Goal: Task Accomplishment & Management: Use online tool/utility

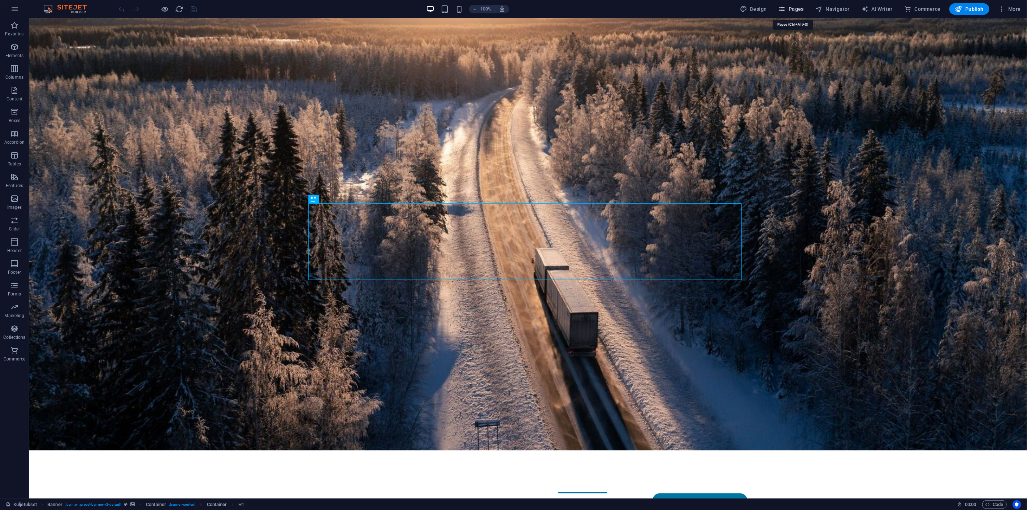
click at [804, 5] on span "Pages" at bounding box center [791, 8] width 25 height 7
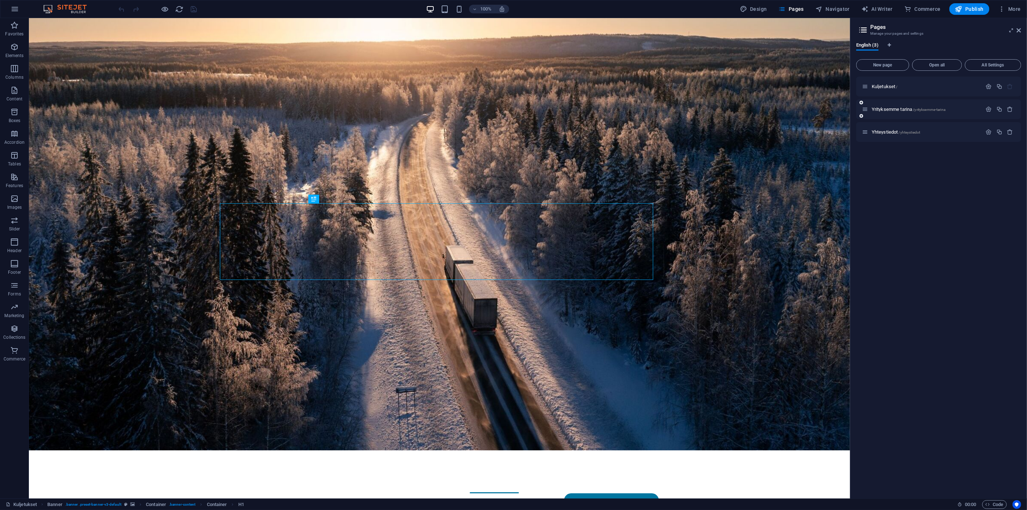
click at [896, 106] on div "Yrityksemme tarina /yrityksemme-tarina" at bounding box center [922, 109] width 120 height 8
click at [895, 109] on span "Yrityksemme tarina /yrityksemme-tarina" at bounding box center [909, 109] width 74 height 5
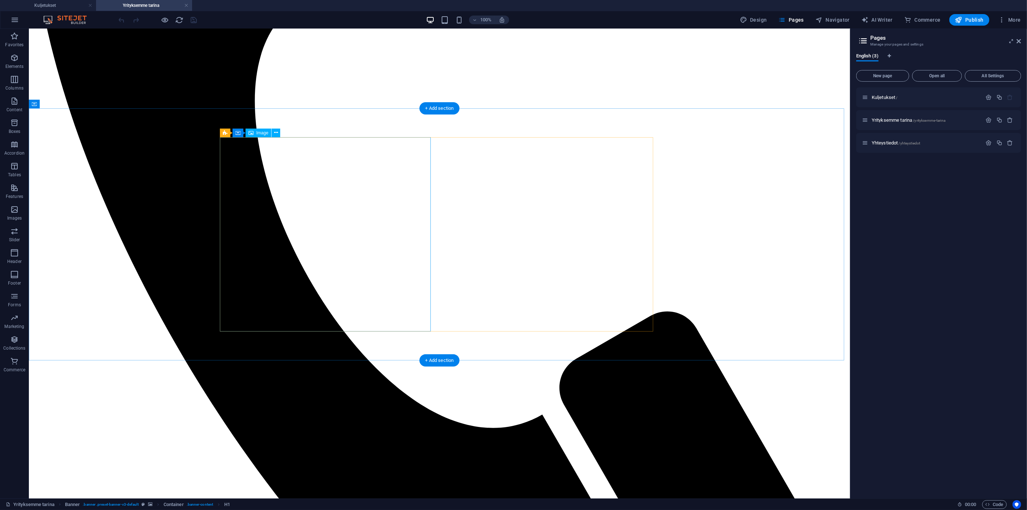
scroll to position [836, 0]
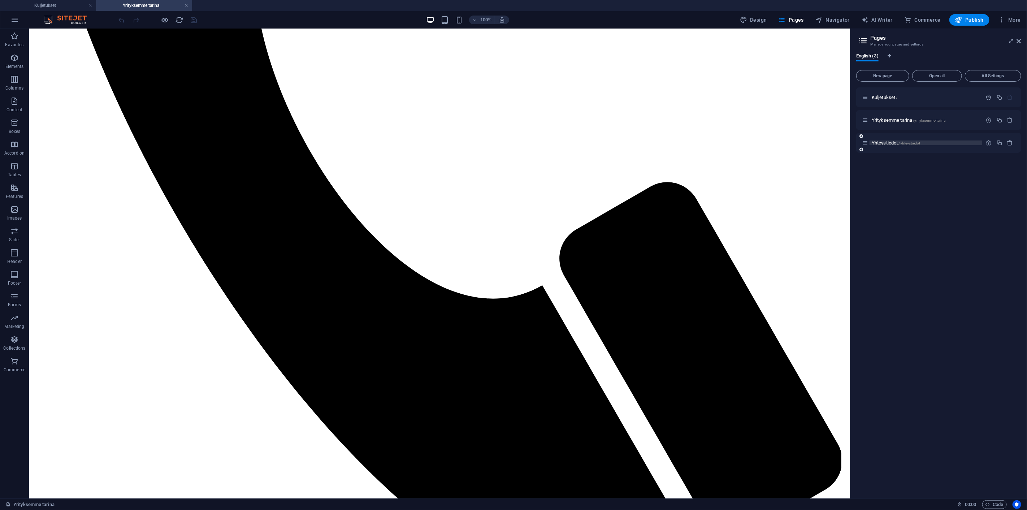
click at [877, 142] on span "Yhteystiedot /yhteystiedot" at bounding box center [896, 142] width 48 height 5
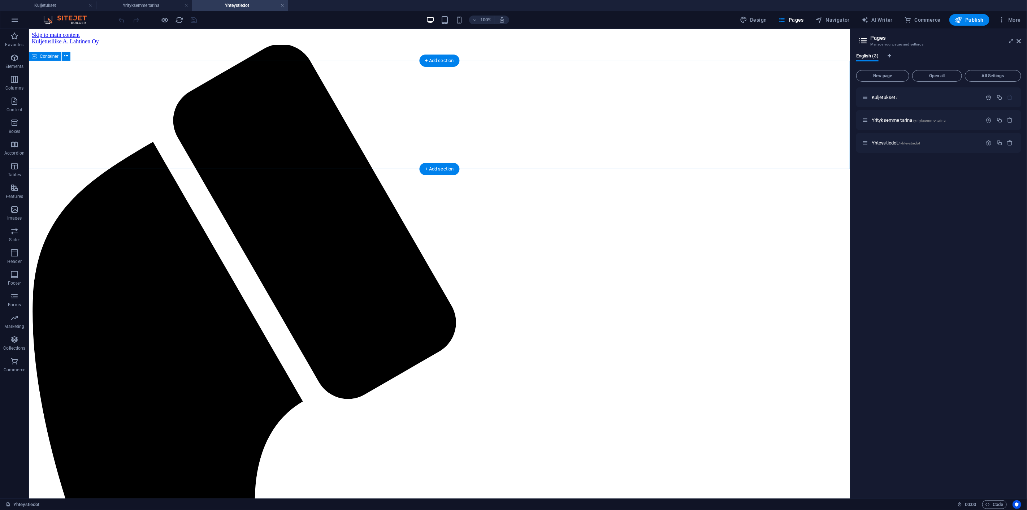
scroll to position [0, 0]
click at [156, 4] on h4 "Yrityksemme tarina" at bounding box center [144, 5] width 96 height 8
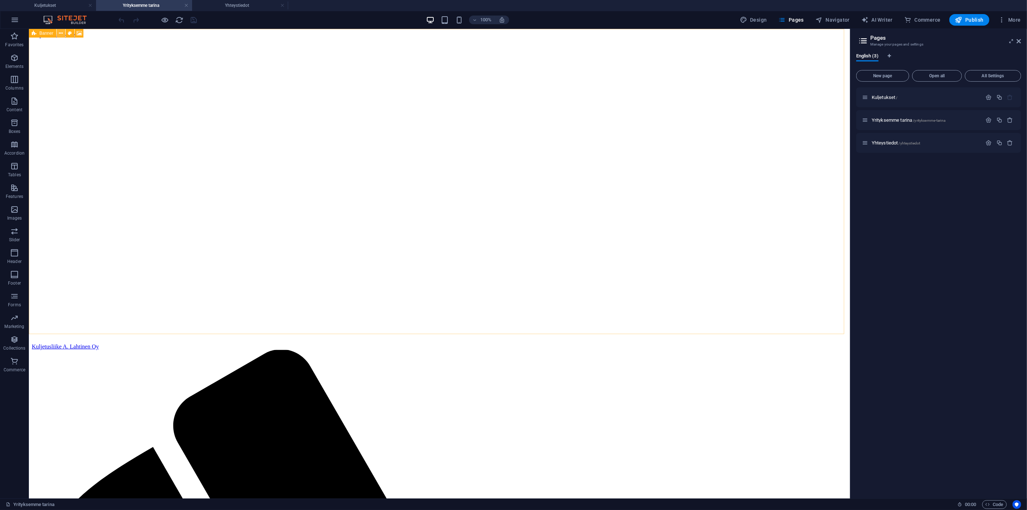
click at [60, 31] on icon at bounding box center [61, 34] width 4 height 8
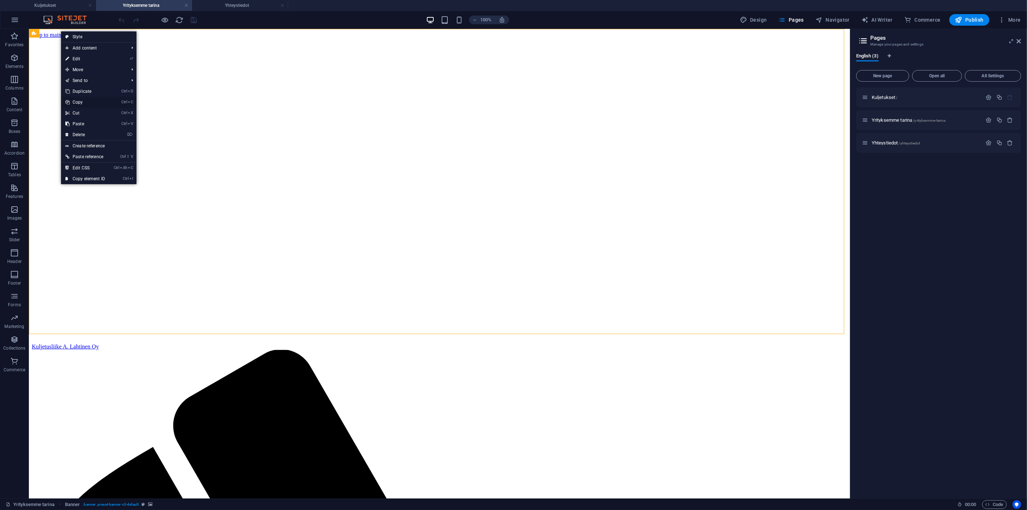
click at [81, 98] on link "Ctrl C Copy" at bounding box center [85, 102] width 48 height 11
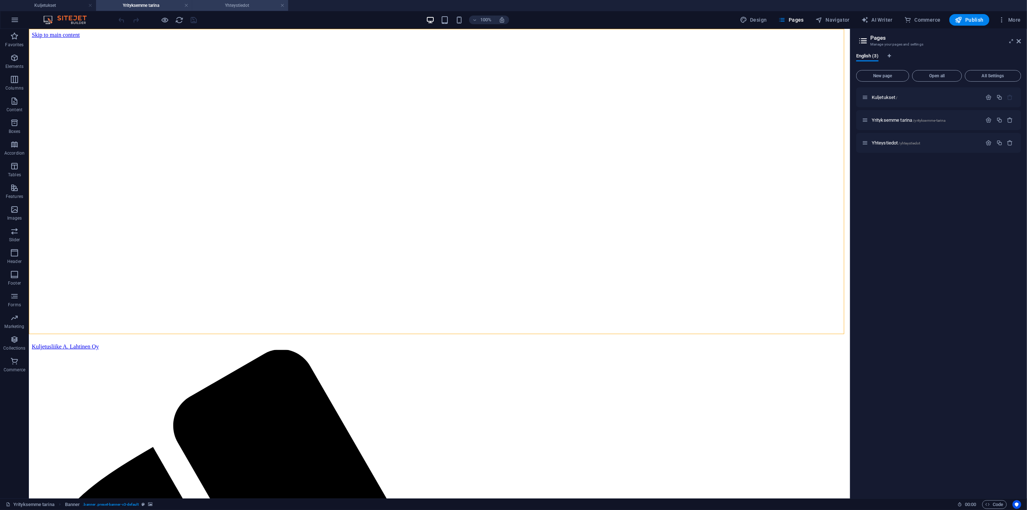
click at [226, 5] on h4 "Yhteystiedot" at bounding box center [240, 5] width 96 height 8
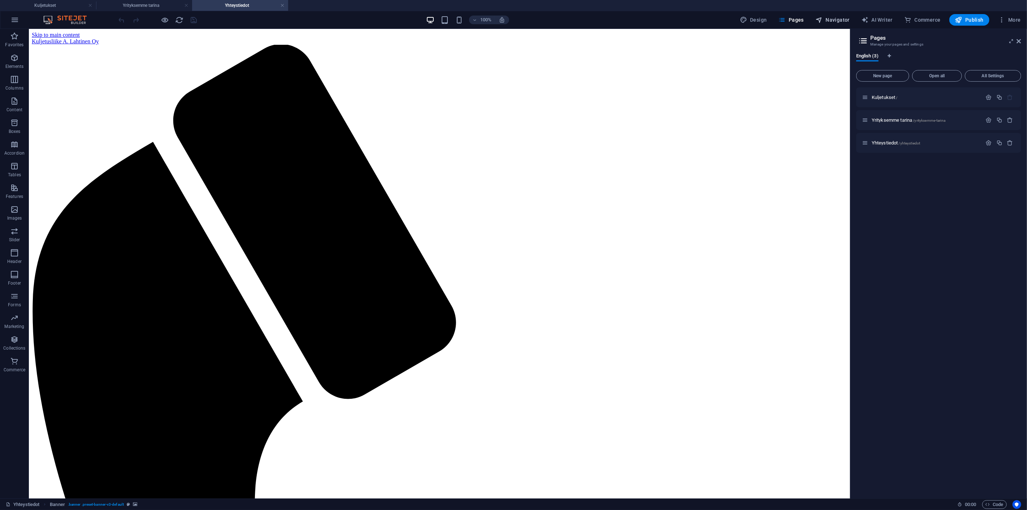
click at [823, 17] on icon "button" at bounding box center [819, 19] width 7 height 7
select select "18287854-en"
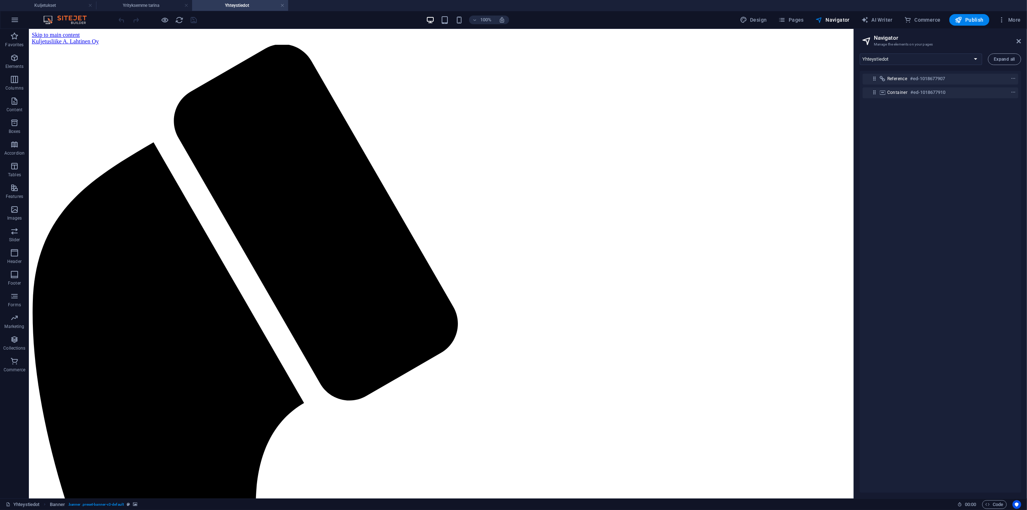
drag, startPoint x: 900, startPoint y: 113, endPoint x: 905, endPoint y: 143, distance: 30.9
click at [905, 143] on div "Reference #ed-1018677907 Container #ed-1018677910" at bounding box center [940, 282] width 161 height 422
drag, startPoint x: 900, startPoint y: 104, endPoint x: 898, endPoint y: 87, distance: 17.0
click at [925, 160] on link "Ctrl V Paste" at bounding box center [924, 159] width 48 height 11
drag, startPoint x: 875, startPoint y: 92, endPoint x: 874, endPoint y: 79, distance: 13.7
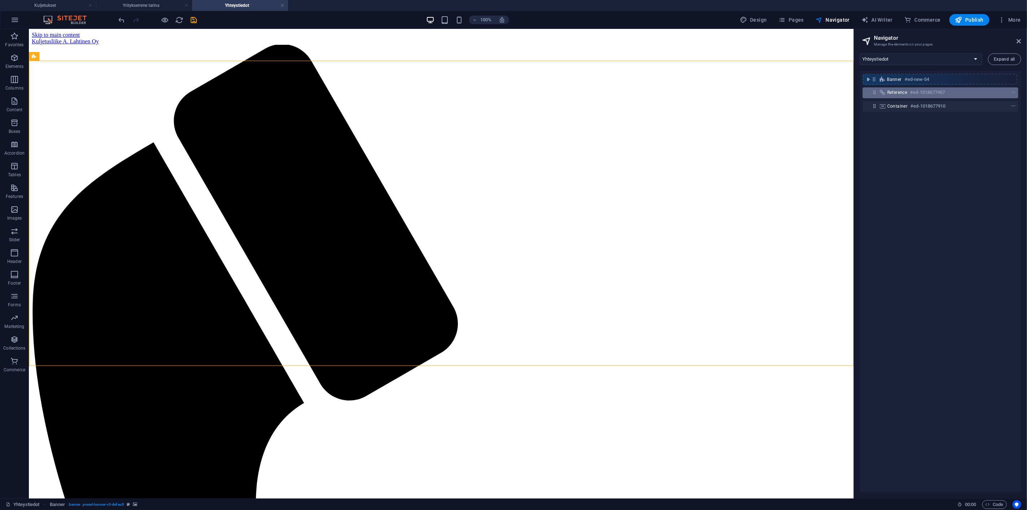
click at [874, 77] on div "Reference #ed-1018677907 Banner #ed-new-54 Container #ed-1018677910" at bounding box center [940, 282] width 161 height 422
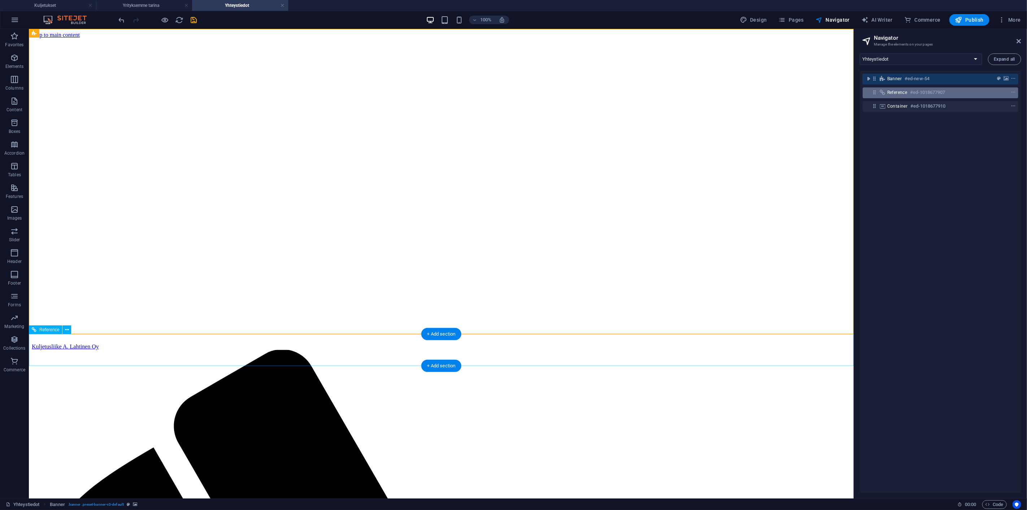
click at [891, 94] on span "Reference" at bounding box center [898, 93] width 20 height 6
click at [1012, 94] on icon "context-menu" at bounding box center [1013, 92] width 5 height 5
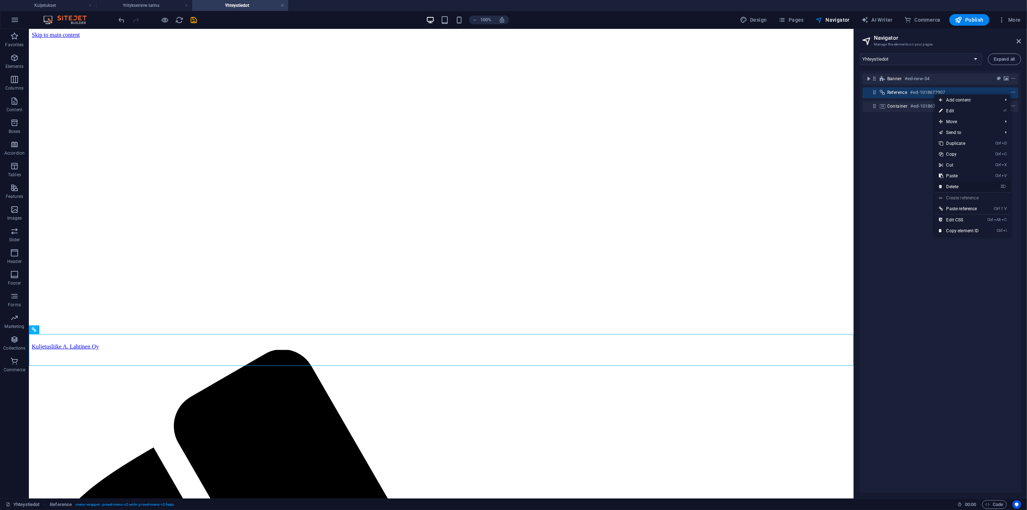
click at [958, 186] on link "⌦ Delete" at bounding box center [959, 186] width 48 height 11
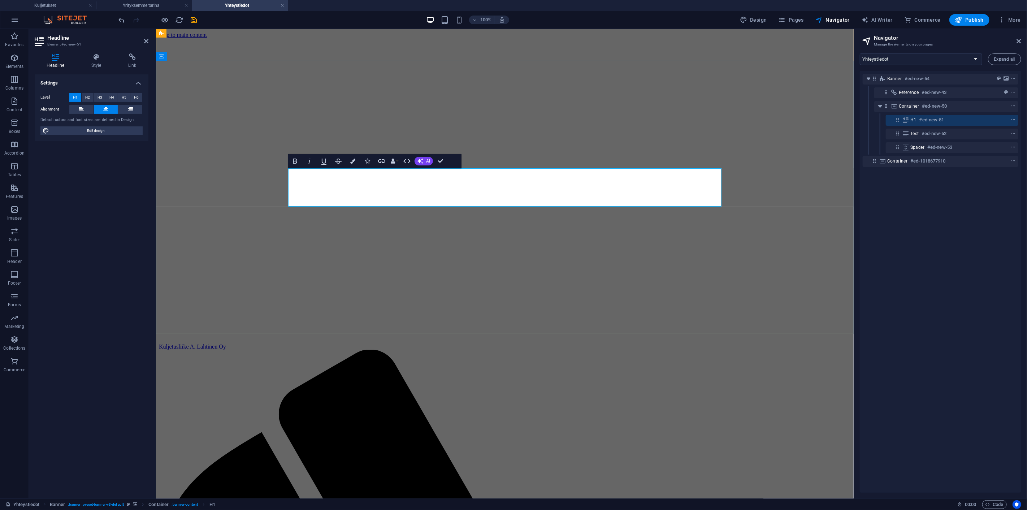
drag, startPoint x: 606, startPoint y: 186, endPoint x: 401, endPoint y: 175, distance: 204.8
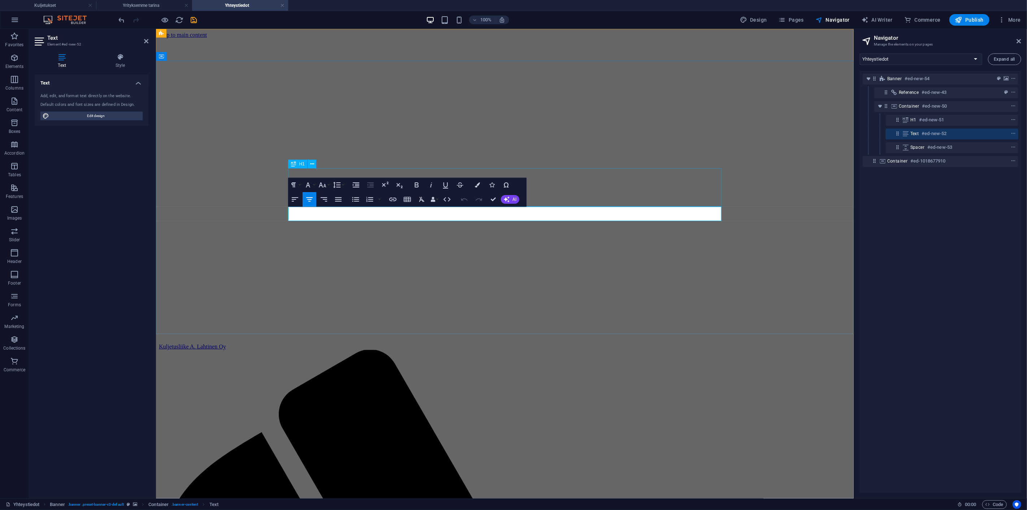
drag, startPoint x: 644, startPoint y: 211, endPoint x: 363, endPoint y: 198, distance: 281.1
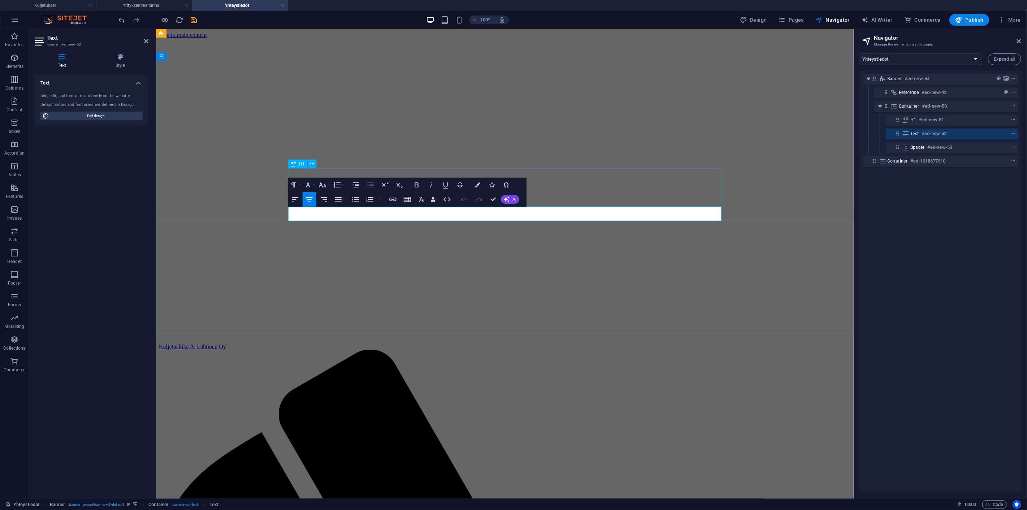
drag, startPoint x: 654, startPoint y: 213, endPoint x: 534, endPoint y: 235, distance: 122.2
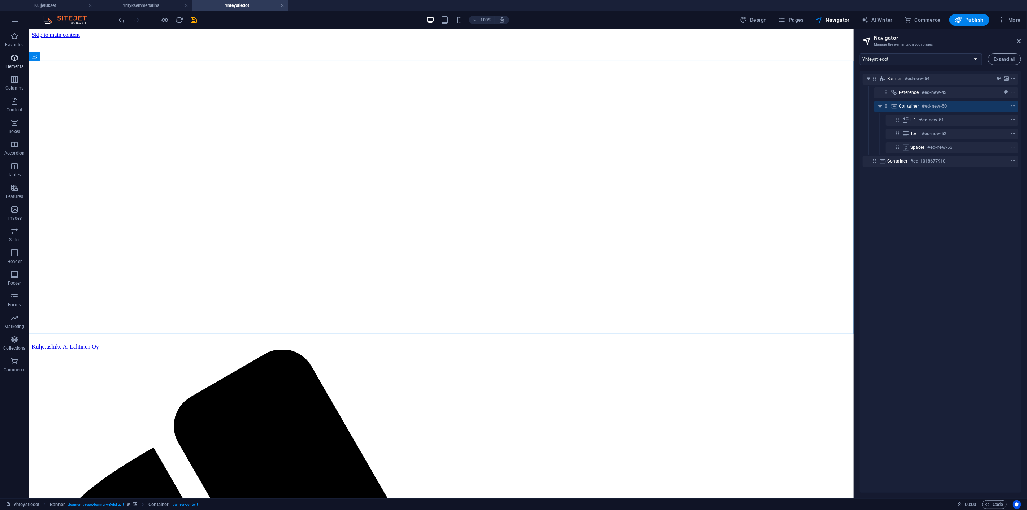
click at [12, 61] on icon "button" at bounding box center [14, 57] width 9 height 9
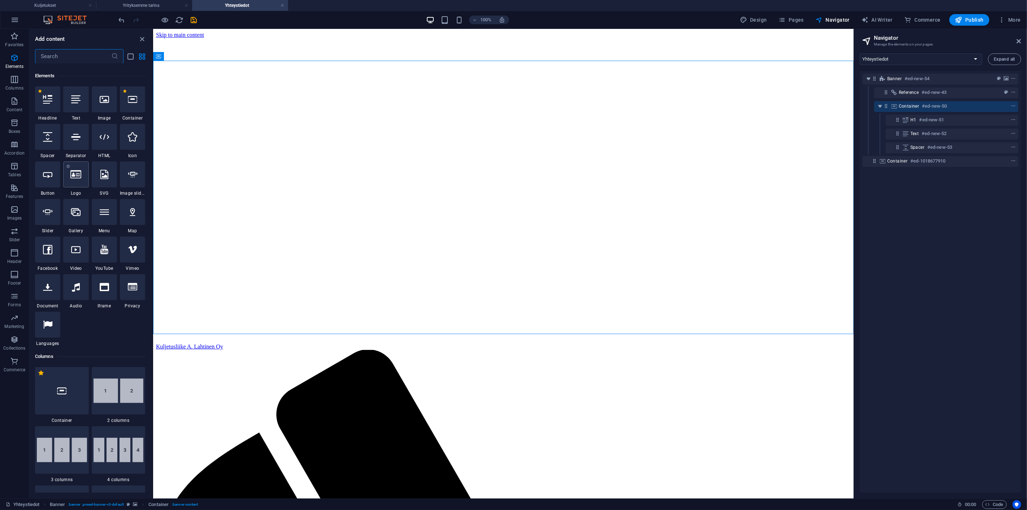
scroll to position [77, 0]
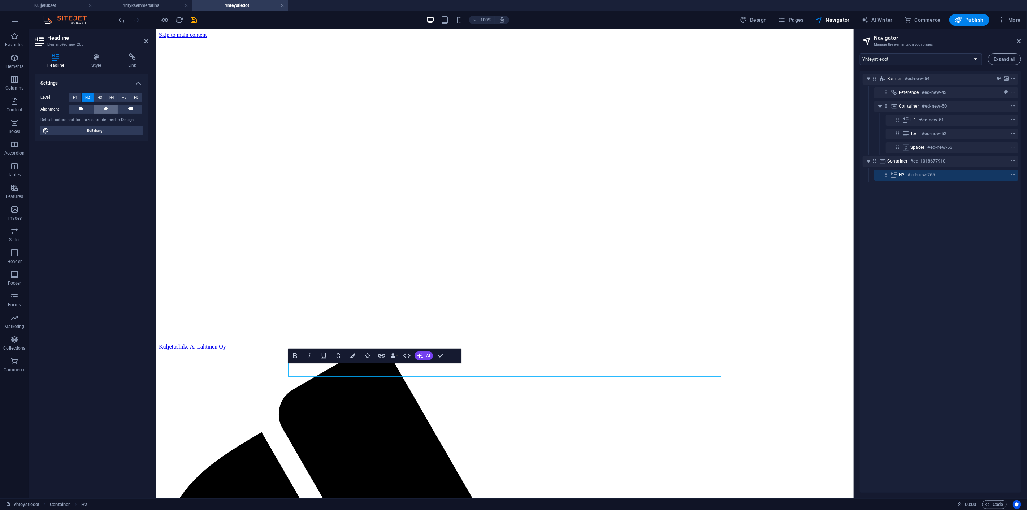
click at [99, 107] on button at bounding box center [106, 109] width 24 height 9
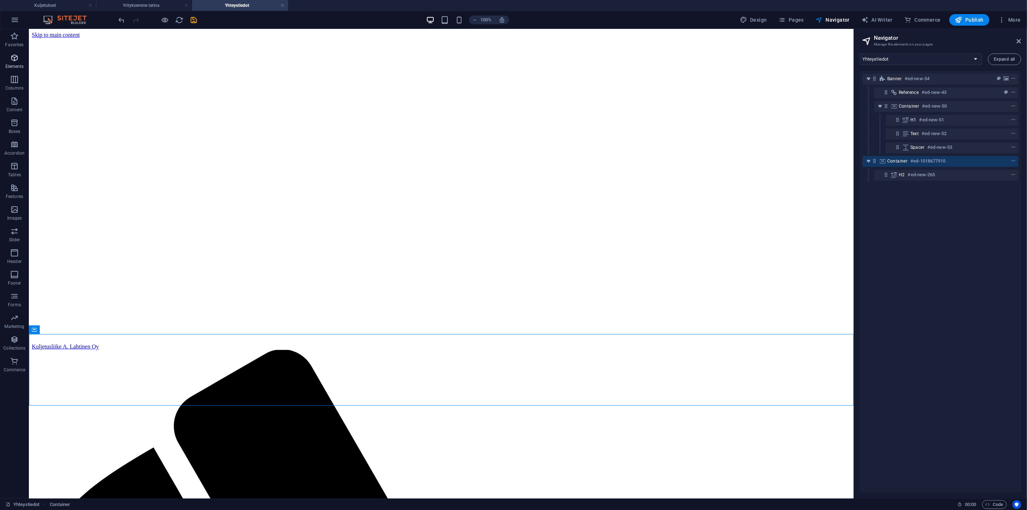
click at [16, 61] on icon "button" at bounding box center [14, 57] width 9 height 9
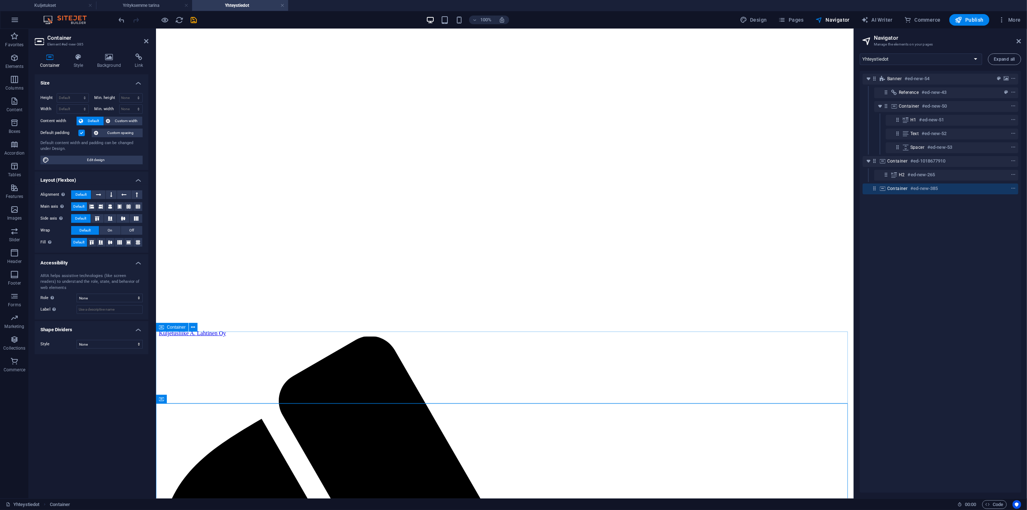
scroll to position [16, 0]
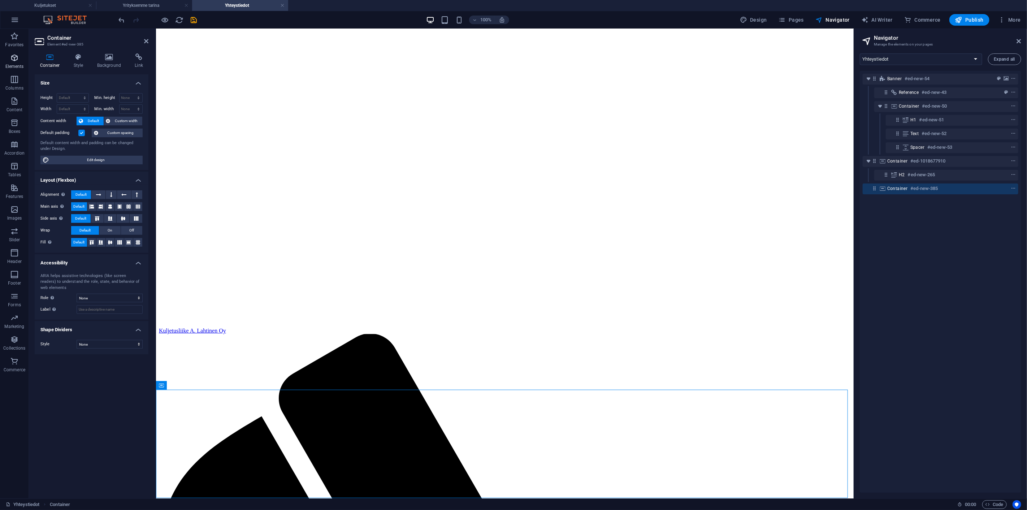
click at [13, 61] on icon "button" at bounding box center [14, 57] width 9 height 9
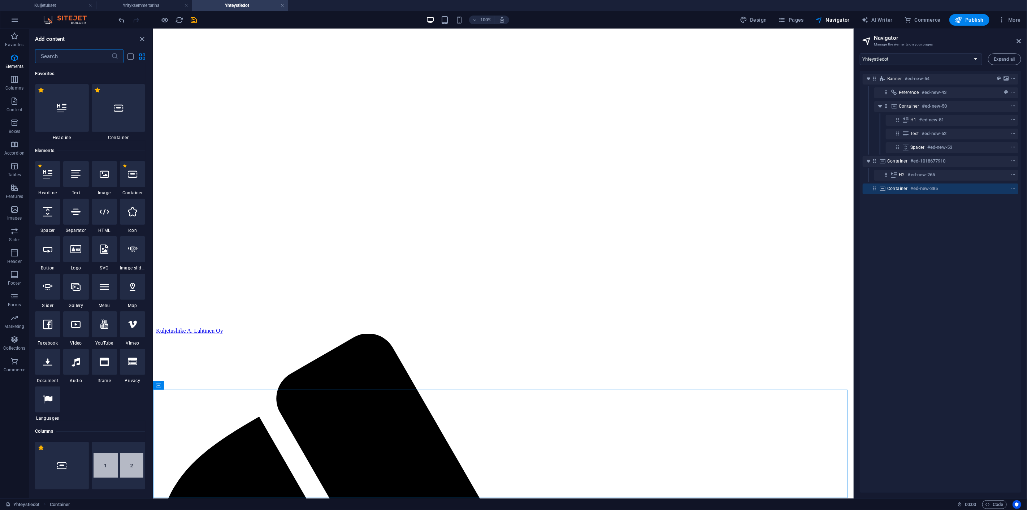
scroll to position [77, 0]
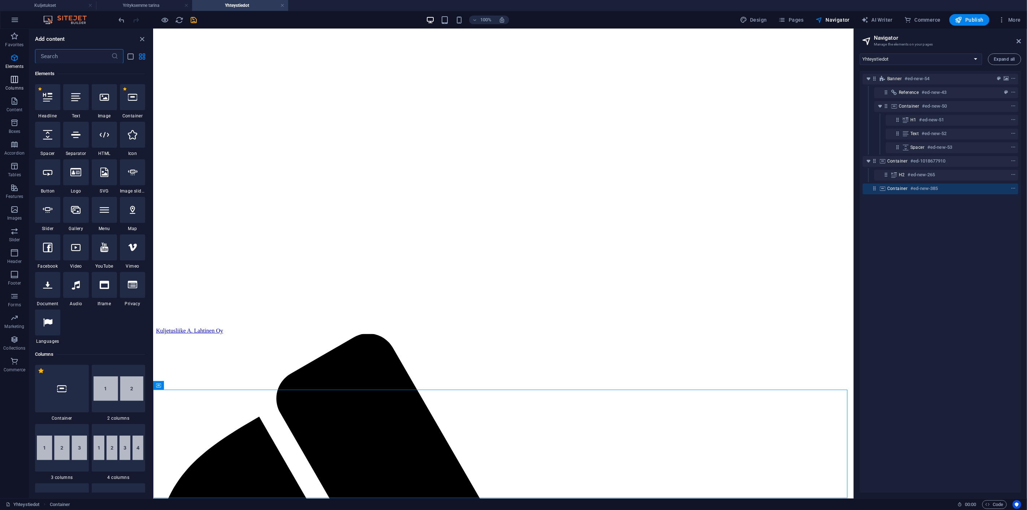
click at [20, 77] on span "Columns" at bounding box center [14, 83] width 29 height 17
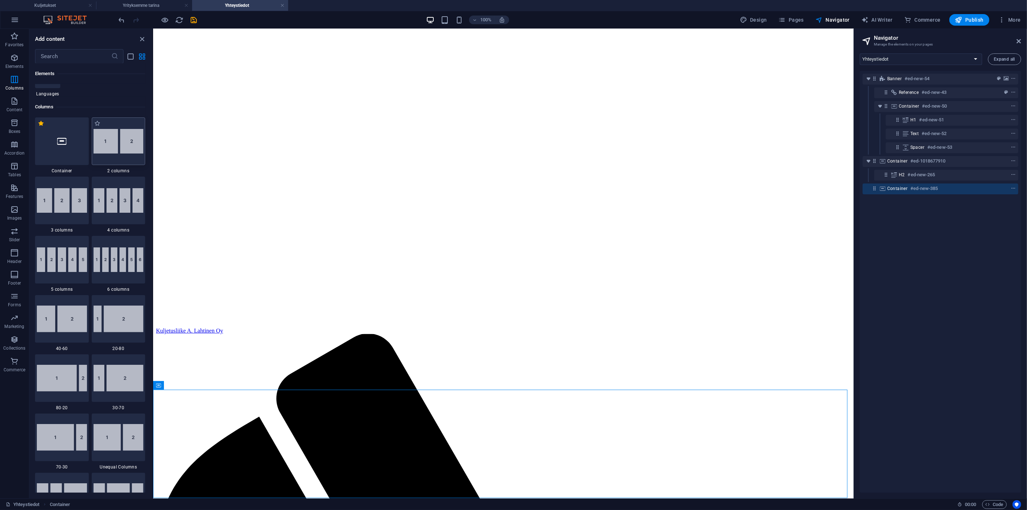
scroll to position [358, 0]
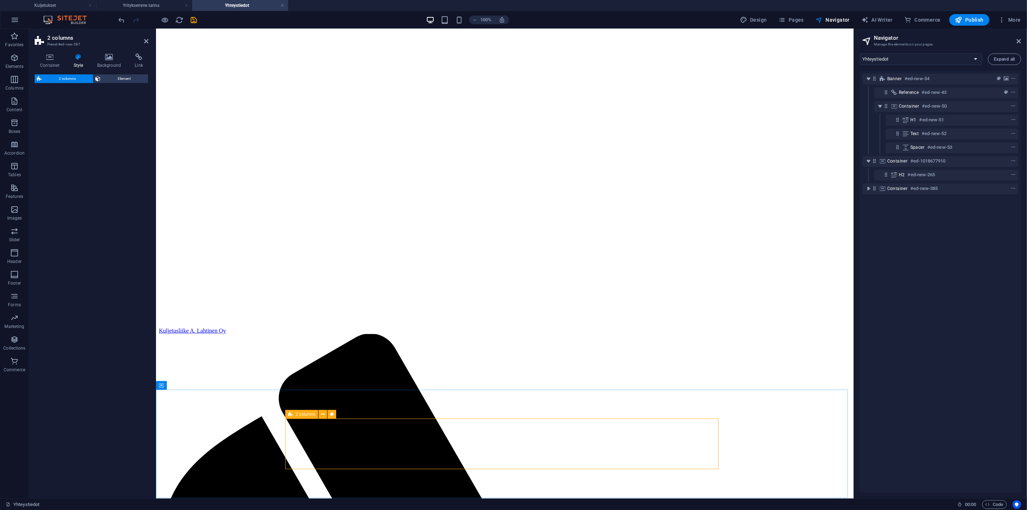
select select "rem"
select select "preset-columns-two-v2-default"
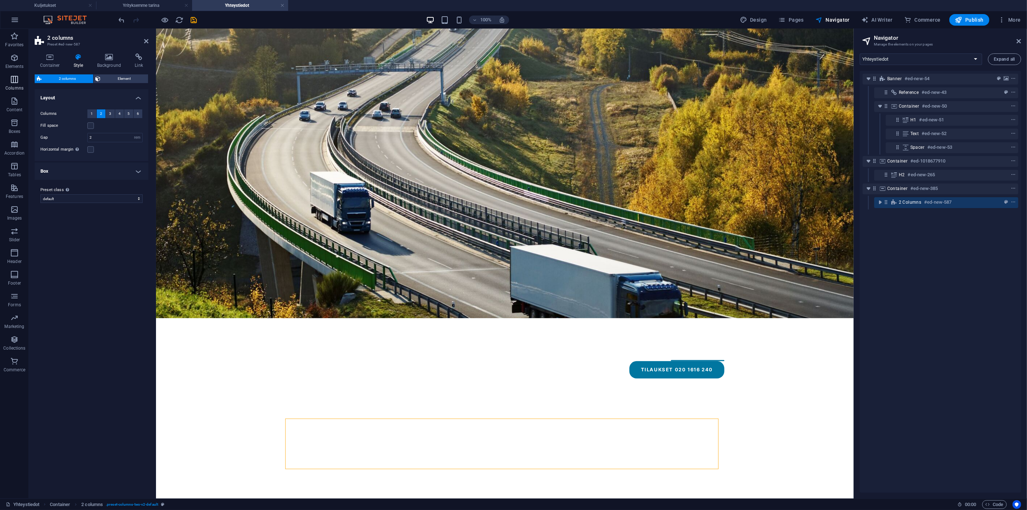
click at [14, 81] on icon "button" at bounding box center [14, 79] width 9 height 9
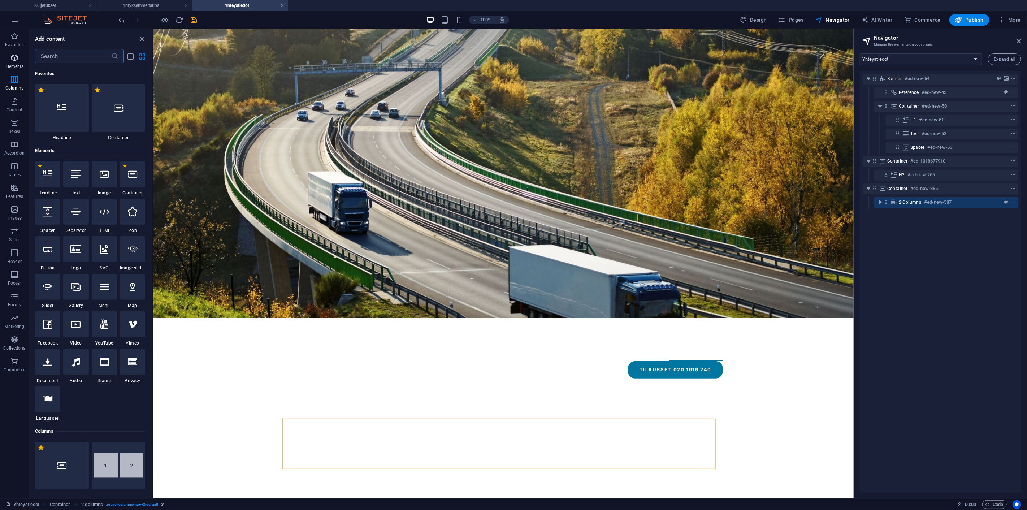
click at [12, 68] on p "Elements" at bounding box center [14, 67] width 18 height 6
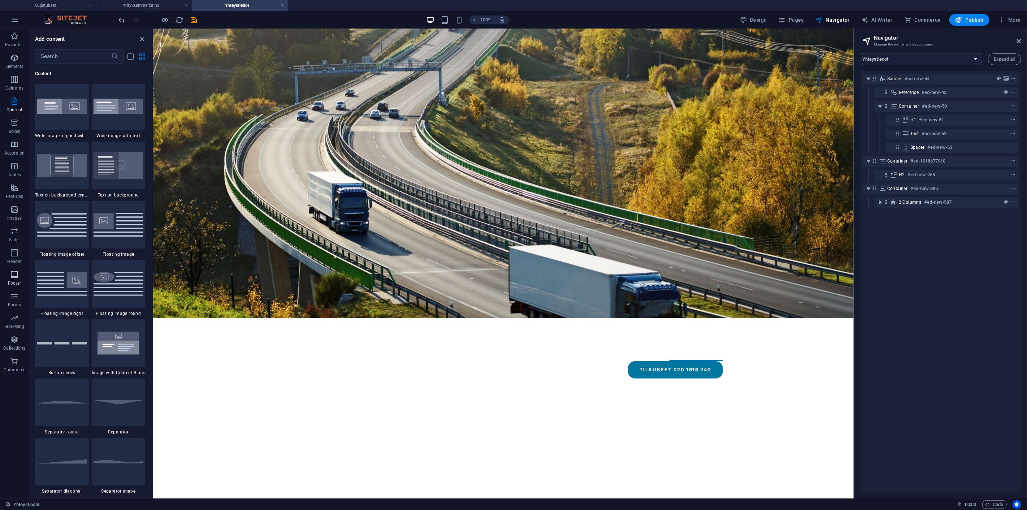
scroll to position [1361, 0]
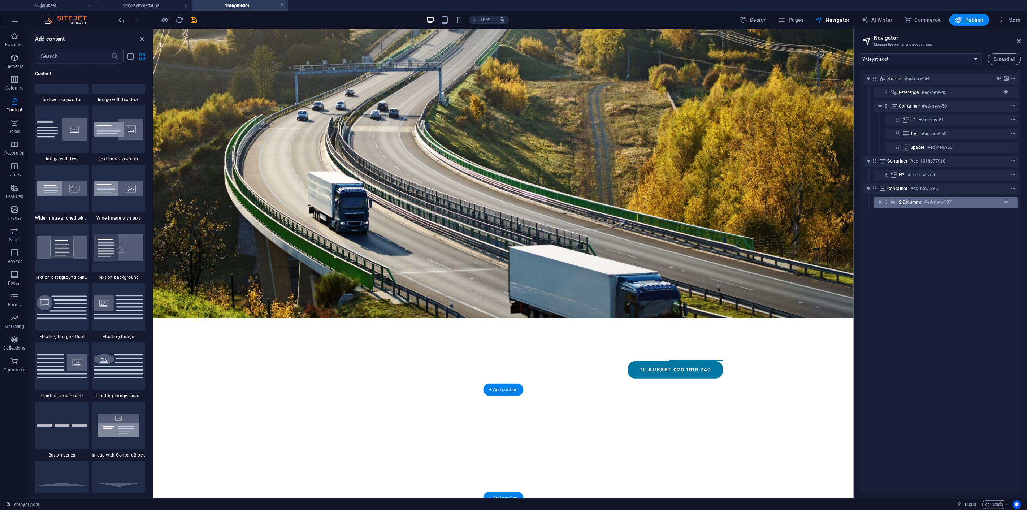
click at [1013, 201] on icon "context-menu" at bounding box center [1013, 202] width 5 height 5
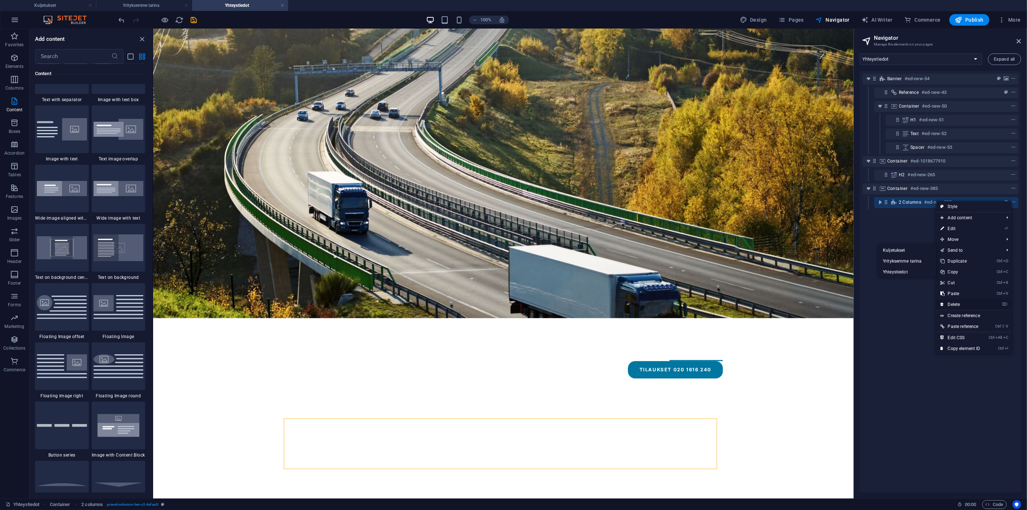
click at [969, 301] on link "⌦ Delete" at bounding box center [961, 304] width 48 height 11
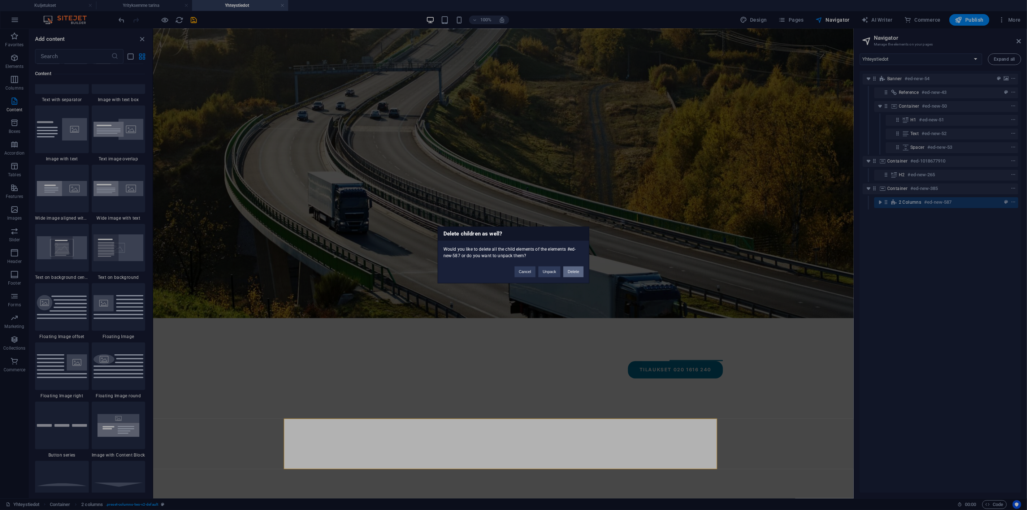
click at [572, 275] on button "Delete" at bounding box center [574, 272] width 20 height 11
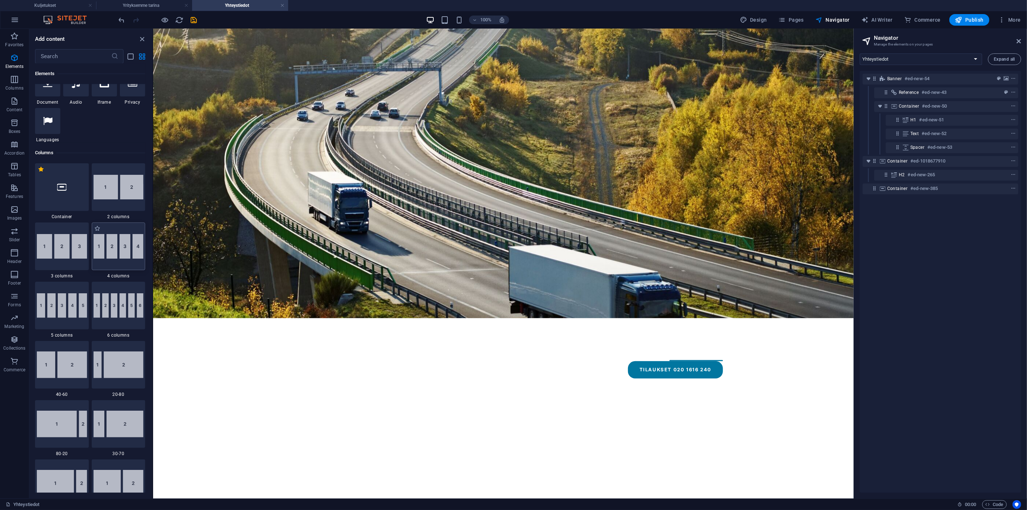
scroll to position [277, 0]
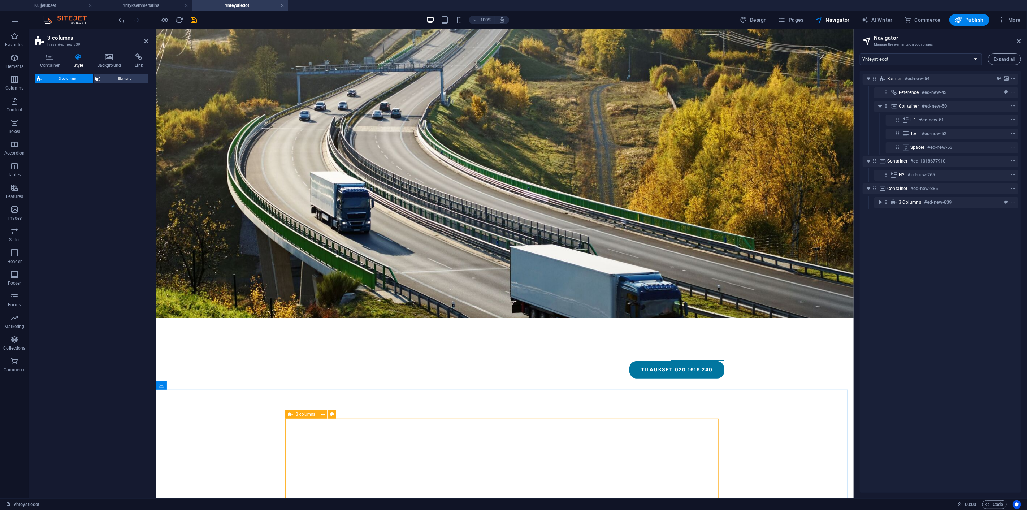
select select "rem"
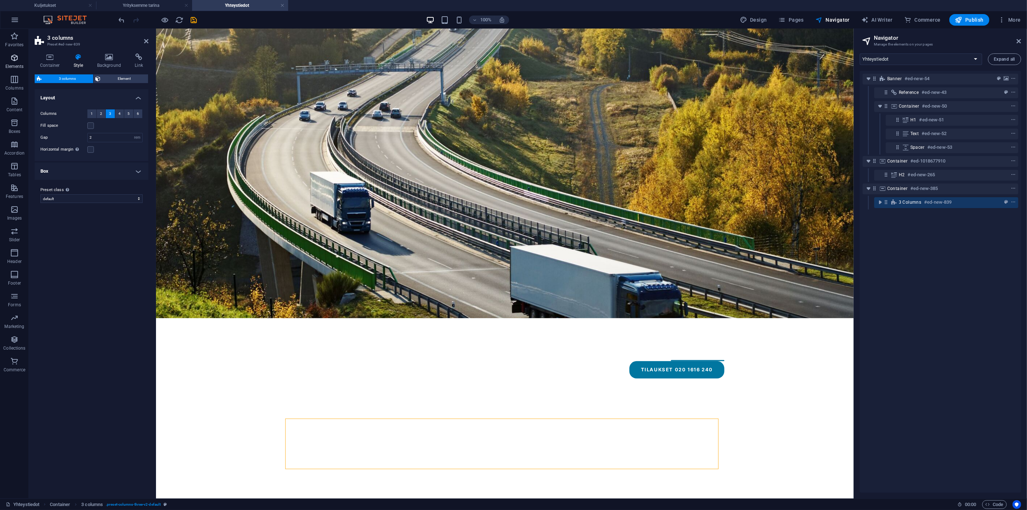
click at [12, 67] on p "Elements" at bounding box center [14, 67] width 18 height 6
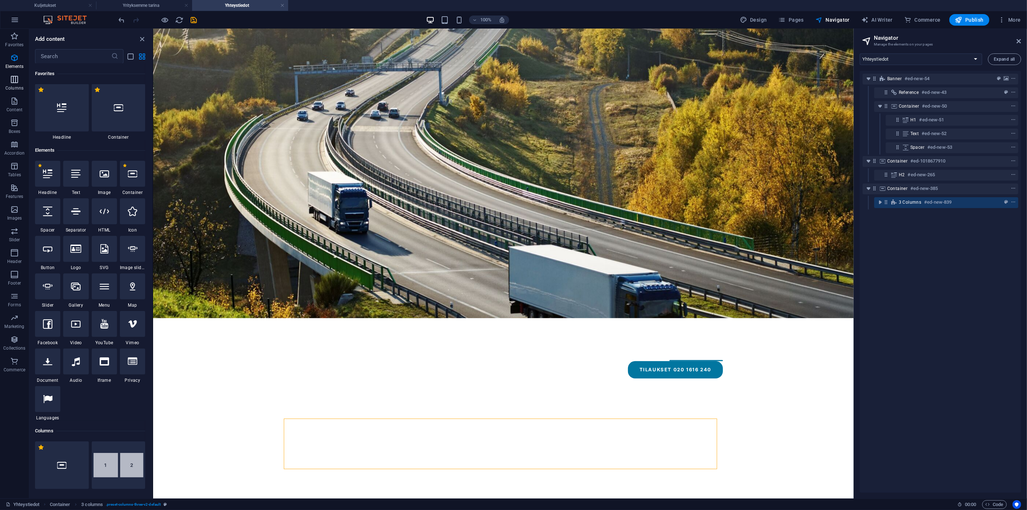
click at [16, 79] on icon "button" at bounding box center [14, 79] width 9 height 9
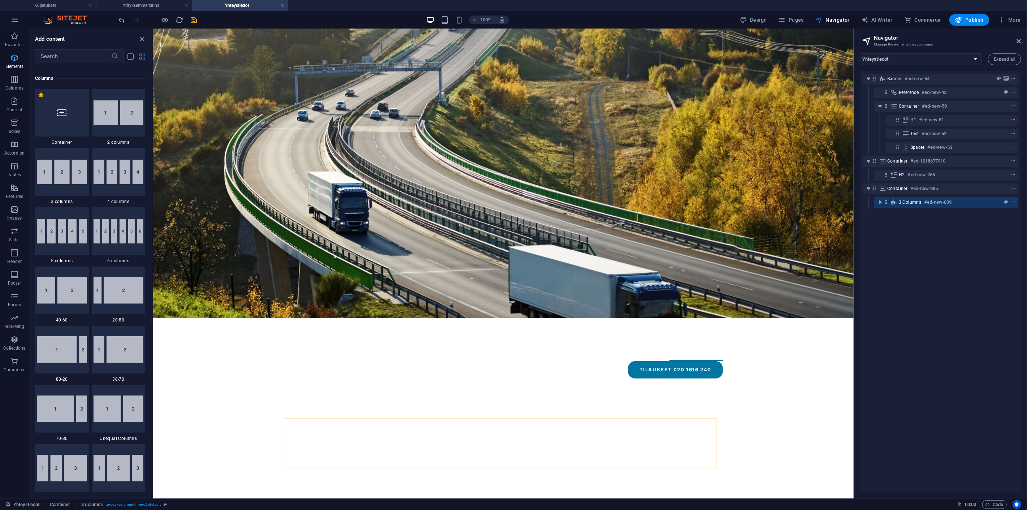
scroll to position [358, 0]
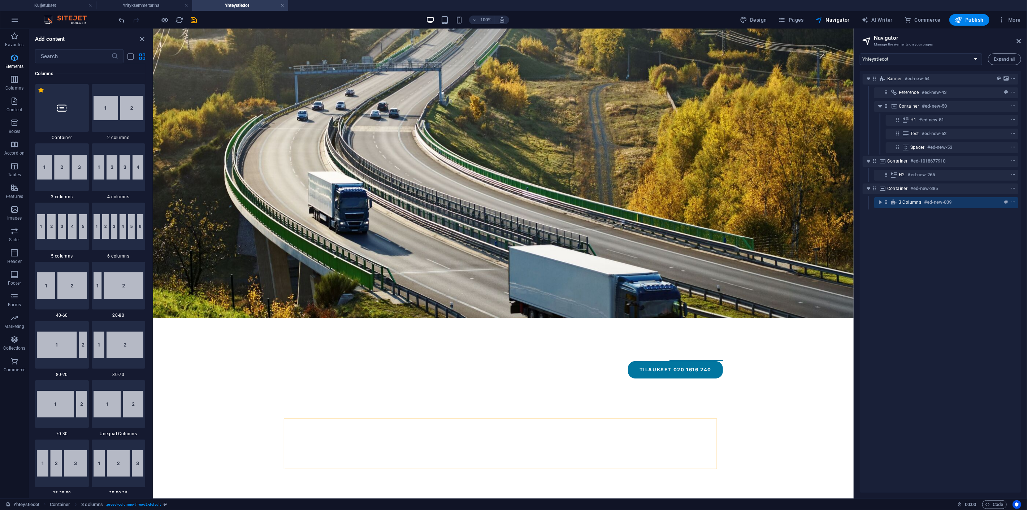
click at [16, 65] on p "Elements" at bounding box center [14, 67] width 18 height 6
click at [16, 52] on button "Elements" at bounding box center [14, 62] width 29 height 22
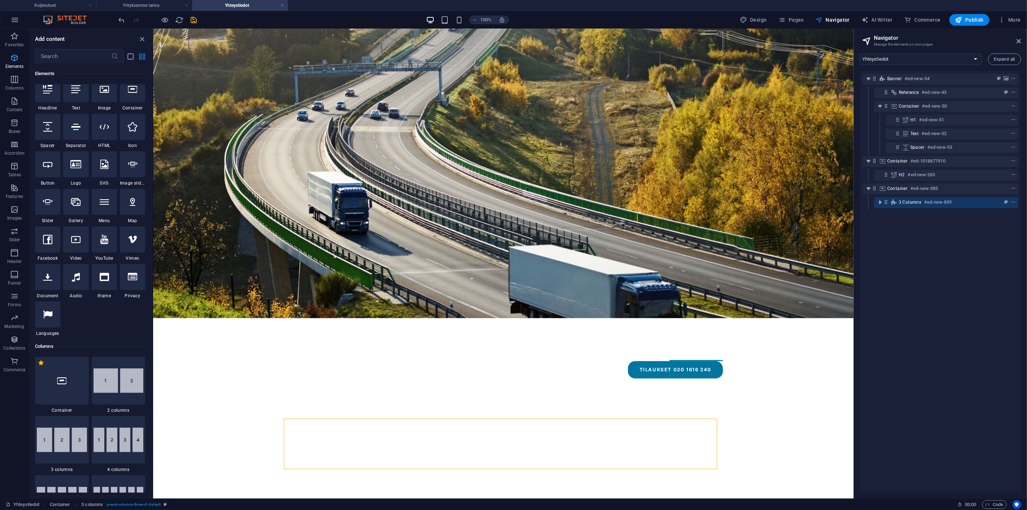
scroll to position [77, 0]
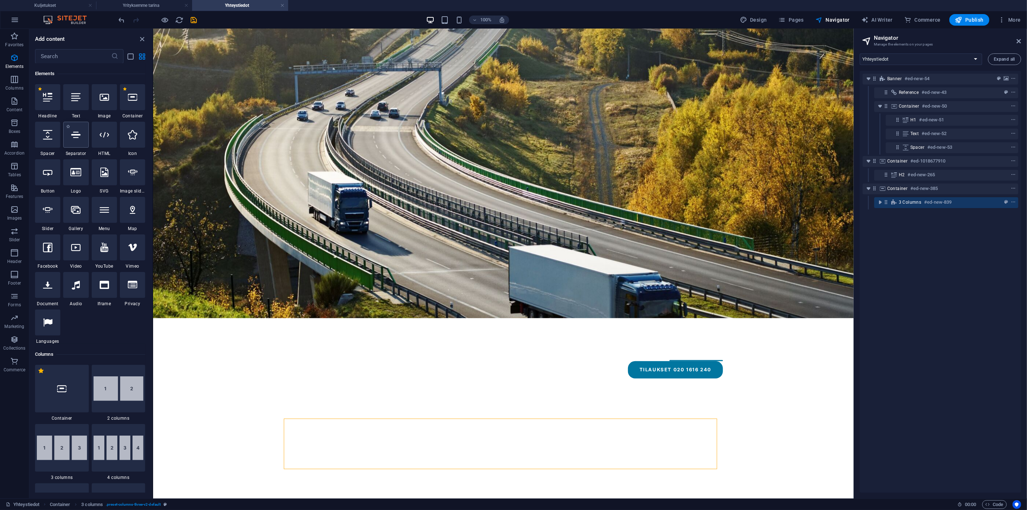
click at [76, 142] on div at bounding box center [75, 135] width 25 height 26
select select "%"
select select "px"
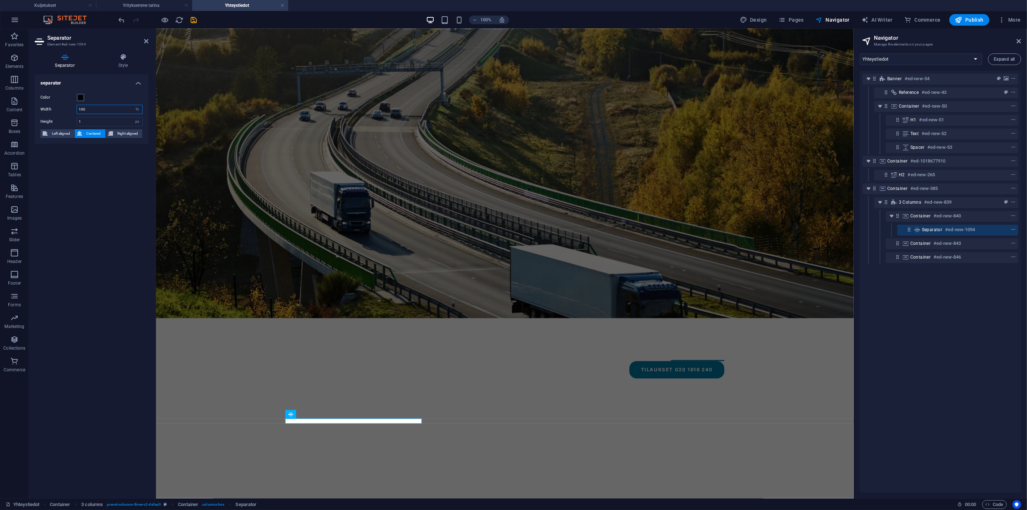
click at [107, 109] on input "100" at bounding box center [109, 109] width 65 height 9
click at [138, 109] on select "px rem % vh vw" at bounding box center [137, 109] width 10 height 9
select select "px"
click at [132, 105] on select "px rem % vh vw" at bounding box center [137, 109] width 10 height 9
click at [93, 111] on input "100" at bounding box center [109, 109] width 65 height 9
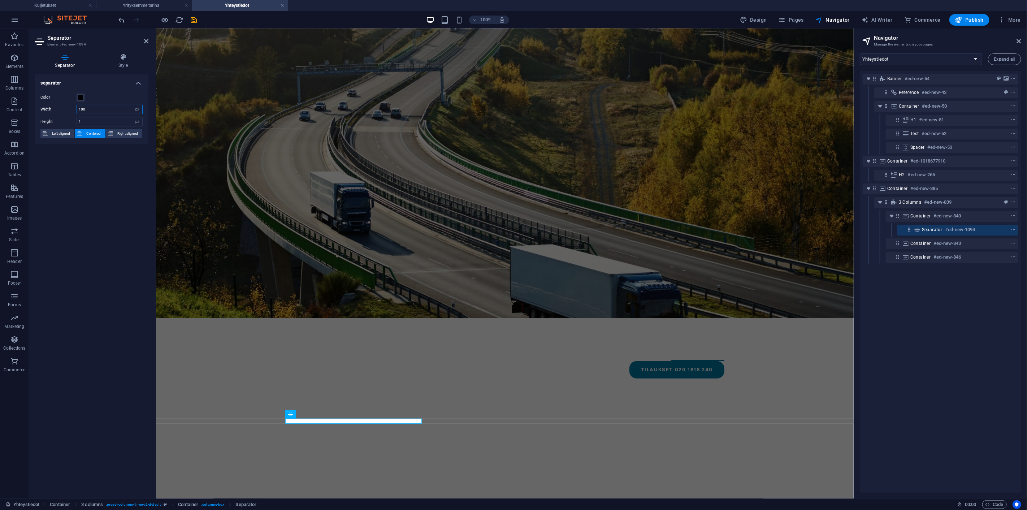
click at [96, 109] on input "100" at bounding box center [109, 109] width 65 height 9
click at [93, 107] on input "100" at bounding box center [109, 109] width 65 height 9
type input "1"
click at [105, 125] on input "1" at bounding box center [109, 121] width 65 height 9
click at [138, 123] on select "px rem vh vw" at bounding box center [137, 121] width 10 height 9
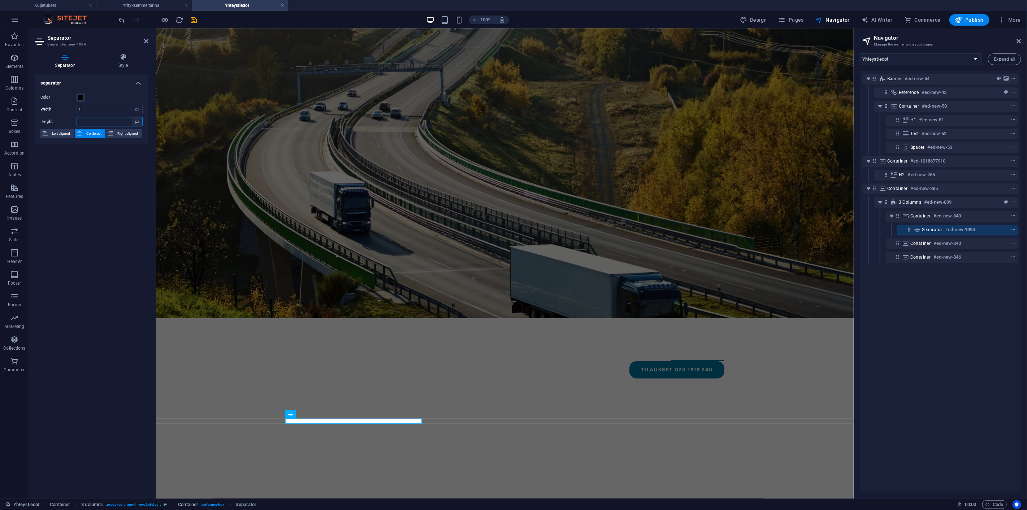
click at [132, 117] on select "px rem vh vw" at bounding box center [137, 121] width 10 height 9
click at [106, 120] on input "number" at bounding box center [109, 121] width 65 height 9
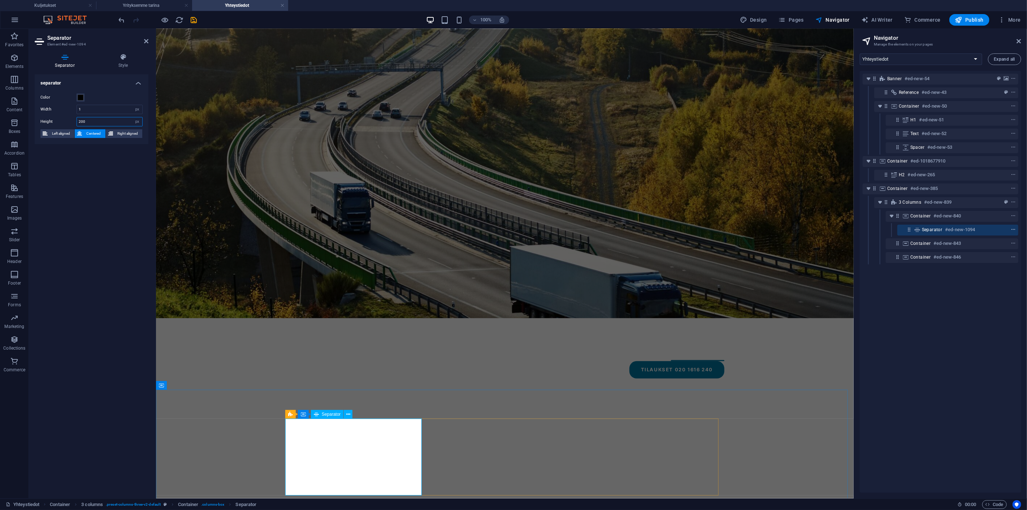
type input "200"
click at [1011, 229] on icon "context-menu" at bounding box center [1013, 229] width 5 height 5
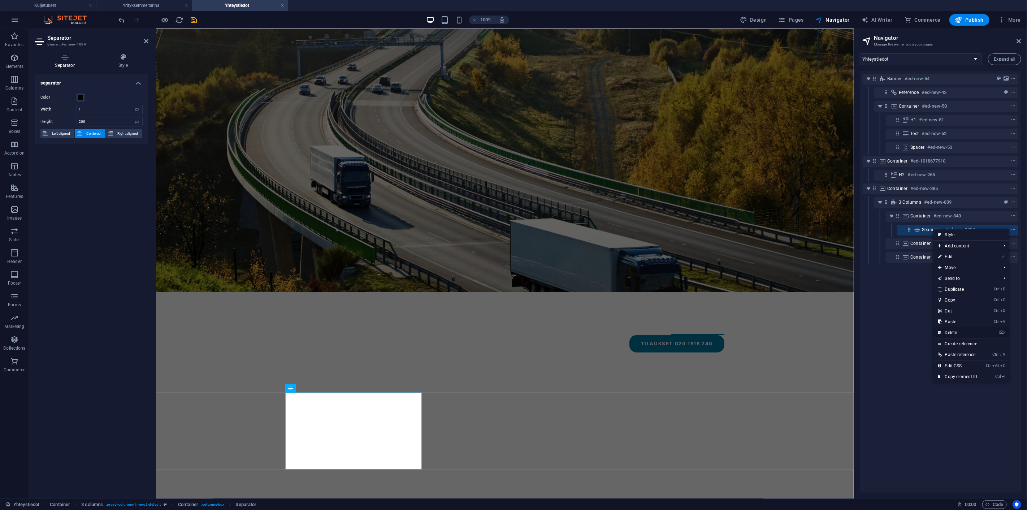
click at [954, 332] on link "⌦ Delete" at bounding box center [958, 332] width 48 height 11
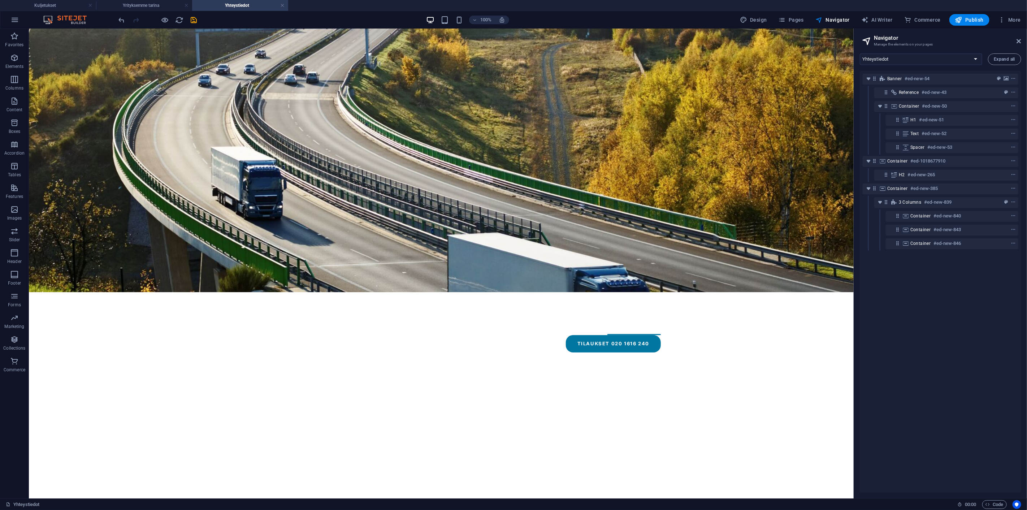
scroll to position [16, 0]
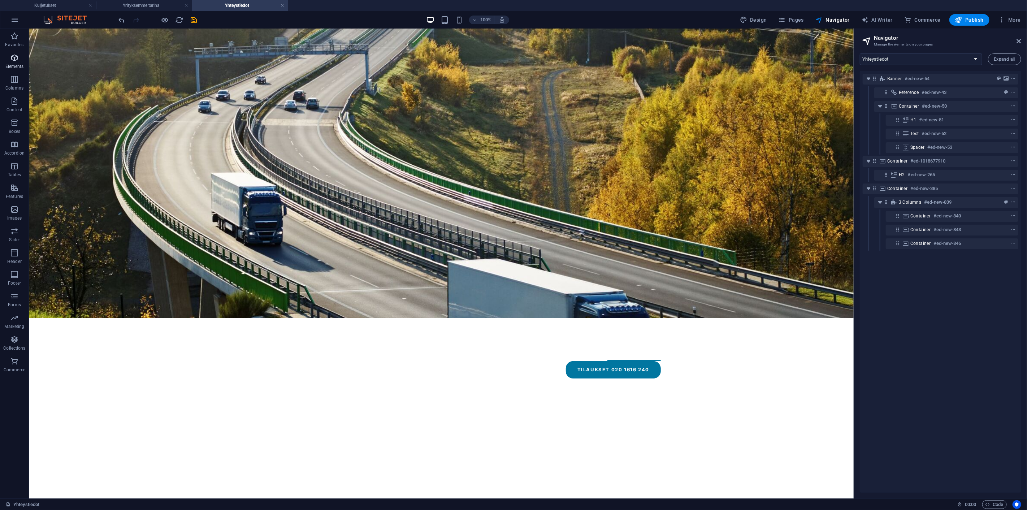
click at [13, 56] on icon "button" at bounding box center [14, 57] width 9 height 9
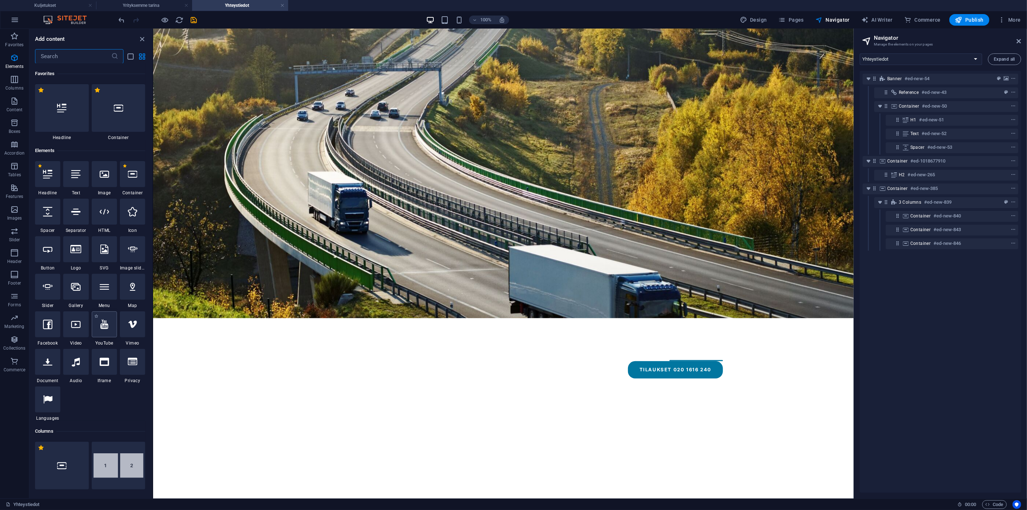
scroll to position [77, 0]
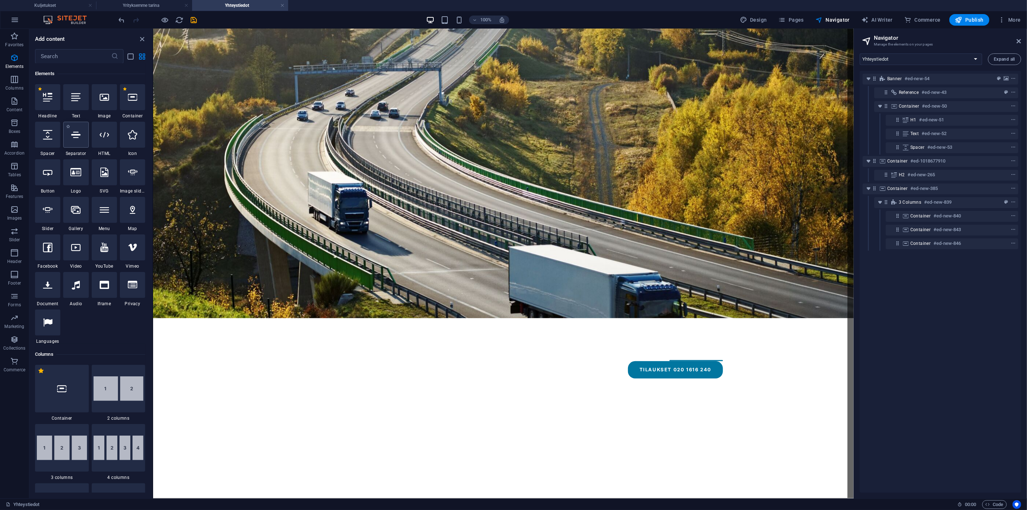
select select "%"
select select "px"
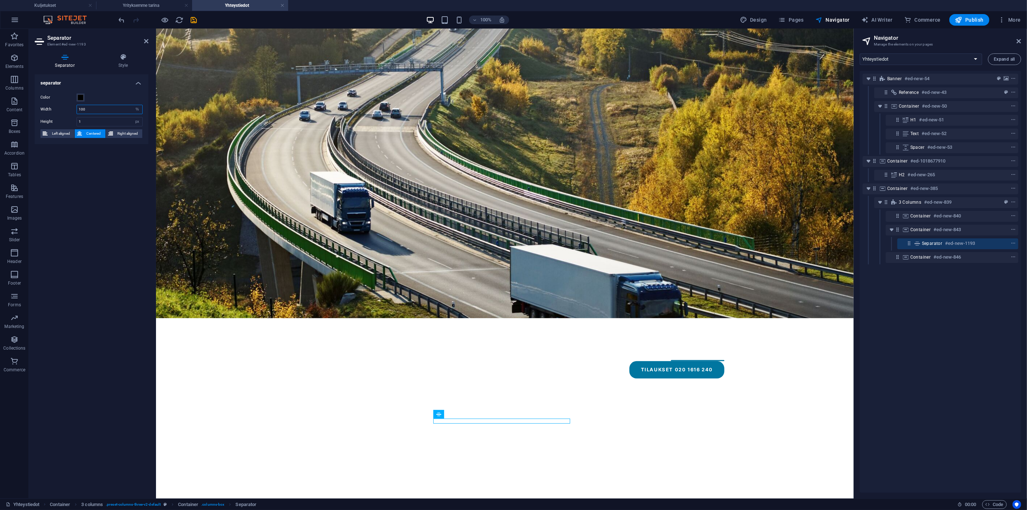
drag, startPoint x: 98, startPoint y: 110, endPoint x: -25, endPoint y: 104, distance: 123.0
click at [0, 104] on html "samuel.tietokettu.net Kuljetukset Yrityksemme tarina Yhteystiedot Favorites Ele…" at bounding box center [513, 255] width 1027 height 510
type input "1"
click at [92, 120] on input "1" at bounding box center [109, 121] width 65 height 9
drag, startPoint x: 94, startPoint y: 120, endPoint x: 17, endPoint y: 102, distance: 79.4
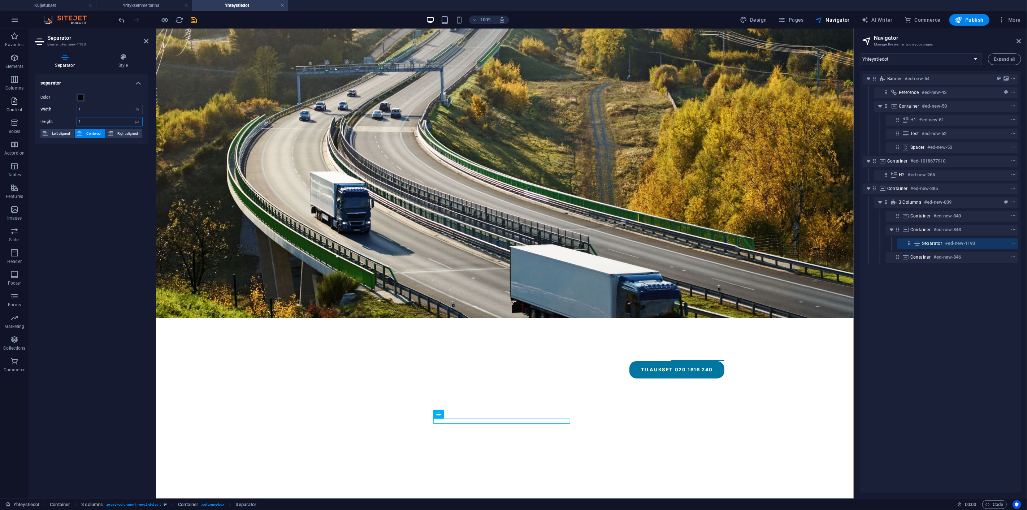
click at [17, 102] on section "Favorites Elements Columns Content Boxes Accordion Tables Features Images Slide…" at bounding box center [427, 264] width 854 height 470
type input "100"
click at [138, 109] on select "px rem % vh vw" at bounding box center [137, 109] width 10 height 9
select select "px"
click at [132, 105] on select "px rem % vh vw" at bounding box center [137, 109] width 10 height 9
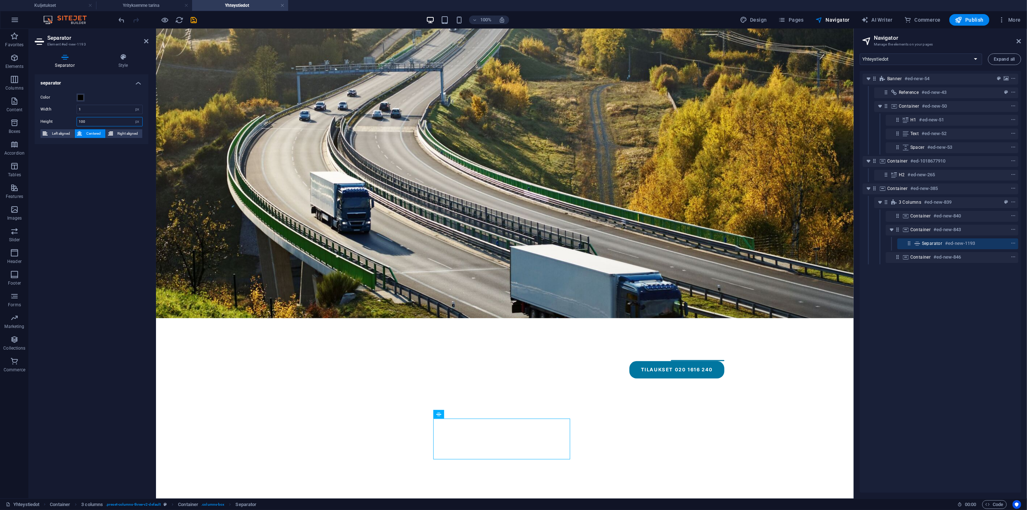
click at [118, 121] on input "100" at bounding box center [109, 121] width 65 height 9
drag, startPoint x: 119, startPoint y: 122, endPoint x: 21, endPoint y: 108, distance: 99.3
click at [21, 108] on section "Favorites Elements Columns Content Boxes Accordion Tables Features Images Slide…" at bounding box center [427, 264] width 854 height 470
type input "200"
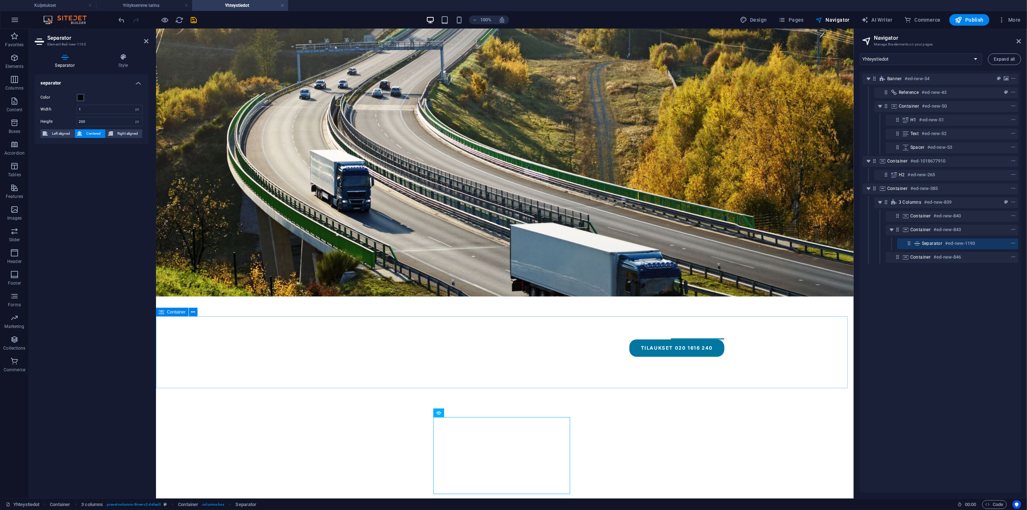
scroll to position [42, 0]
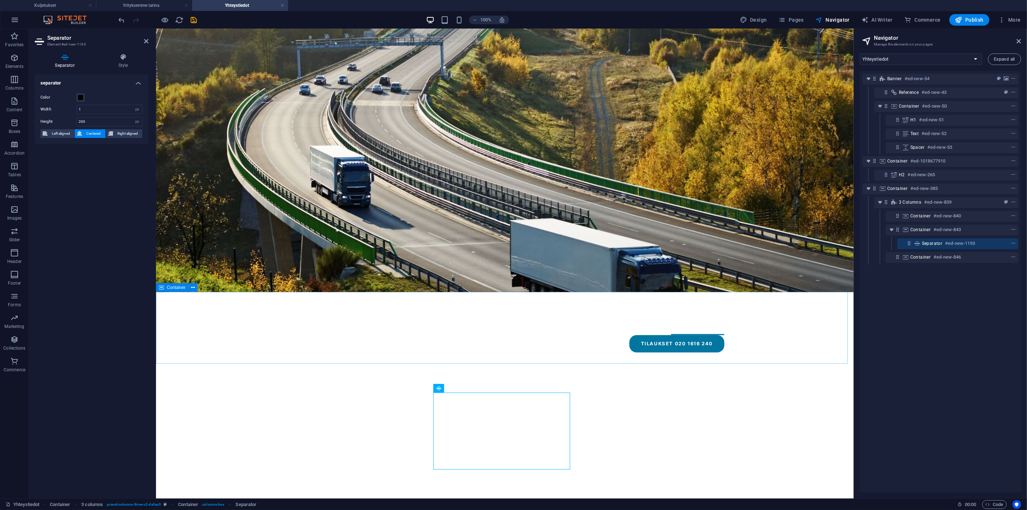
click at [607, 474] on div "Ota yhteyttä" at bounding box center [505, 510] width 698 height 72
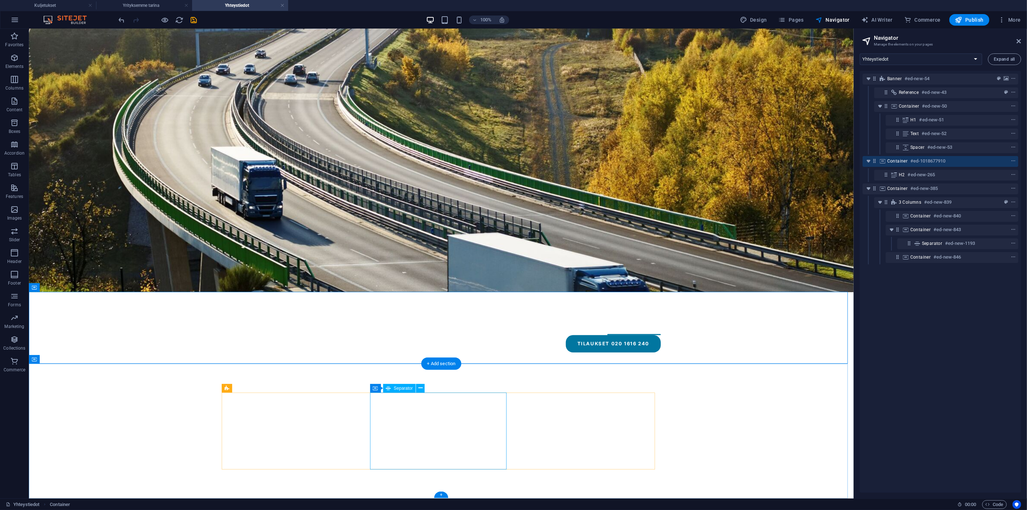
select select "px"
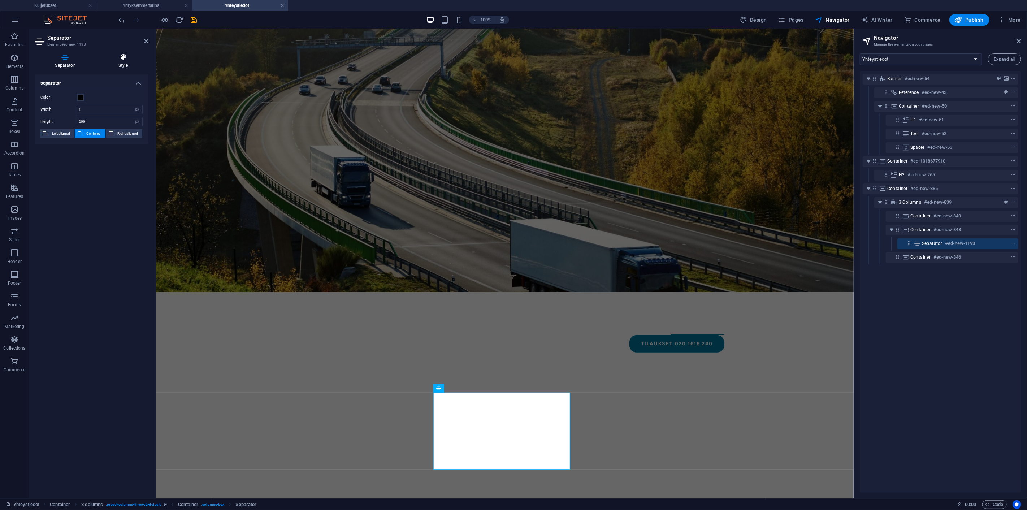
click at [119, 60] on icon at bounding box center [123, 56] width 51 height 7
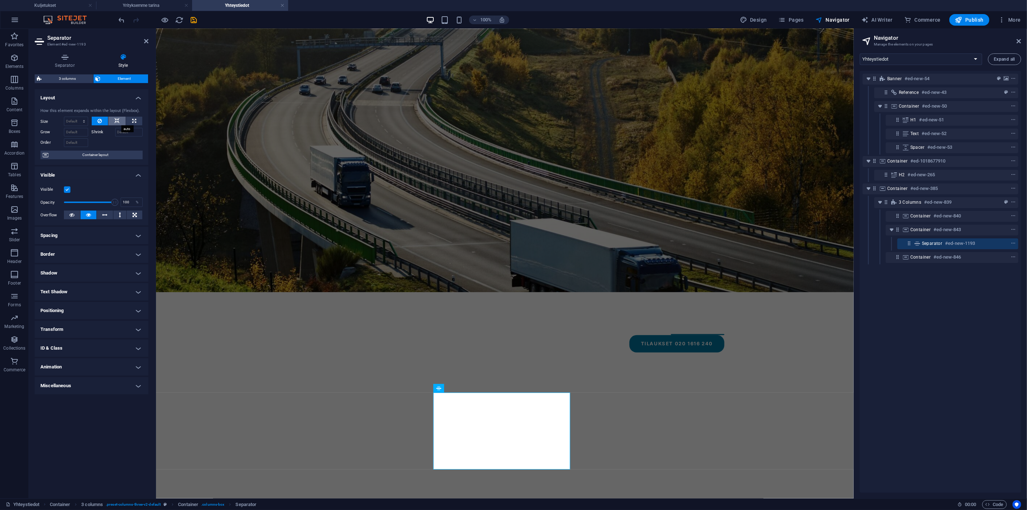
click at [115, 122] on icon at bounding box center [117, 121] width 5 height 9
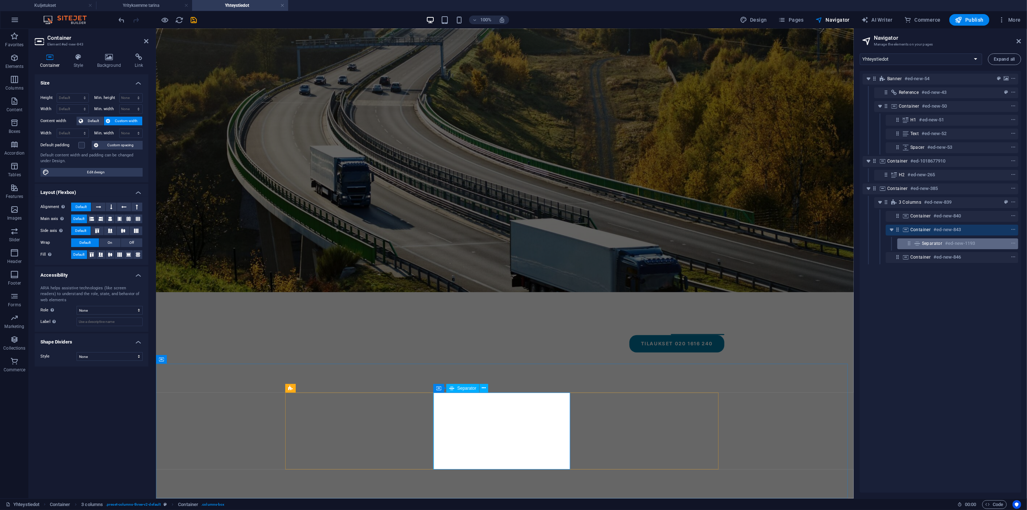
click at [931, 238] on div "Separator #ed-new-1193" at bounding box center [958, 243] width 121 height 11
select select "px"
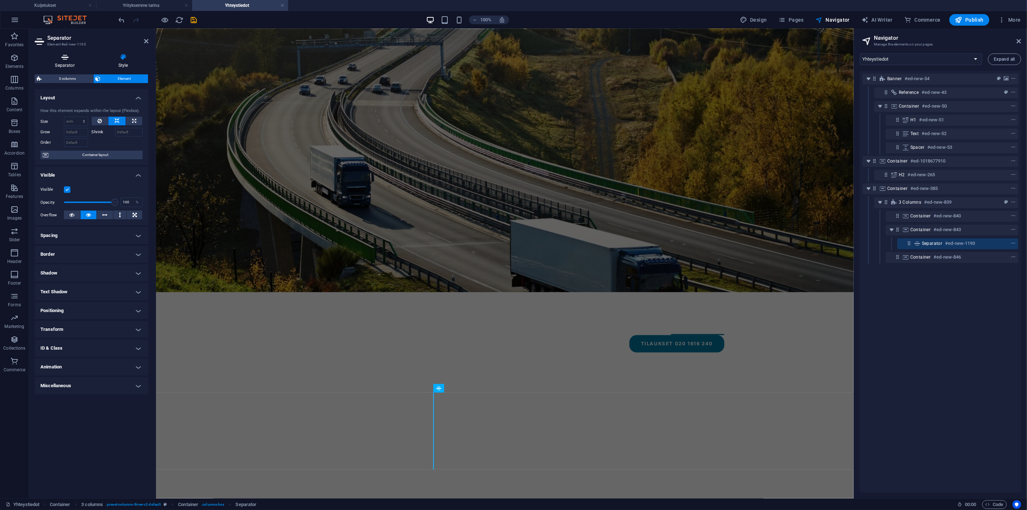
click at [58, 58] on icon at bounding box center [65, 56] width 60 height 7
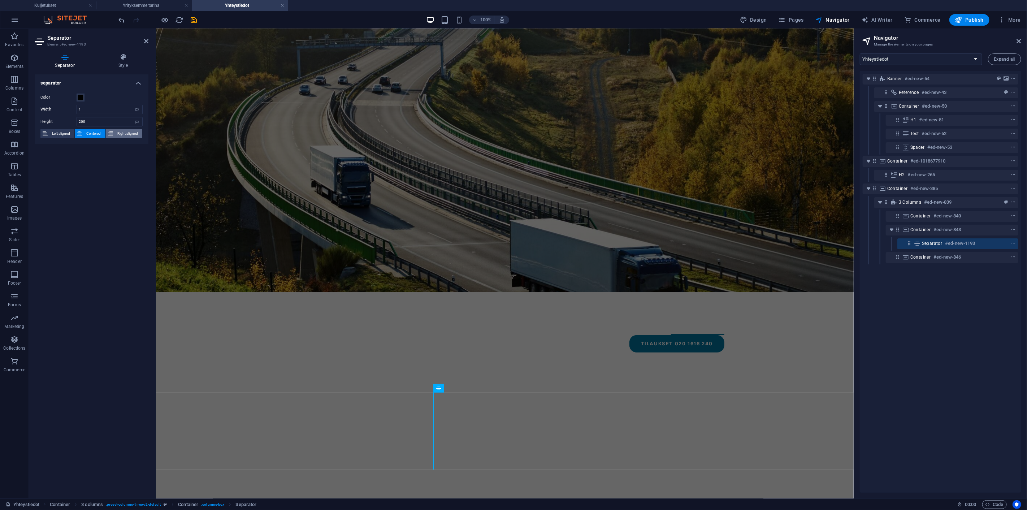
click at [128, 135] on span "Right aligned" at bounding box center [127, 133] width 25 height 9
click at [62, 129] on span "Left aligned" at bounding box center [61, 133] width 22 height 9
click at [89, 134] on span "Centered" at bounding box center [93, 133] width 19 height 9
click at [133, 135] on span "Right aligned" at bounding box center [127, 133] width 25 height 9
click at [129, 59] on icon at bounding box center [123, 56] width 51 height 7
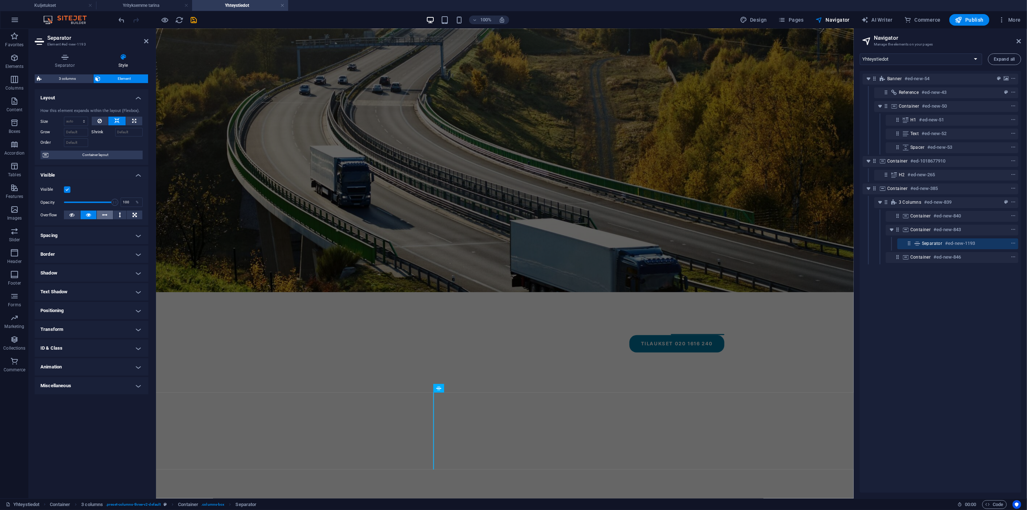
click at [107, 216] on icon at bounding box center [105, 215] width 5 height 9
click at [119, 215] on icon at bounding box center [120, 215] width 2 height 9
click at [91, 211] on icon at bounding box center [88, 215] width 5 height 9
click at [99, 121] on icon at bounding box center [100, 121] width 4 height 9
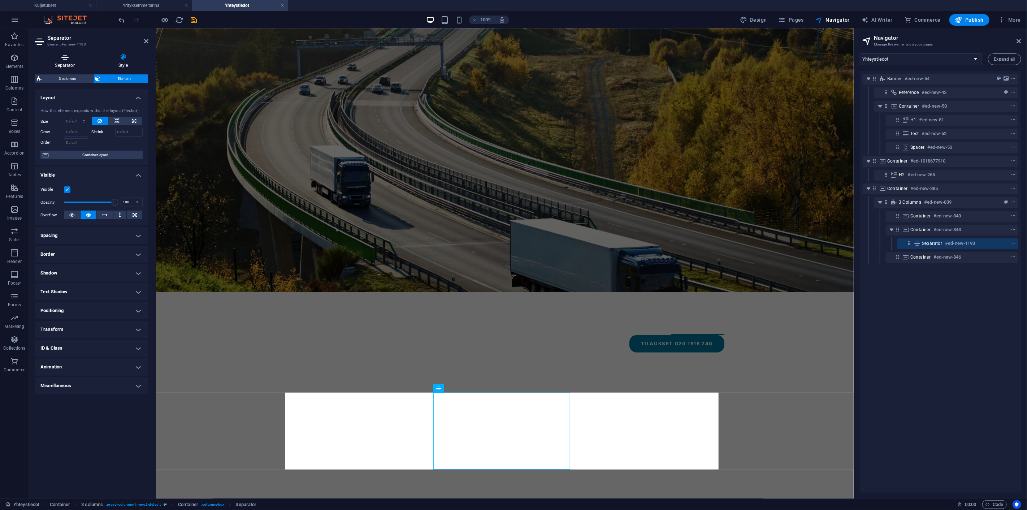
click at [59, 60] on icon at bounding box center [65, 56] width 60 height 7
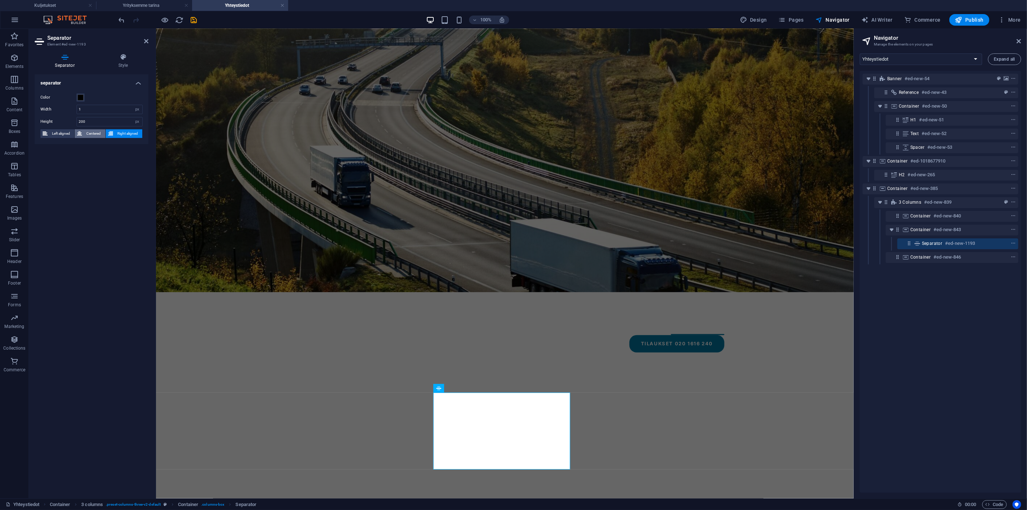
click at [83, 130] on button "Centered" at bounding box center [90, 133] width 30 height 9
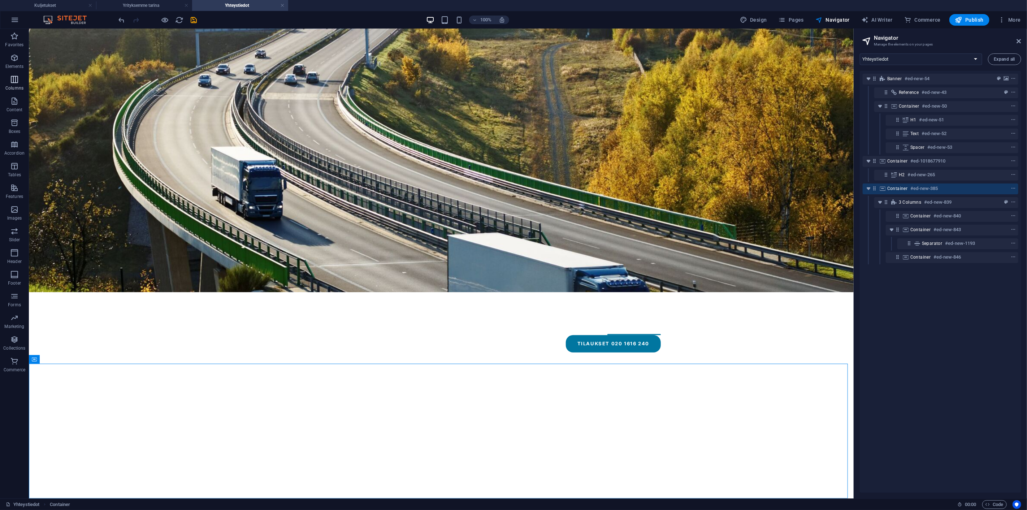
click at [17, 61] on icon "button" at bounding box center [14, 57] width 9 height 9
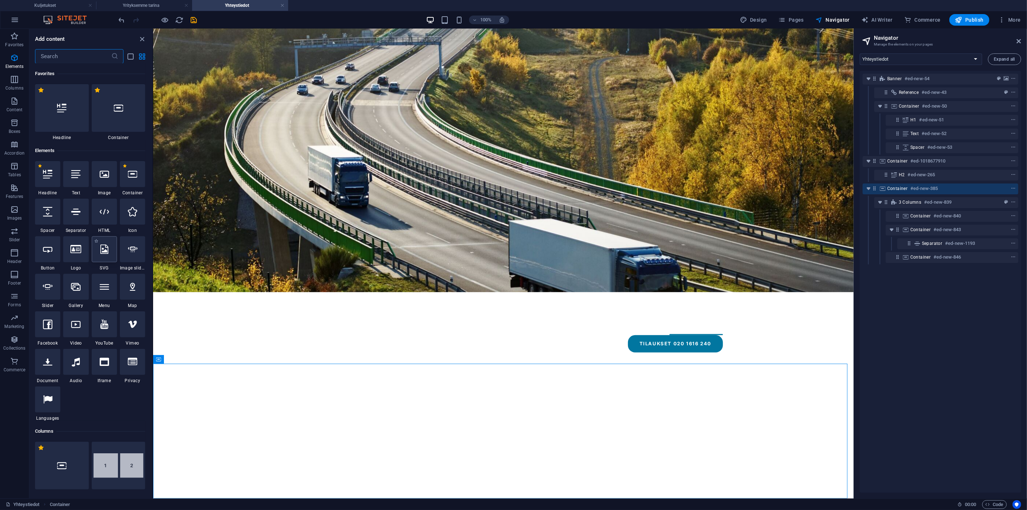
scroll to position [77, 0]
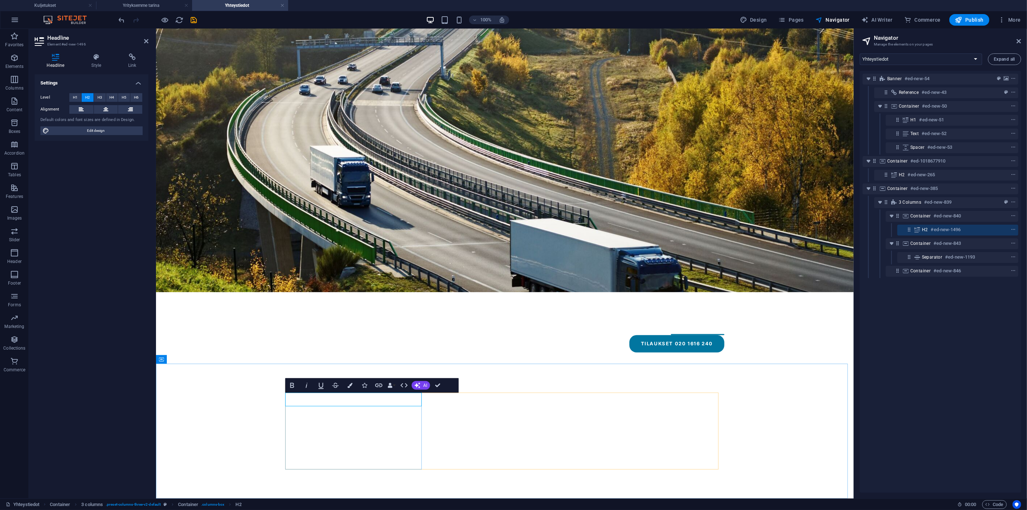
drag, startPoint x: 366, startPoint y: 397, endPoint x: 273, endPoint y: 399, distance: 93.6
click at [13, 56] on icon "button" at bounding box center [14, 57] width 9 height 9
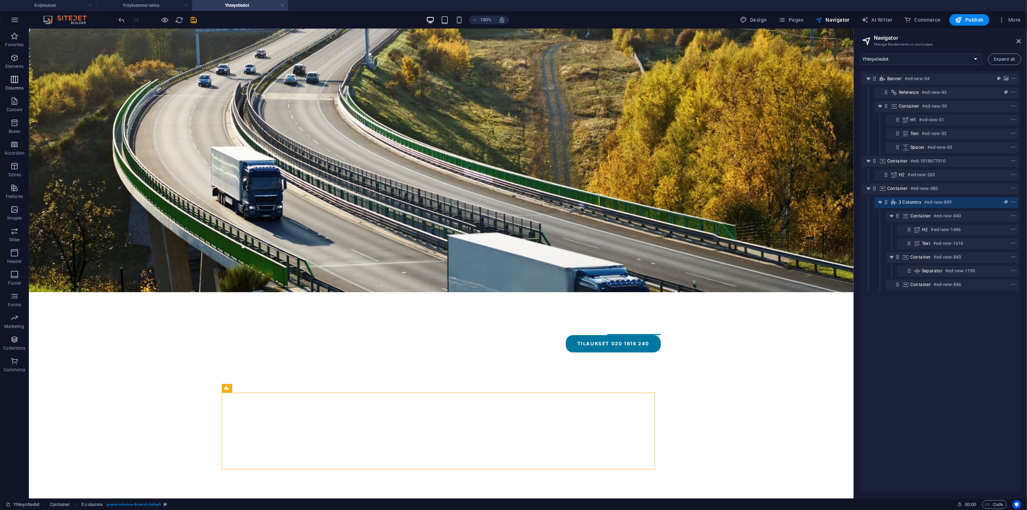
drag, startPoint x: 19, startPoint y: 60, endPoint x: 26, endPoint y: 78, distance: 19.2
click at [19, 60] on span "Elements" at bounding box center [14, 61] width 29 height 17
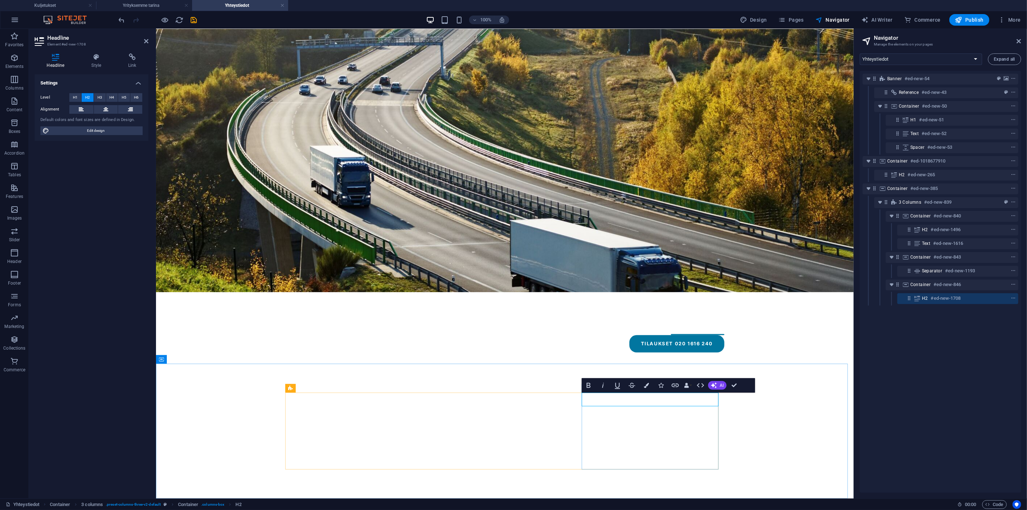
click at [5, 59] on span "Elements" at bounding box center [14, 61] width 29 height 17
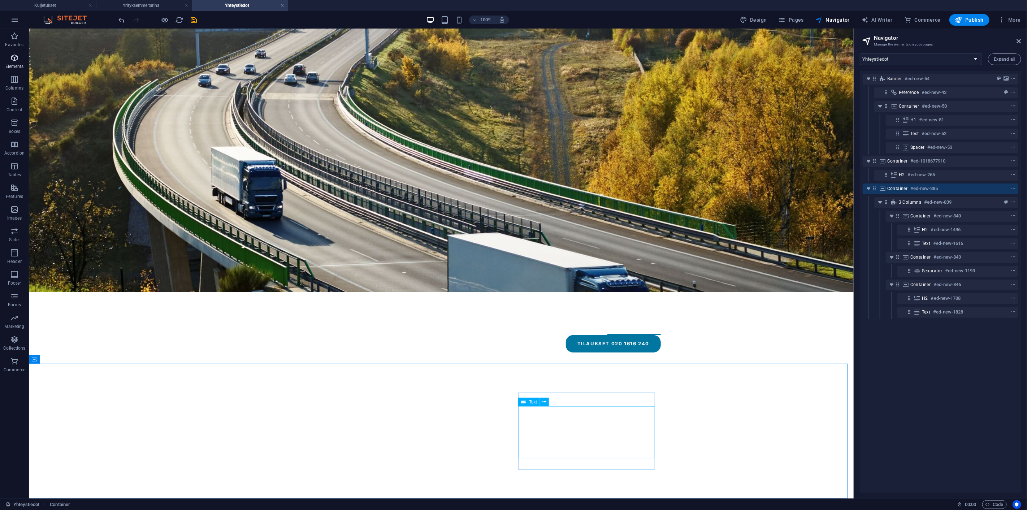
click at [13, 59] on icon "button" at bounding box center [14, 57] width 9 height 9
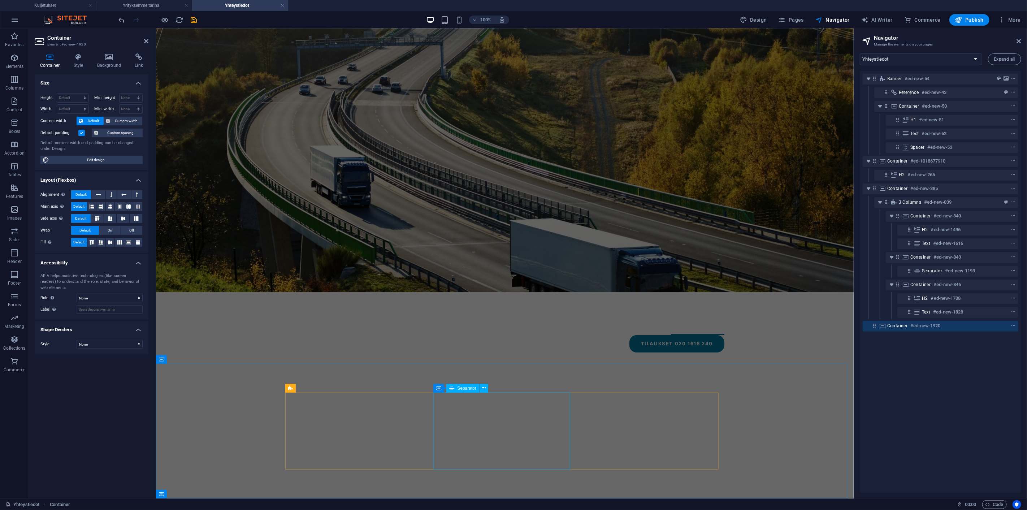
scroll to position [150, 0]
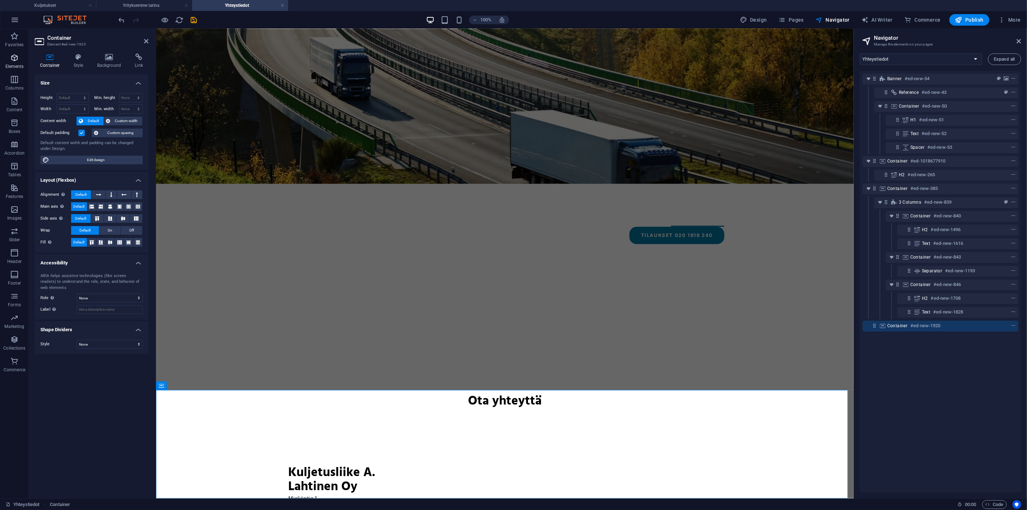
click at [13, 53] on icon "button" at bounding box center [14, 57] width 9 height 9
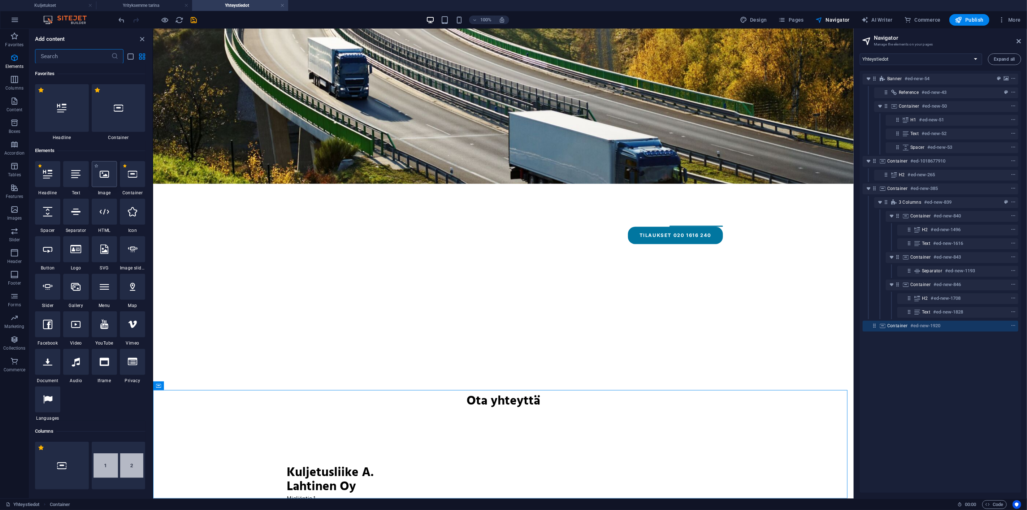
scroll to position [77, 0]
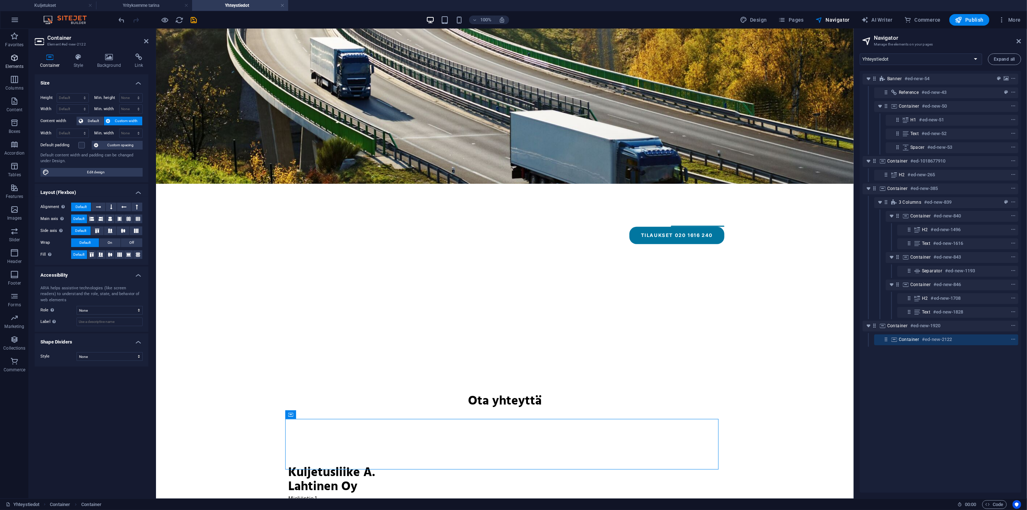
click at [12, 69] on p "Elements" at bounding box center [14, 67] width 18 height 6
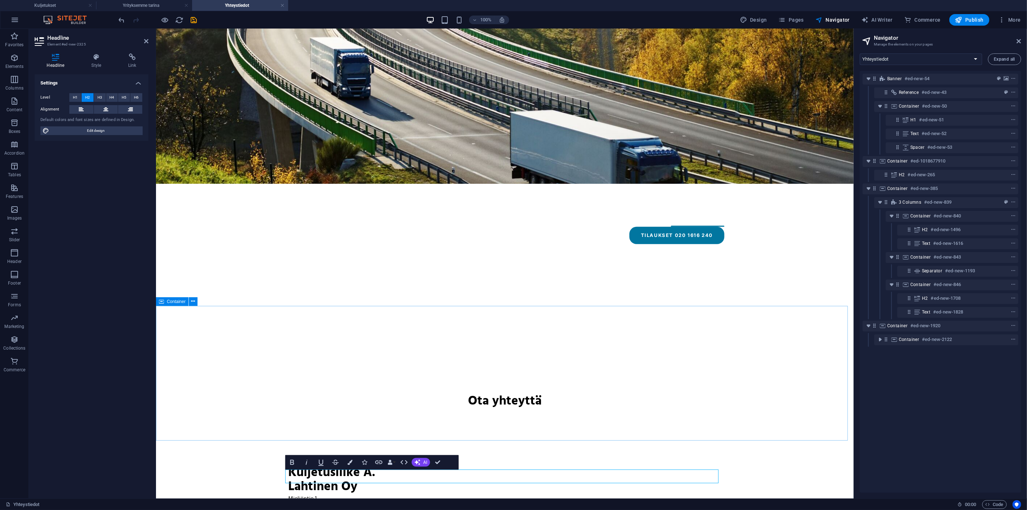
scroll to position [100, 0]
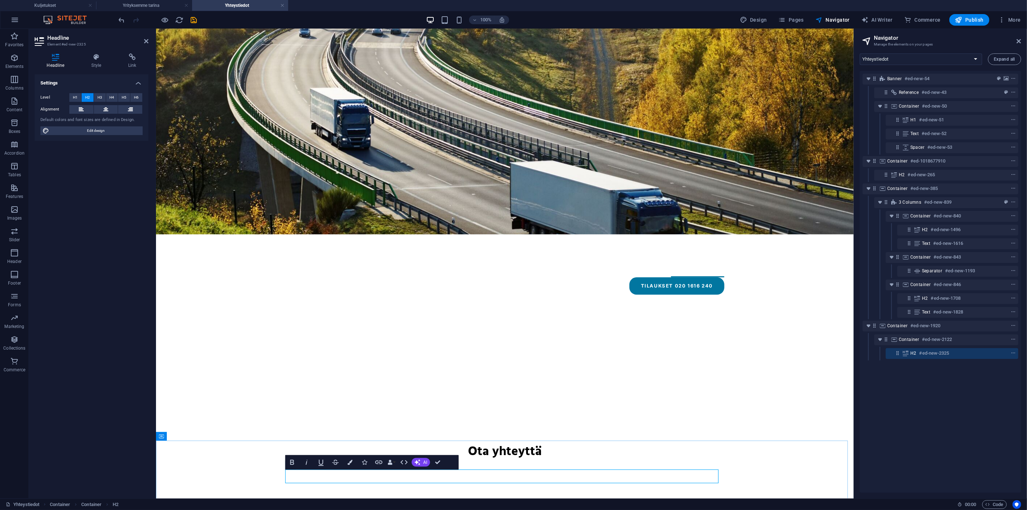
click at [107, 104] on div "Level H1 H2 H3 H4 H5 H6 Alignment Default colors and font sizes are defined in …" at bounding box center [92, 114] width 114 height 54
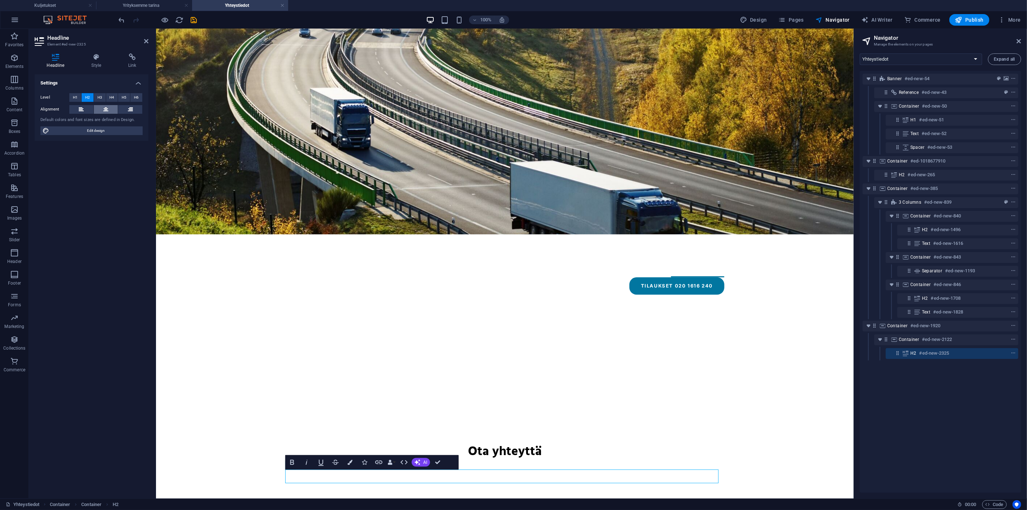
click at [106, 108] on icon at bounding box center [105, 109] width 5 height 9
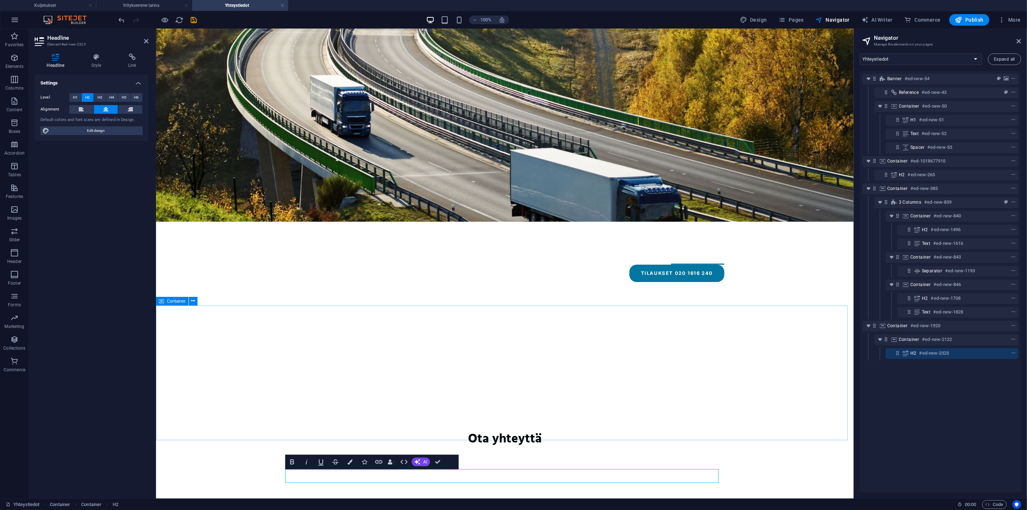
scroll to position [113, 0]
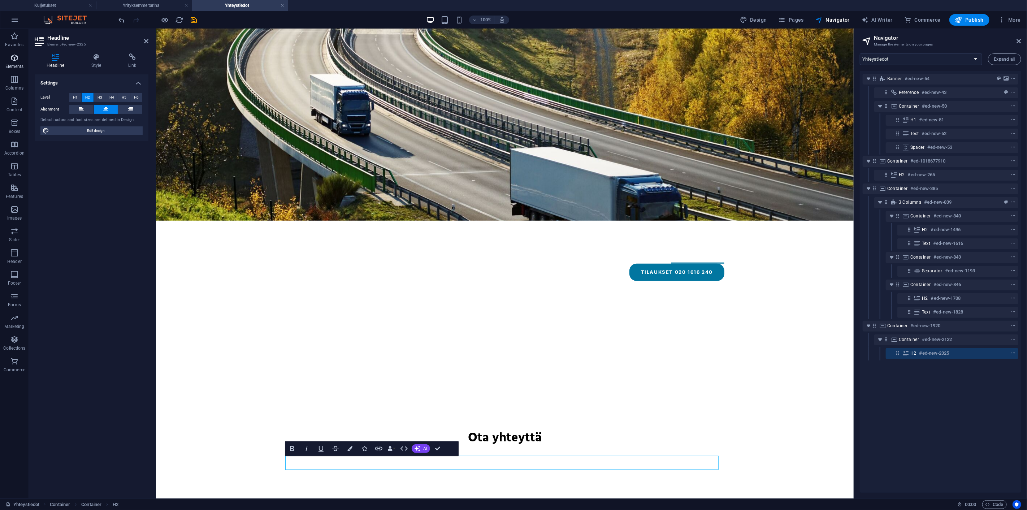
click at [13, 64] on p "Elements" at bounding box center [14, 67] width 18 height 6
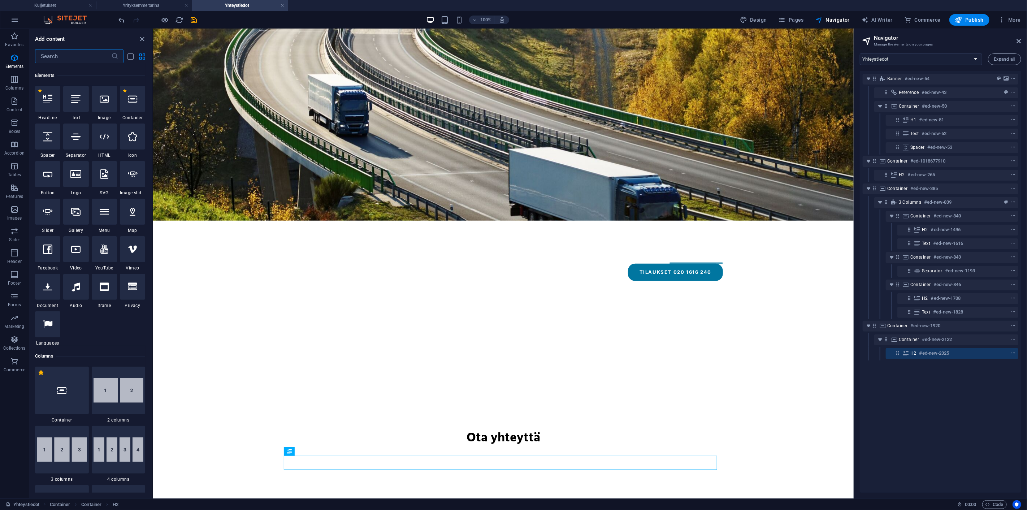
scroll to position [77, 0]
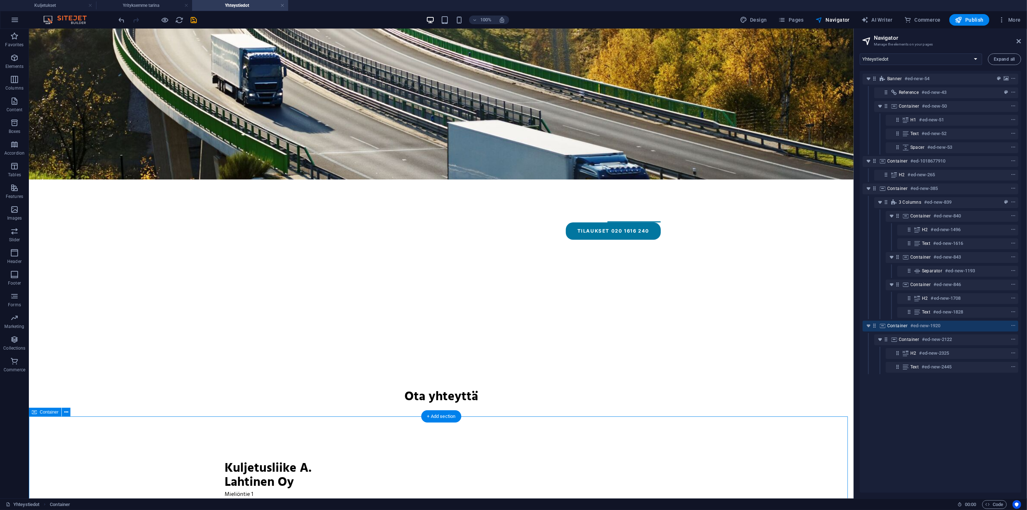
scroll to position [156, 0]
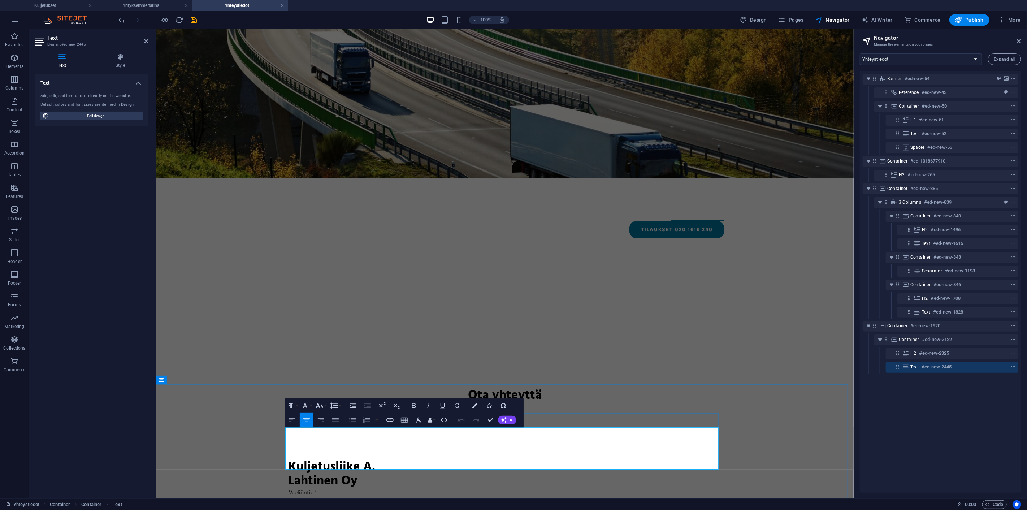
click at [306, 420] on icon "button" at bounding box center [306, 420] width 7 height 4
drag, startPoint x: 475, startPoint y: 436, endPoint x: 307, endPoint y: 435, distance: 168.0
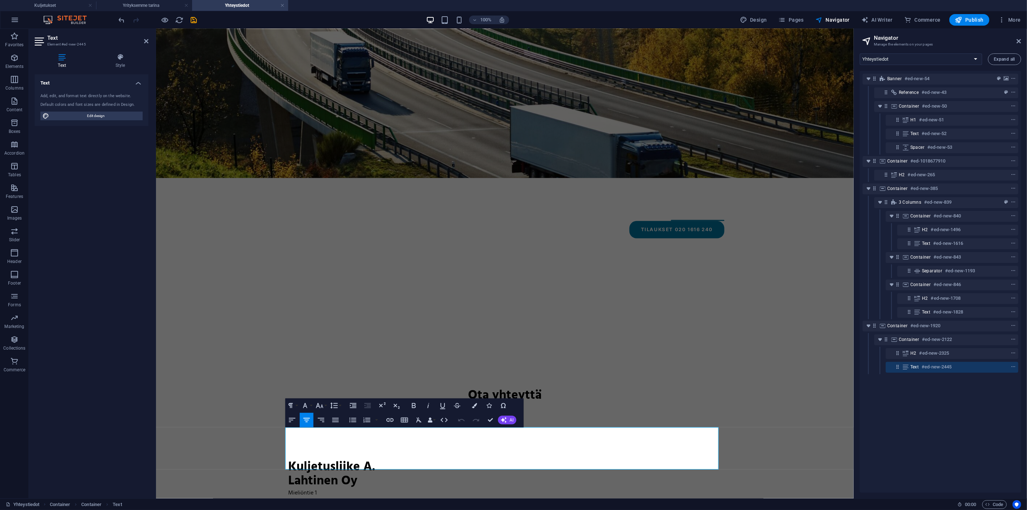
click at [305, 417] on icon "button" at bounding box center [306, 420] width 9 height 9
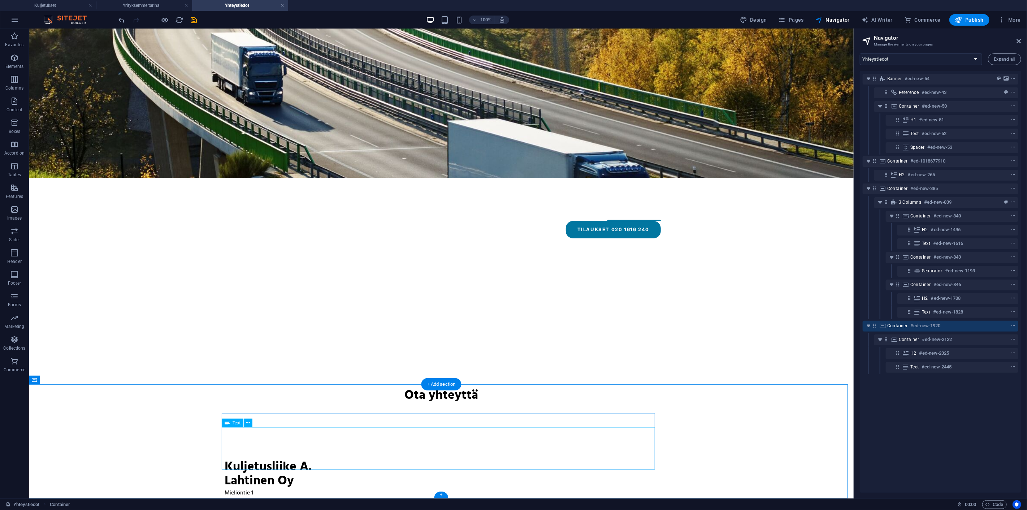
click at [1013, 365] on icon "context-menu" at bounding box center [1013, 367] width 5 height 5
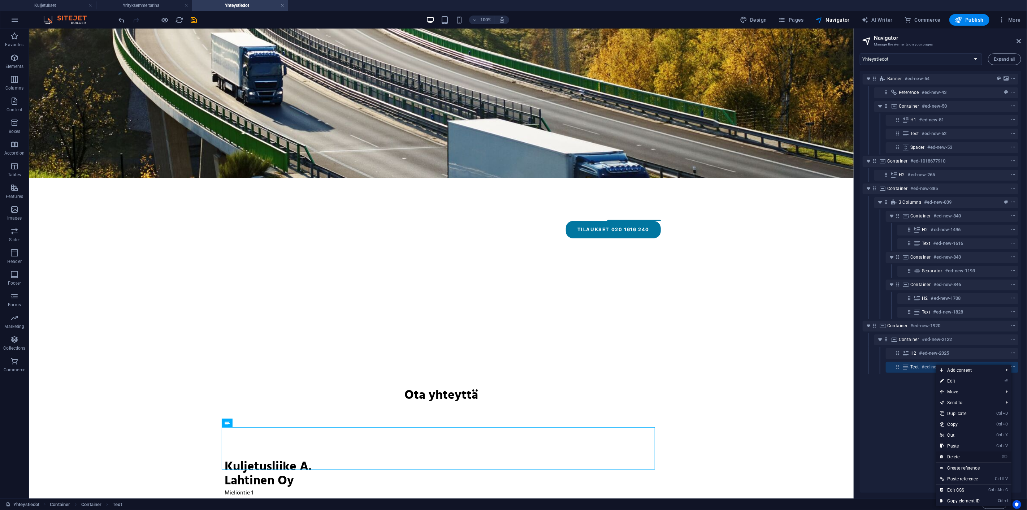
click at [955, 456] on link "⌦ Delete" at bounding box center [960, 457] width 48 height 11
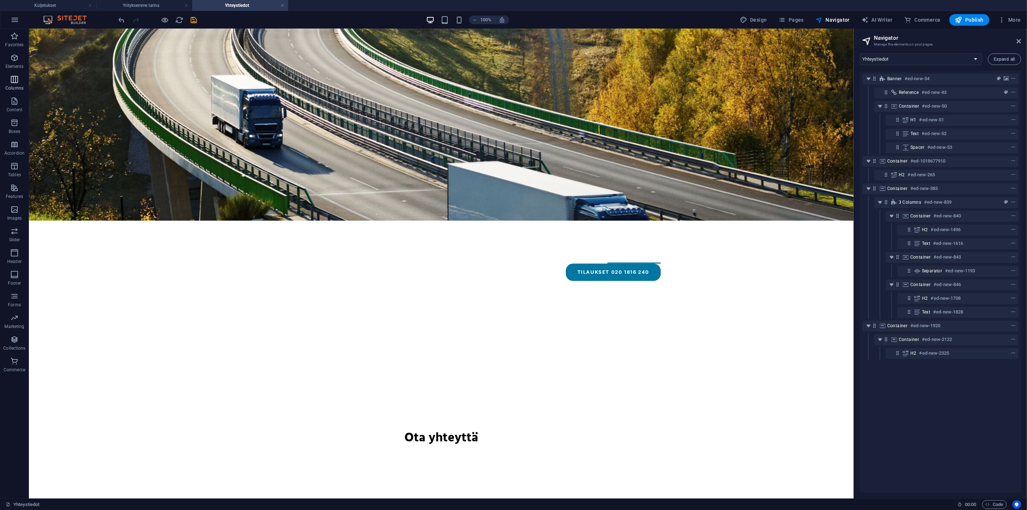
drag, startPoint x: 13, startPoint y: 59, endPoint x: 11, endPoint y: 83, distance: 23.9
click at [13, 59] on icon "button" at bounding box center [14, 57] width 9 height 9
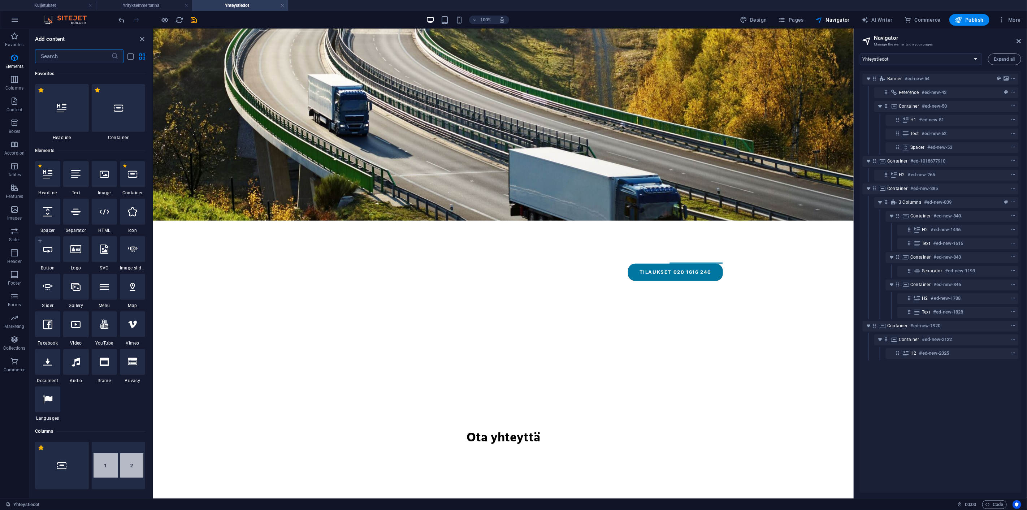
scroll to position [77, 0]
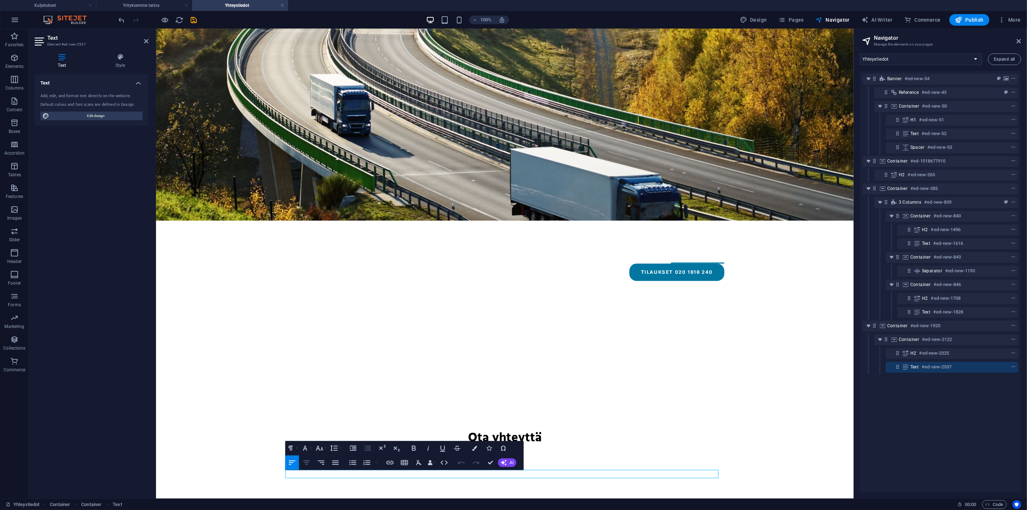
click at [303, 462] on icon "button" at bounding box center [306, 462] width 9 height 9
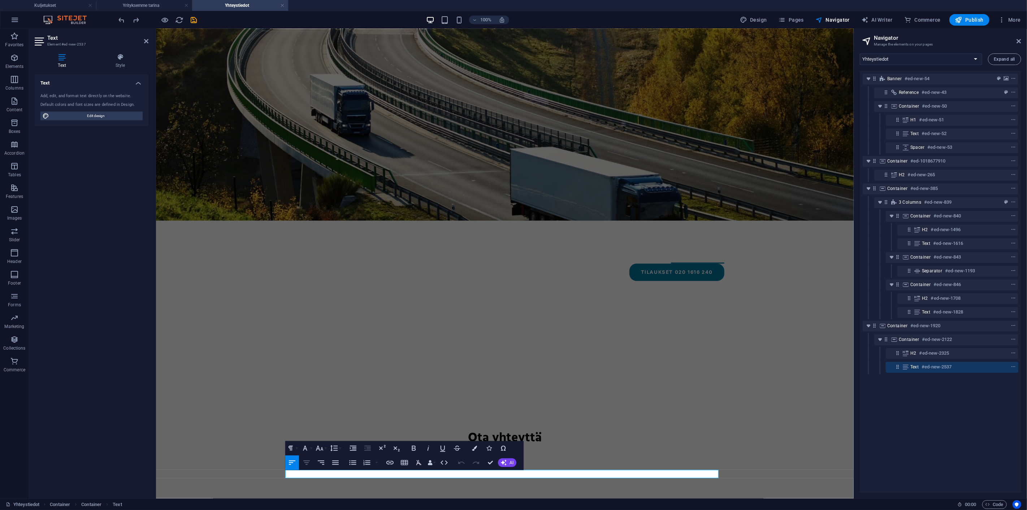
click at [306, 463] on icon "button" at bounding box center [306, 462] width 9 height 9
drag, startPoint x: 522, startPoint y: 473, endPoint x: 632, endPoint y: 497, distance: 112.4
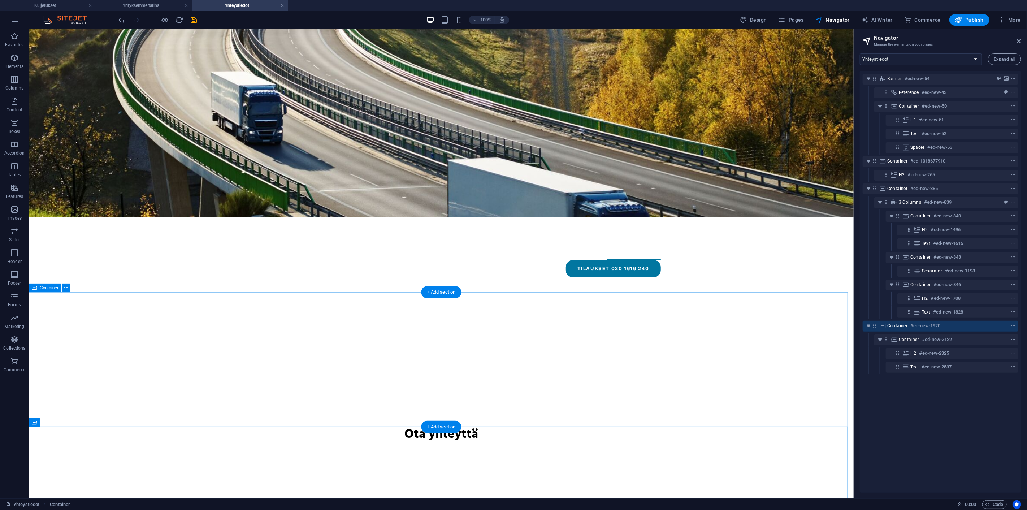
scroll to position [124, 0]
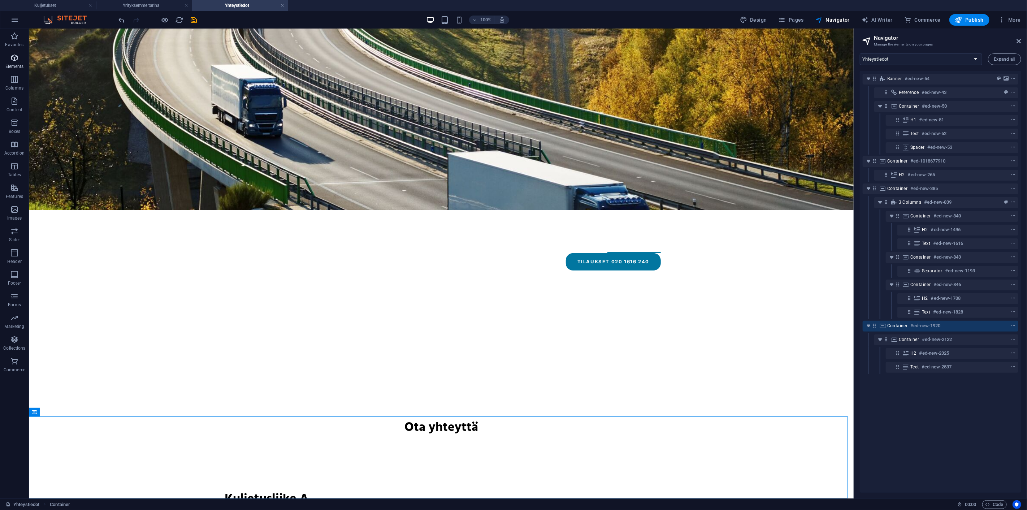
click at [15, 64] on p "Elements" at bounding box center [14, 67] width 18 height 6
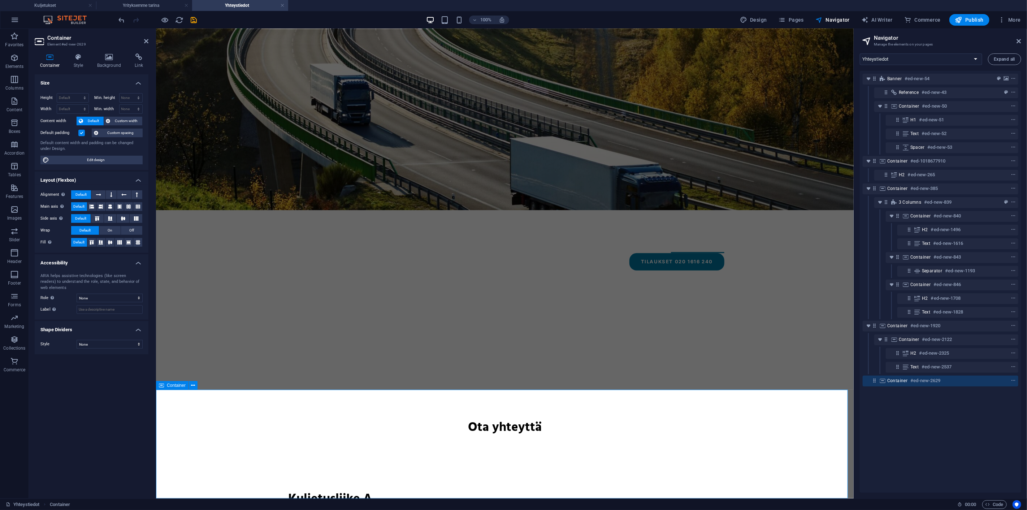
scroll to position [233, 0]
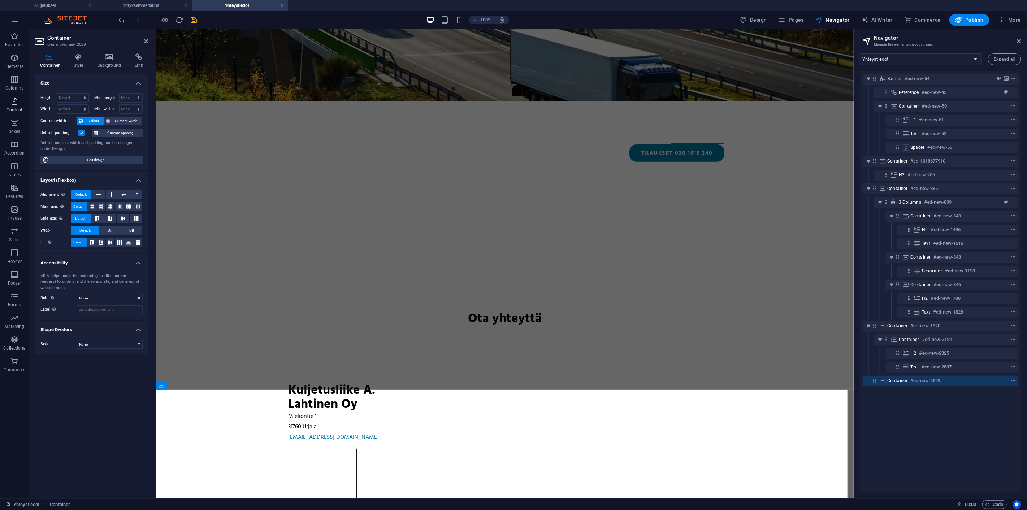
drag, startPoint x: 20, startPoint y: 87, endPoint x: 14, endPoint y: 109, distance: 22.4
click at [20, 87] on p "Columns" at bounding box center [14, 88] width 18 height 6
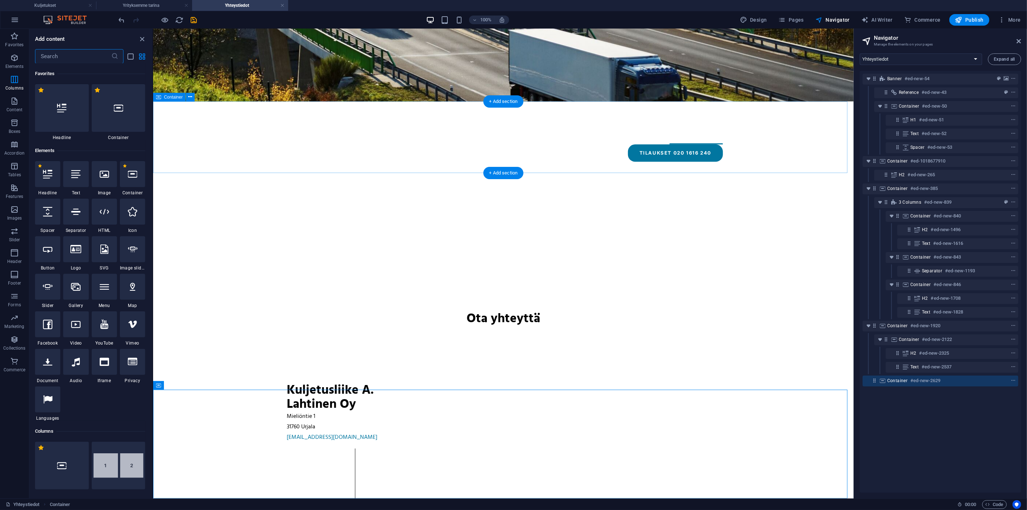
scroll to position [358, 0]
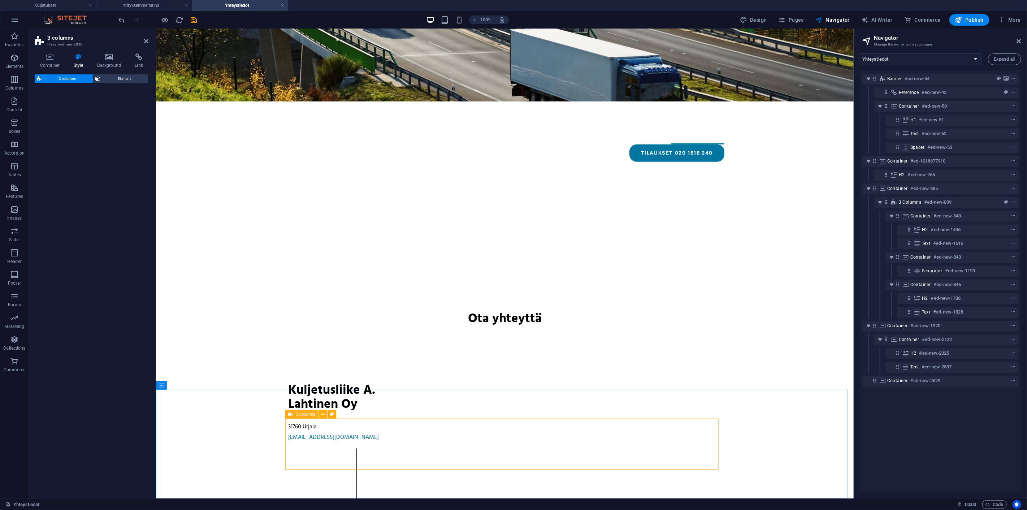
select select "rem"
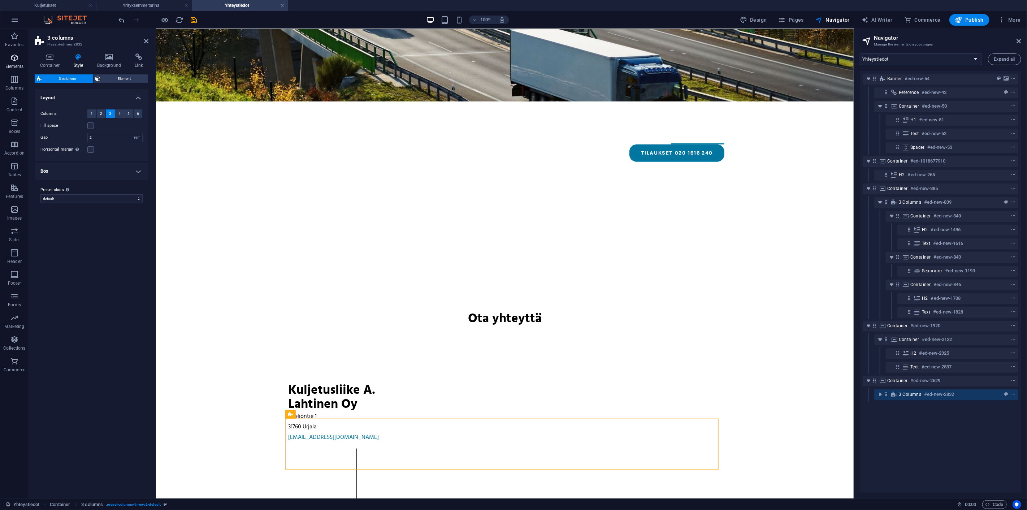
click at [12, 55] on icon "button" at bounding box center [14, 57] width 9 height 9
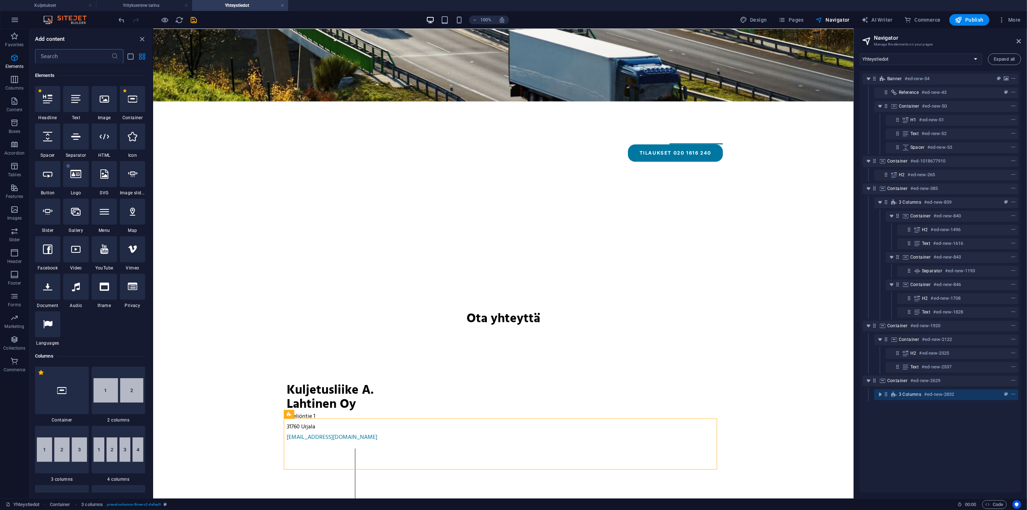
scroll to position [77, 0]
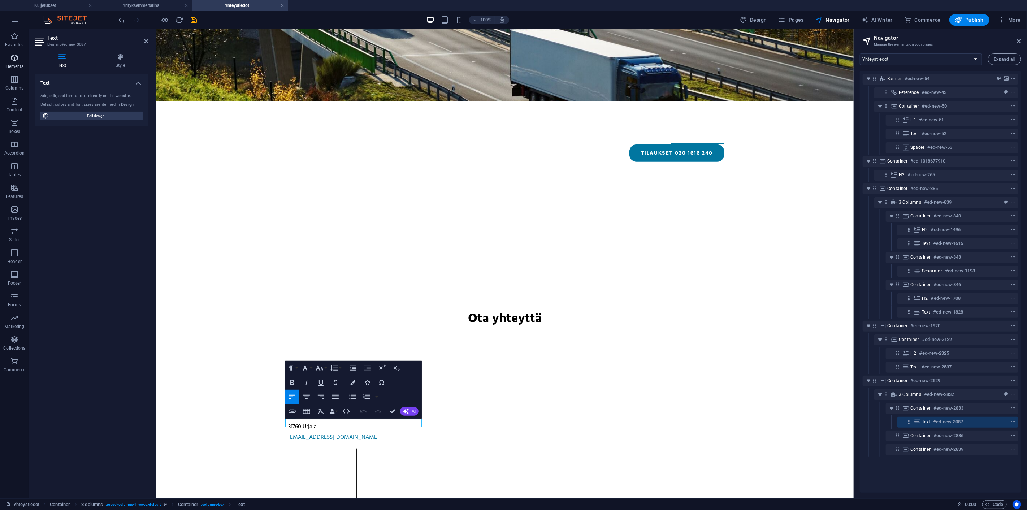
drag, startPoint x: 16, startPoint y: 63, endPoint x: 79, endPoint y: 171, distance: 125.5
click at [16, 63] on span "Elements" at bounding box center [14, 61] width 29 height 17
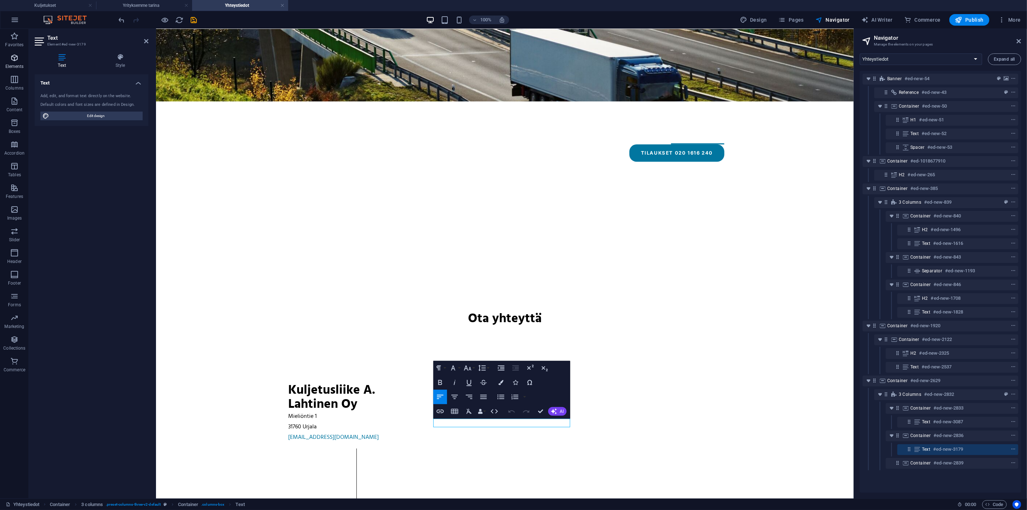
click at [12, 58] on icon "button" at bounding box center [14, 57] width 9 height 9
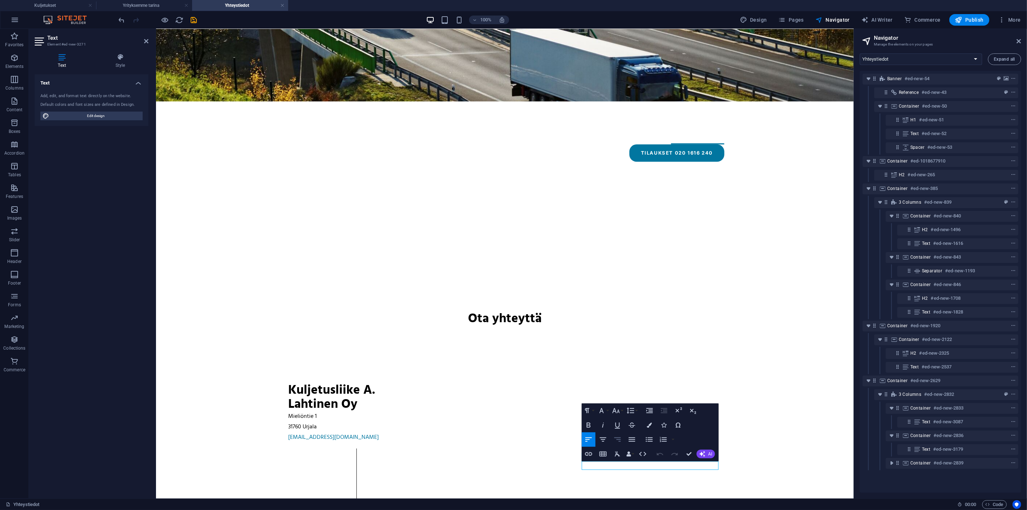
scroll to position [190, 0]
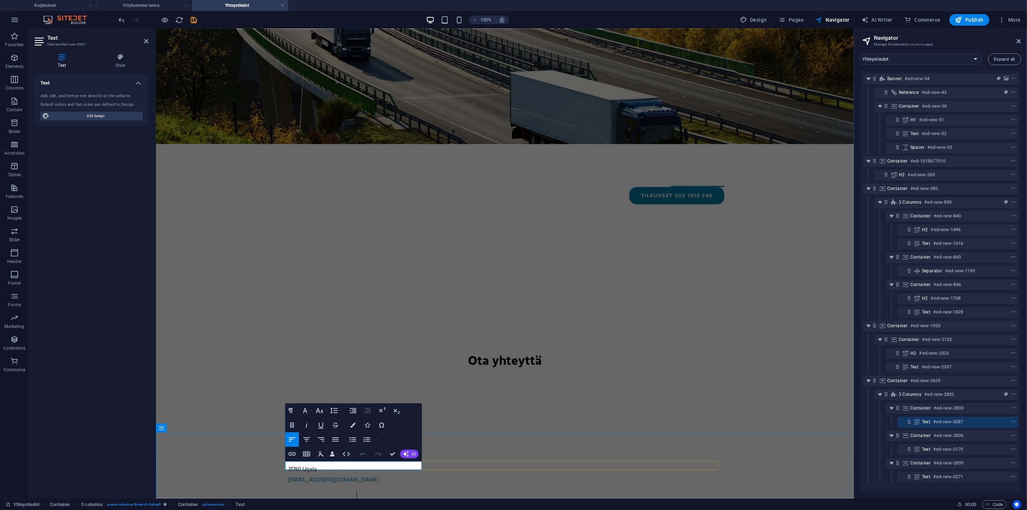
drag, startPoint x: 329, startPoint y: 464, endPoint x: 284, endPoint y: 465, distance: 45.2
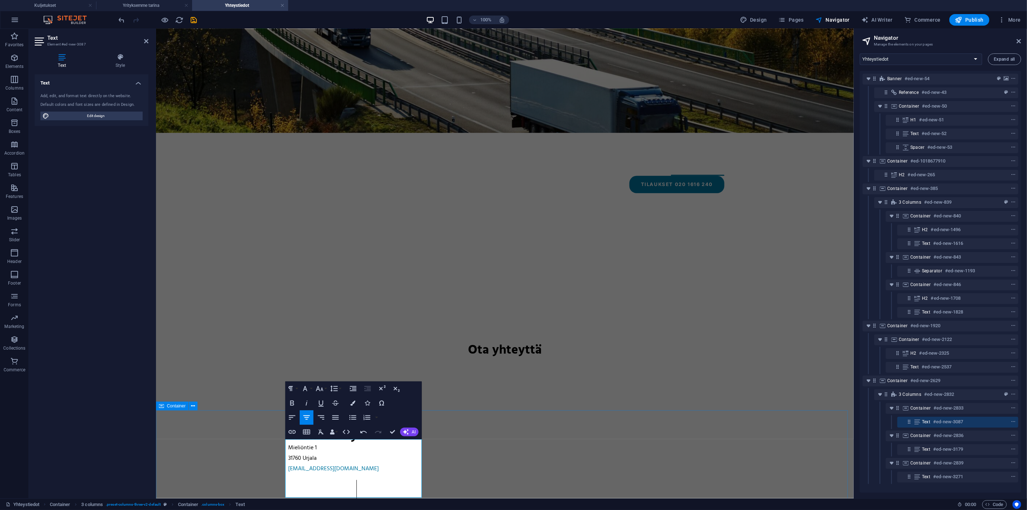
scroll to position [240, 0]
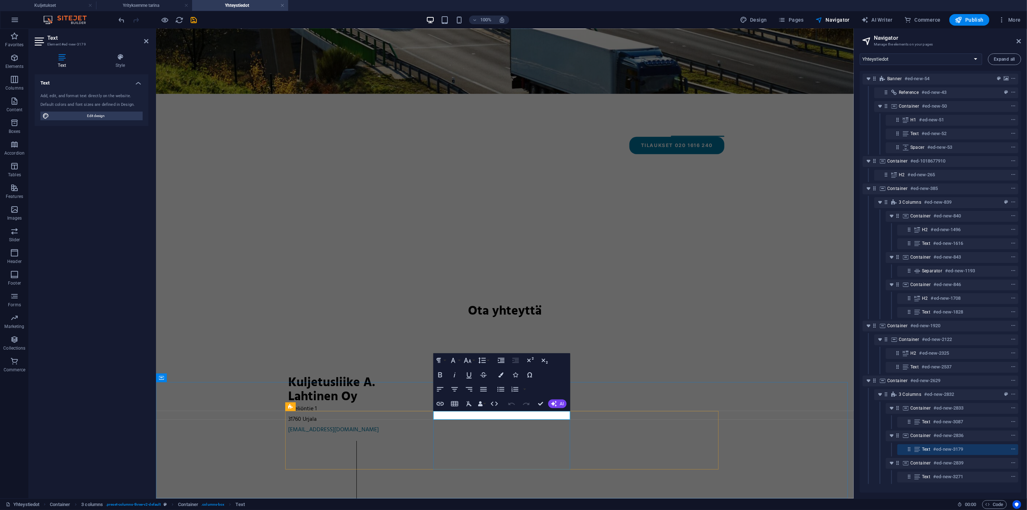
click at [477, 411] on div "Container Text" at bounding box center [458, 406] width 48 height 9
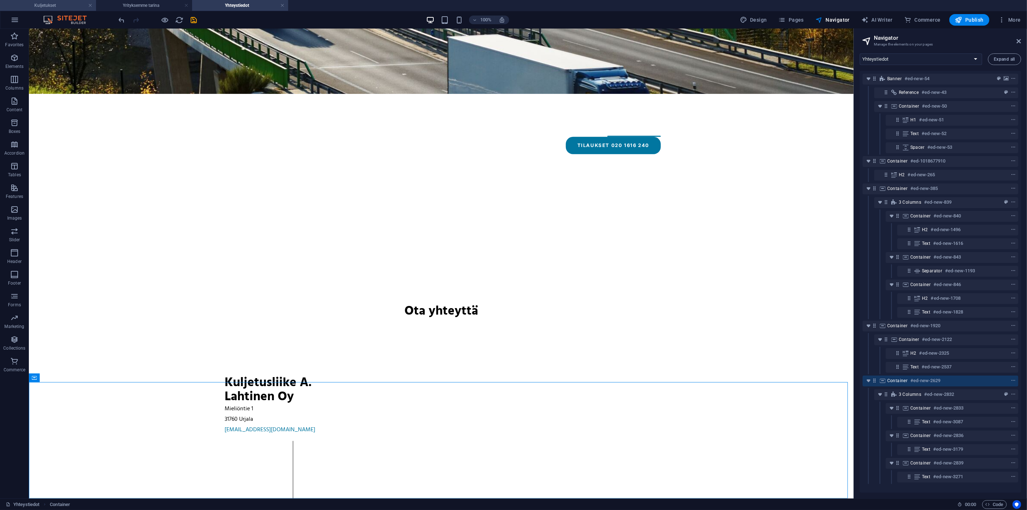
click at [56, 4] on h4 "Kuljetukset" at bounding box center [48, 5] width 96 height 8
select select "18159082-en"
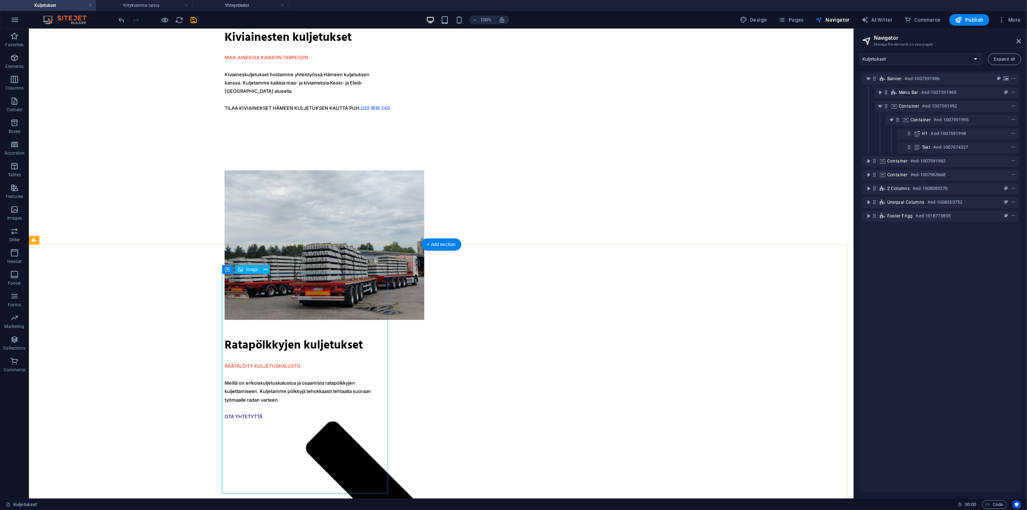
scroll to position [990, 0]
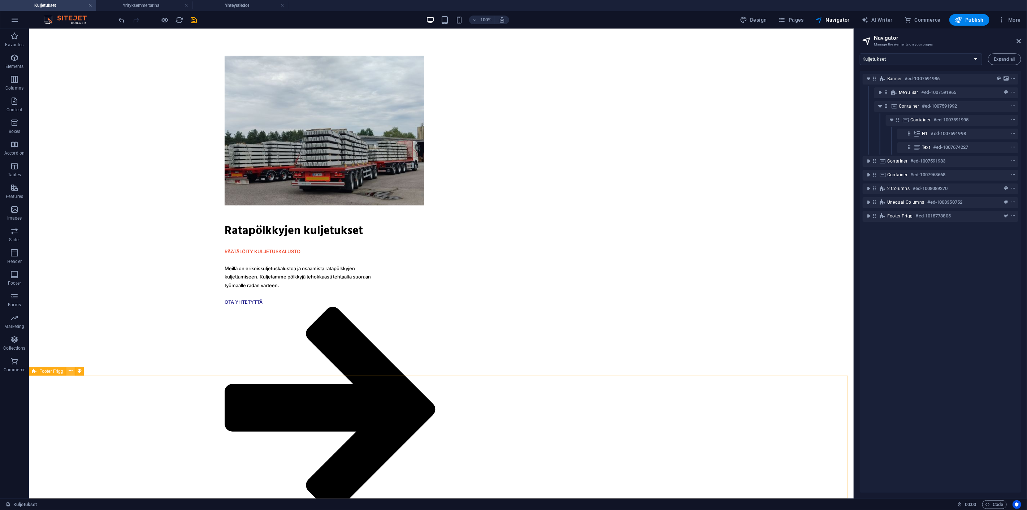
click at [71, 368] on icon at bounding box center [71, 371] width 4 height 8
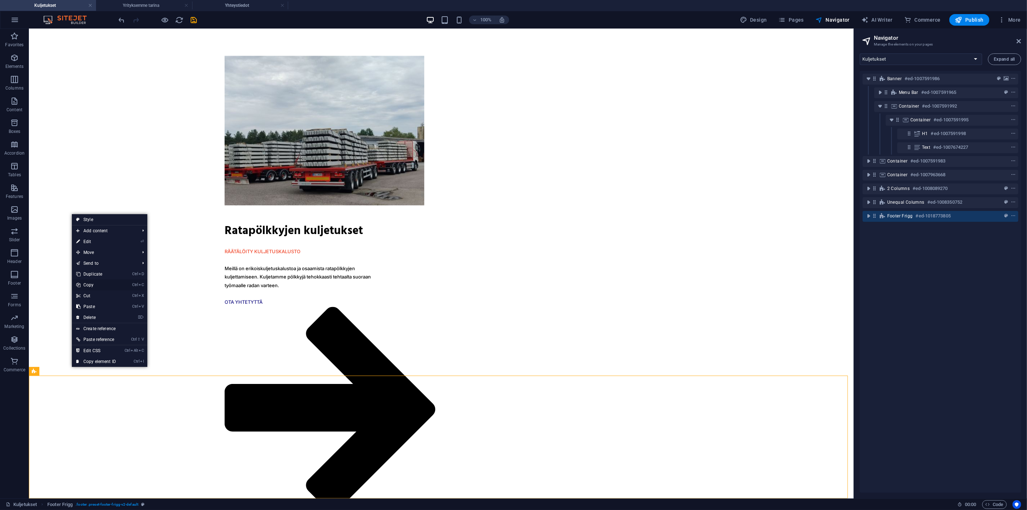
click at [98, 284] on link "Ctrl C Copy" at bounding box center [96, 285] width 48 height 11
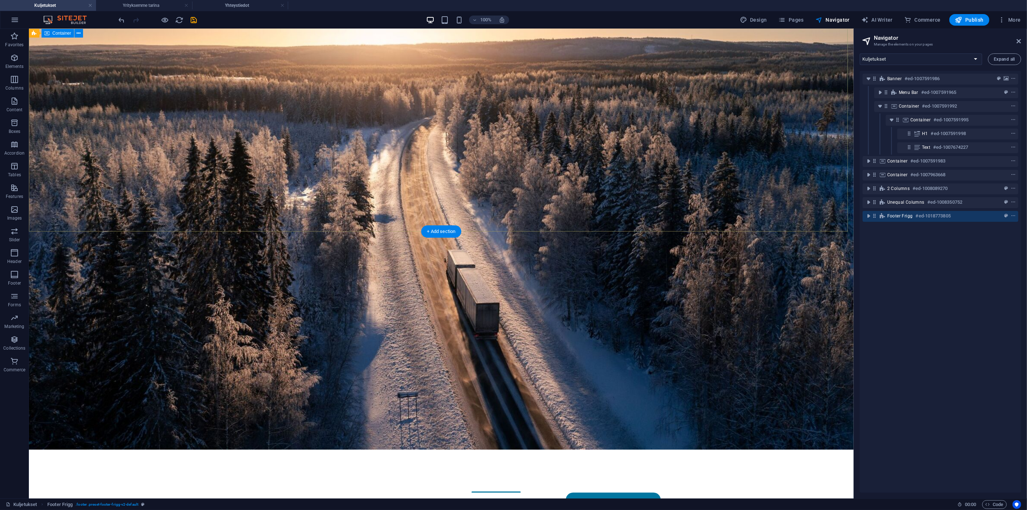
scroll to position [0, 0]
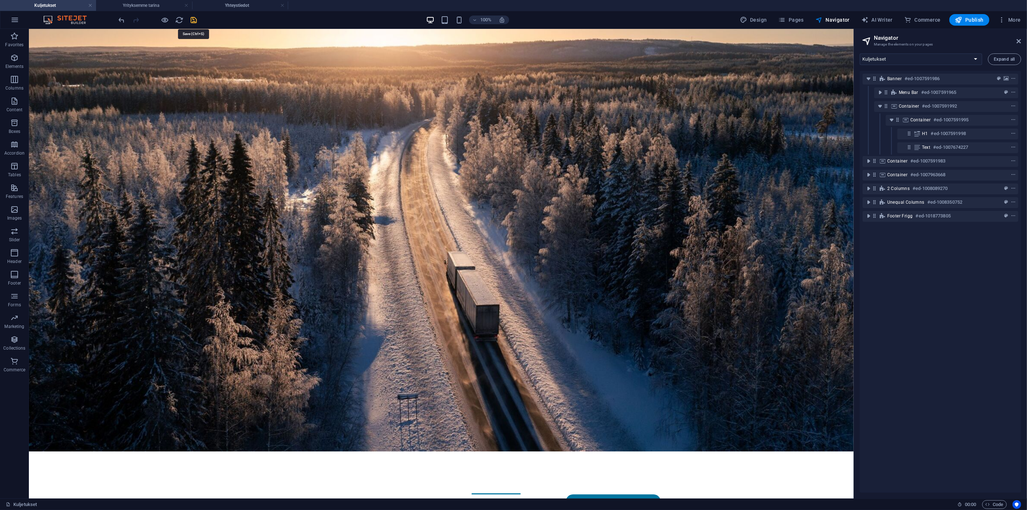
click at [194, 16] on icon "save" at bounding box center [194, 20] width 8 height 8
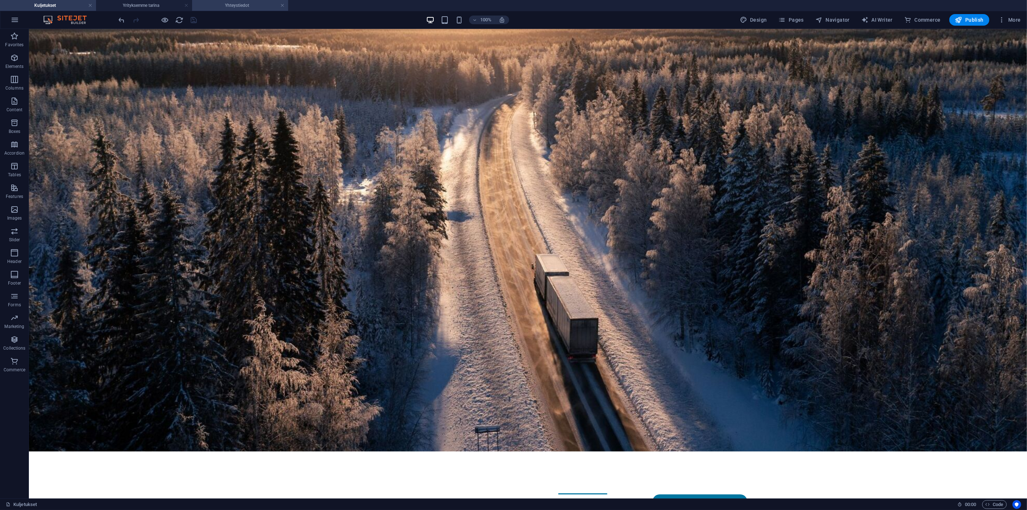
click at [237, 3] on h4 "Yhteystiedot" at bounding box center [240, 5] width 96 height 8
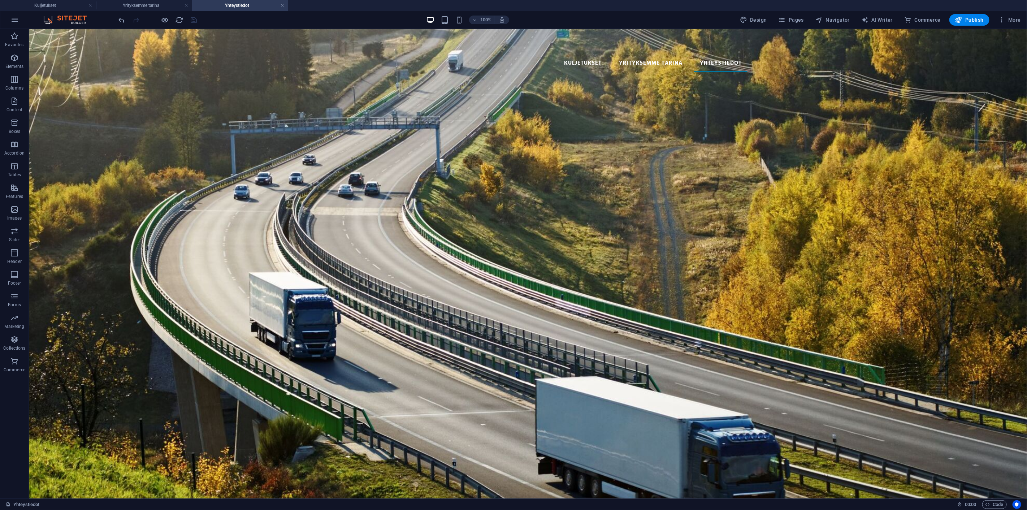
scroll to position [240, 0]
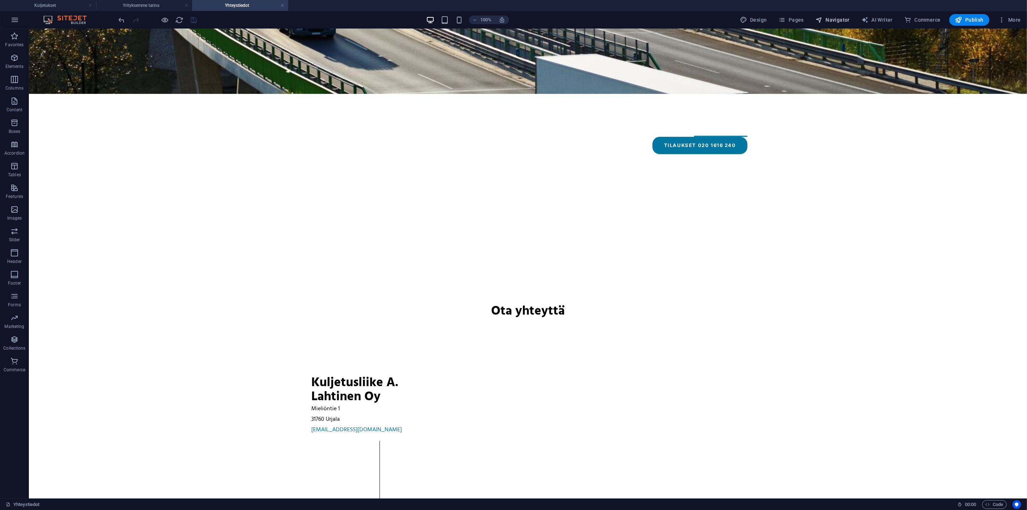
click at [835, 20] on span "Navigator" at bounding box center [833, 19] width 34 height 7
select select "18287854-en"
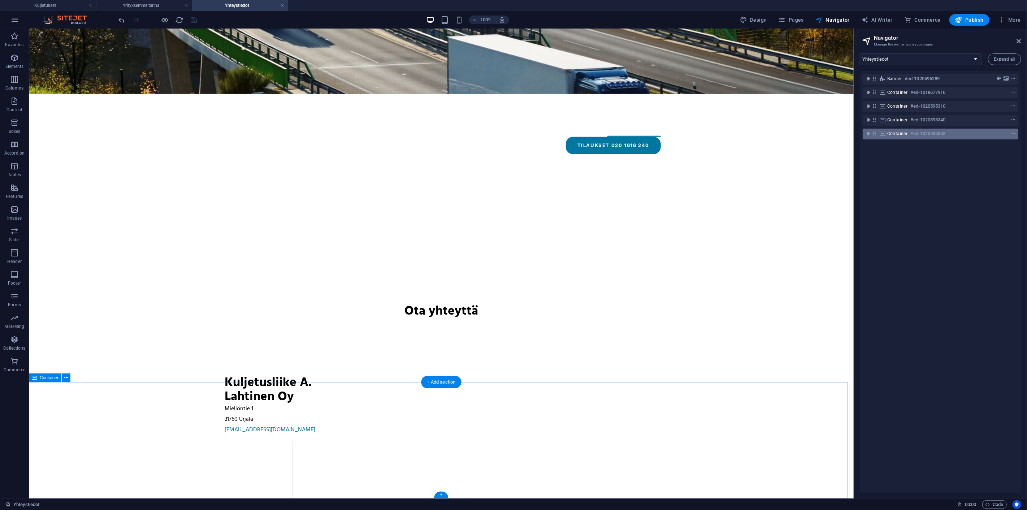
drag, startPoint x: 930, startPoint y: 225, endPoint x: 897, endPoint y: 133, distance: 98.4
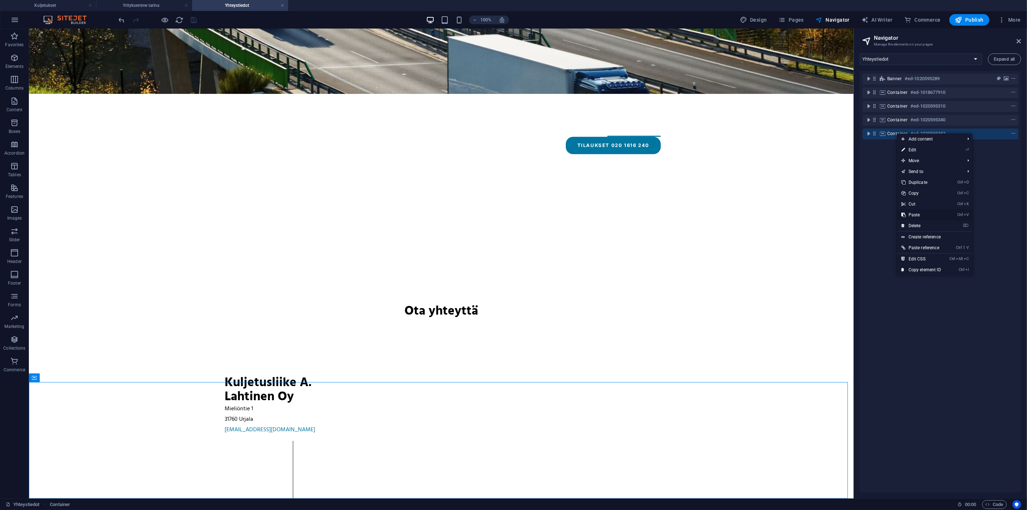
click at [917, 214] on link "Ctrl V Paste" at bounding box center [921, 215] width 48 height 11
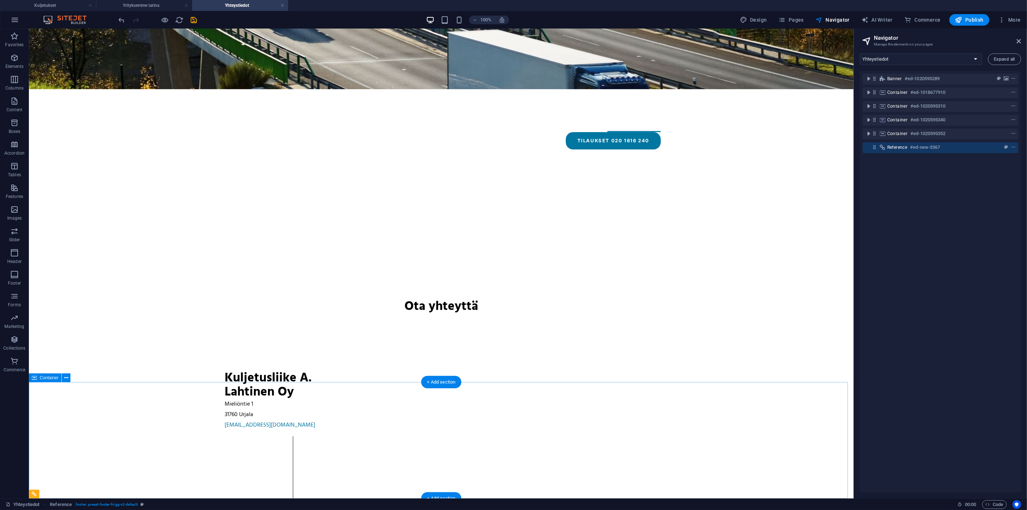
scroll to position [363, 0]
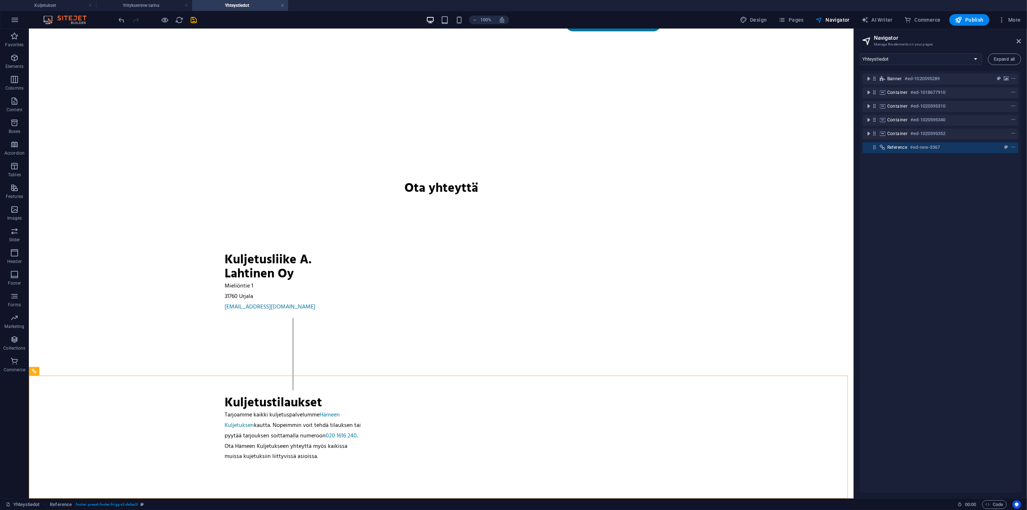
click at [894, 290] on div "Banner #ed-1020595289 Container #ed-1018677910 Container #ed-1020595310 Contain…" at bounding box center [940, 282] width 161 height 422
click at [13, 57] on icon "button" at bounding box center [14, 57] width 9 height 9
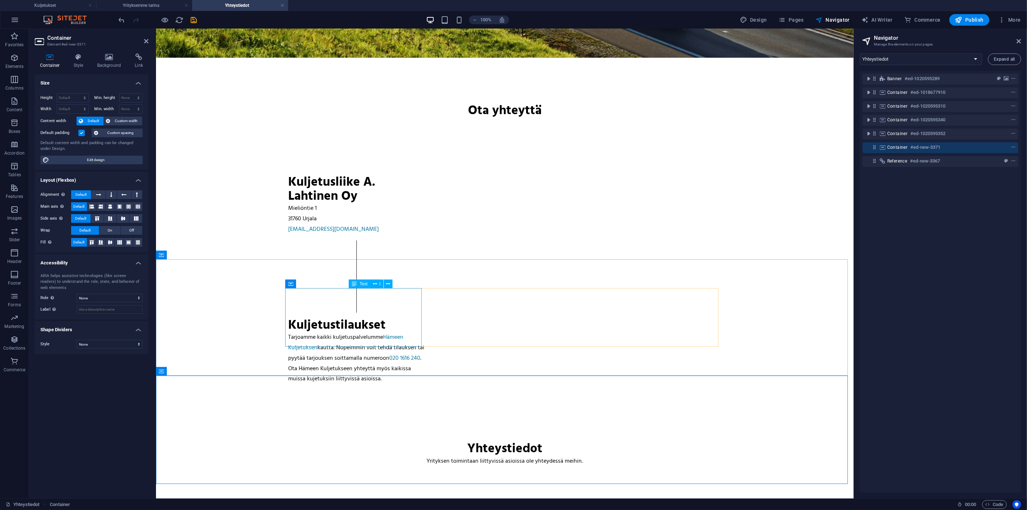
scroll to position [472, 0]
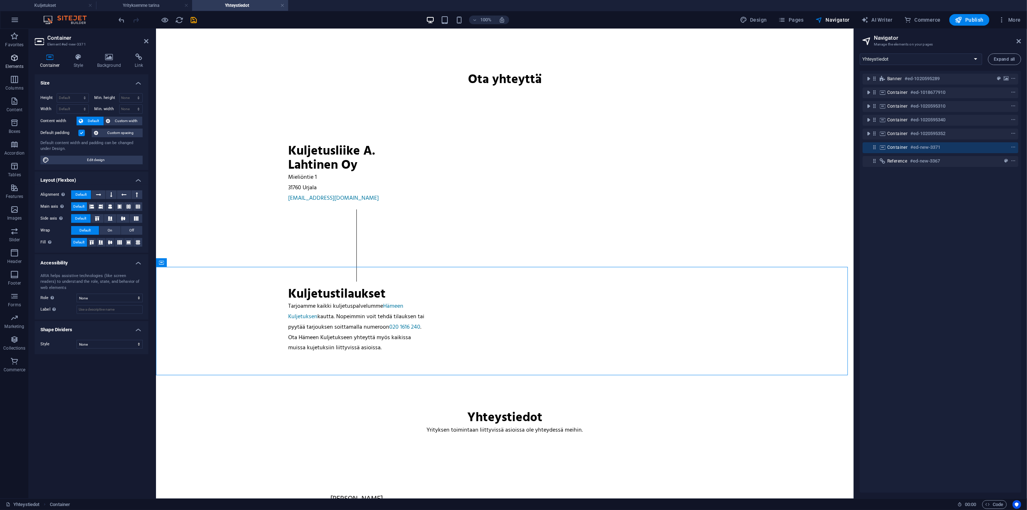
click at [13, 61] on icon "button" at bounding box center [14, 57] width 9 height 9
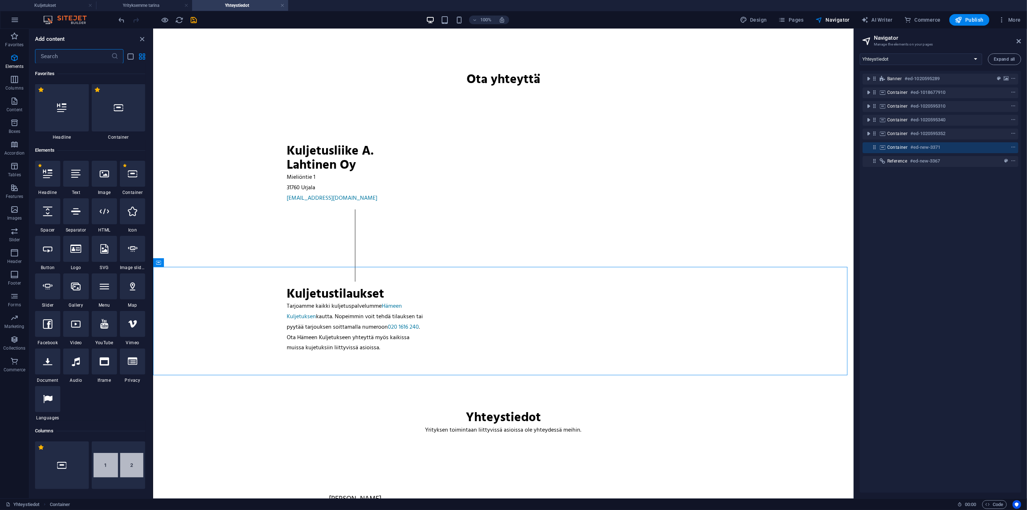
scroll to position [77, 0]
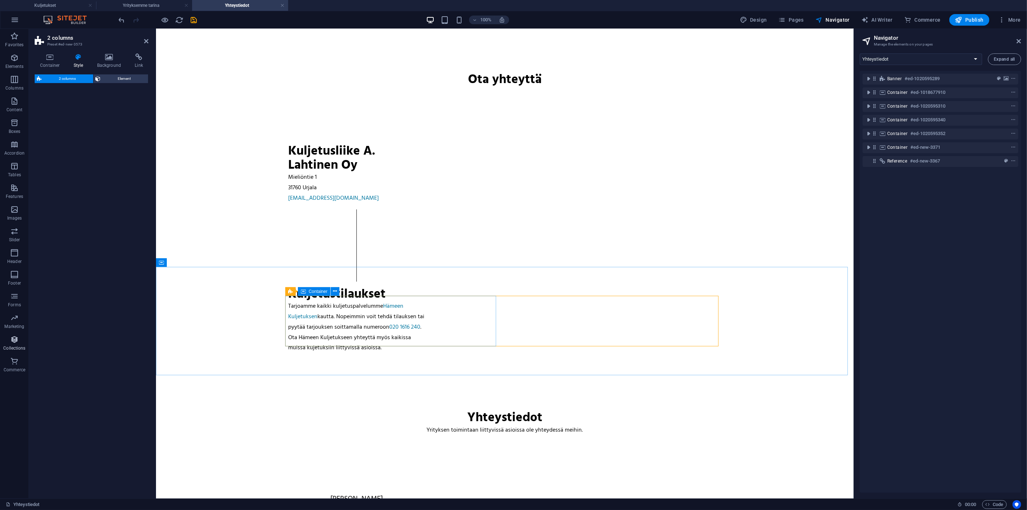
select select "rem"
select select "preset-columns-two-v2-default"
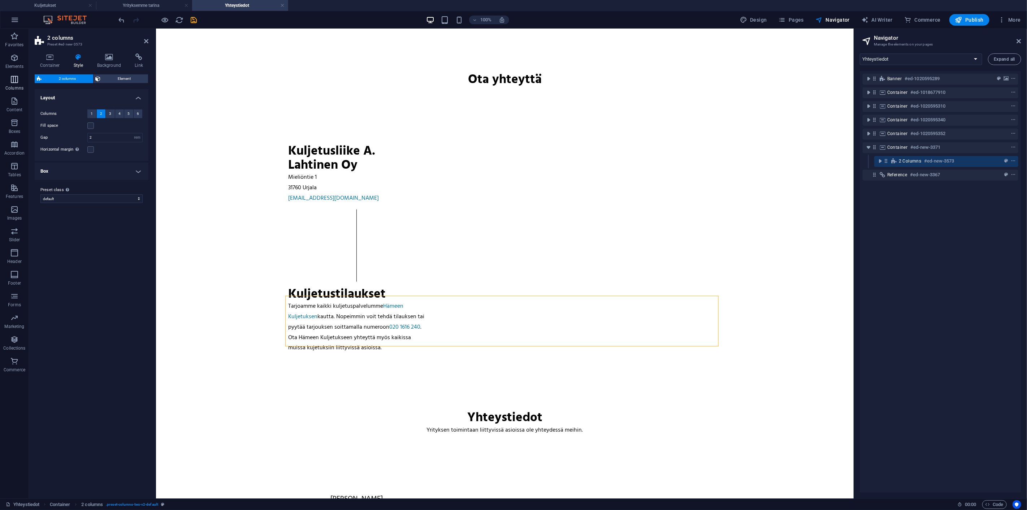
drag, startPoint x: 14, startPoint y: 64, endPoint x: 23, endPoint y: 77, distance: 16.3
click at [14, 64] on p "Elements" at bounding box center [14, 67] width 18 height 6
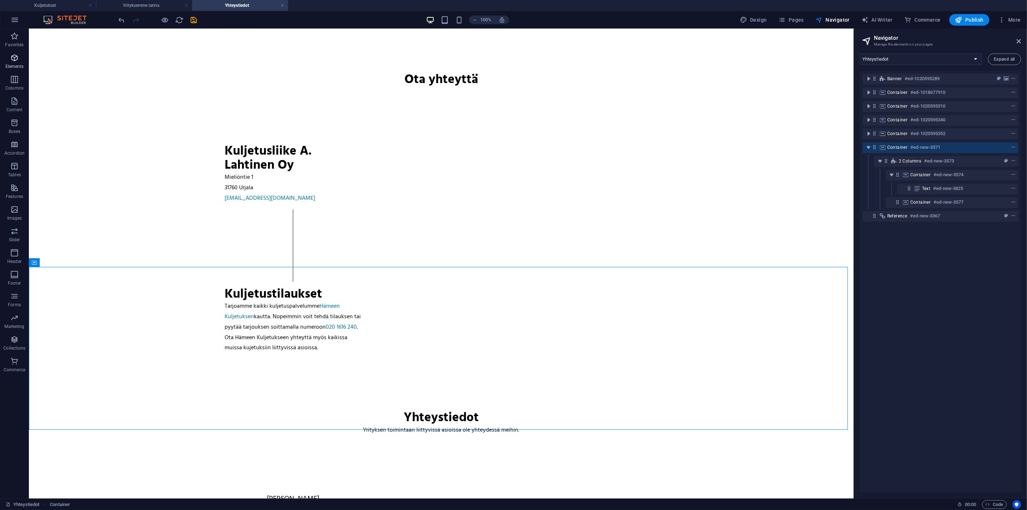
click at [15, 63] on span "Elements" at bounding box center [14, 61] width 29 height 17
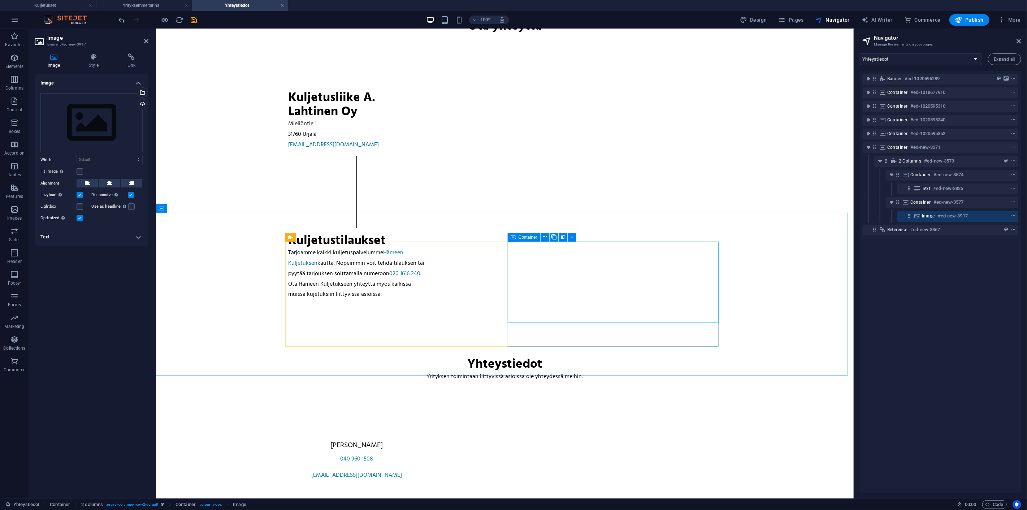
scroll to position [526, 0]
click at [17, 64] on p "Elements" at bounding box center [14, 67] width 18 height 6
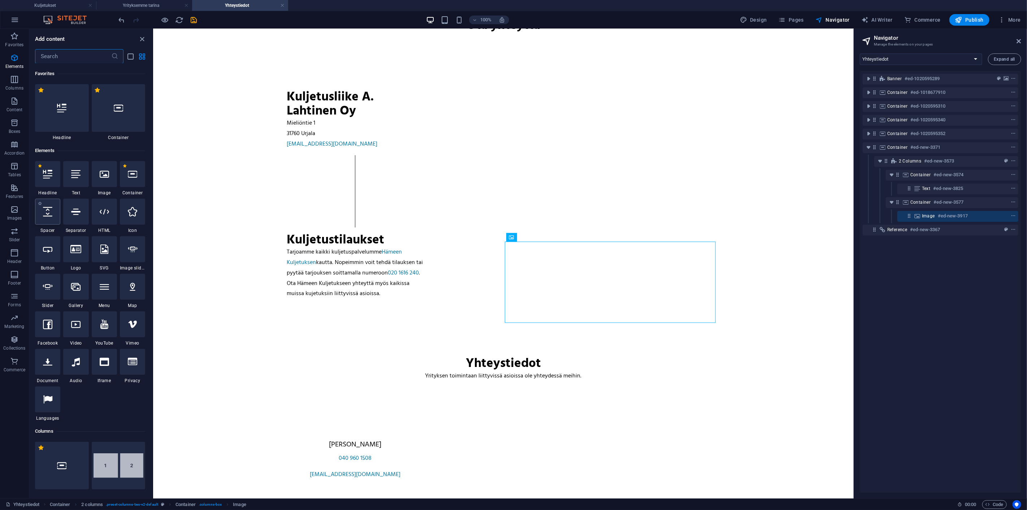
scroll to position [77, 0]
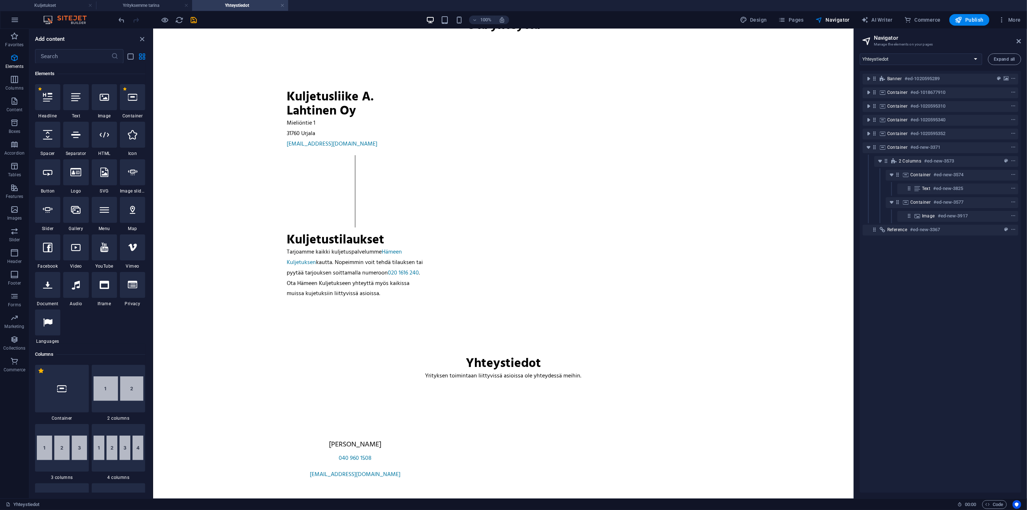
select select "1"
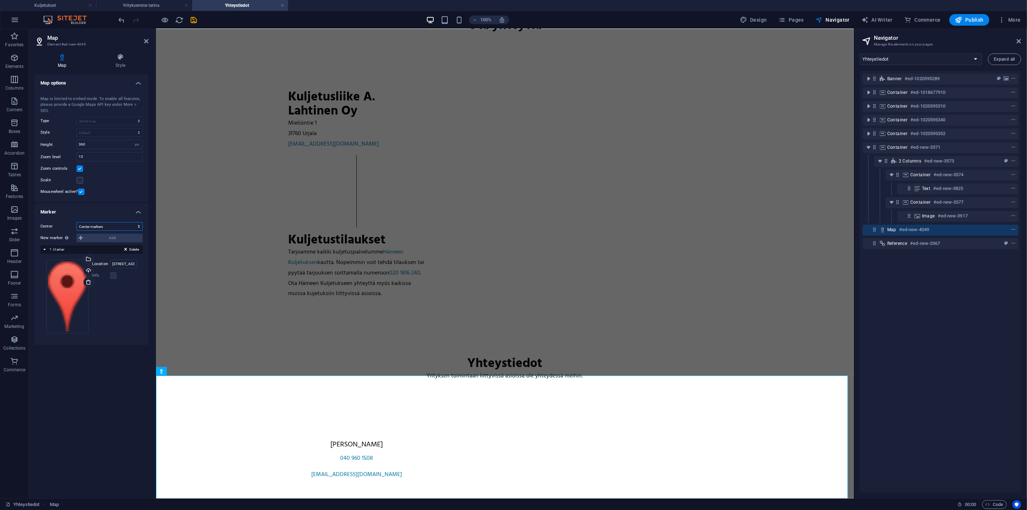
click at [111, 224] on select "Don't center Center markers Center and zoom markers" at bounding box center [110, 226] width 66 height 9
click at [112, 224] on select "Don't center Center markers Center and zoom markers" at bounding box center [110, 226] width 66 height 9
click at [80, 236] on div "New marker To enable this feature, please provide a Google Maps API key in the …" at bounding box center [91, 238] width 102 height 9
click at [103, 237] on div "New marker To enable this feature, please provide a Google Maps API key in the …" at bounding box center [91, 238] width 102 height 9
click at [73, 237] on label "New marker To enable this feature, please provide a Google Maps API key in the …" at bounding box center [58, 238] width 36 height 9
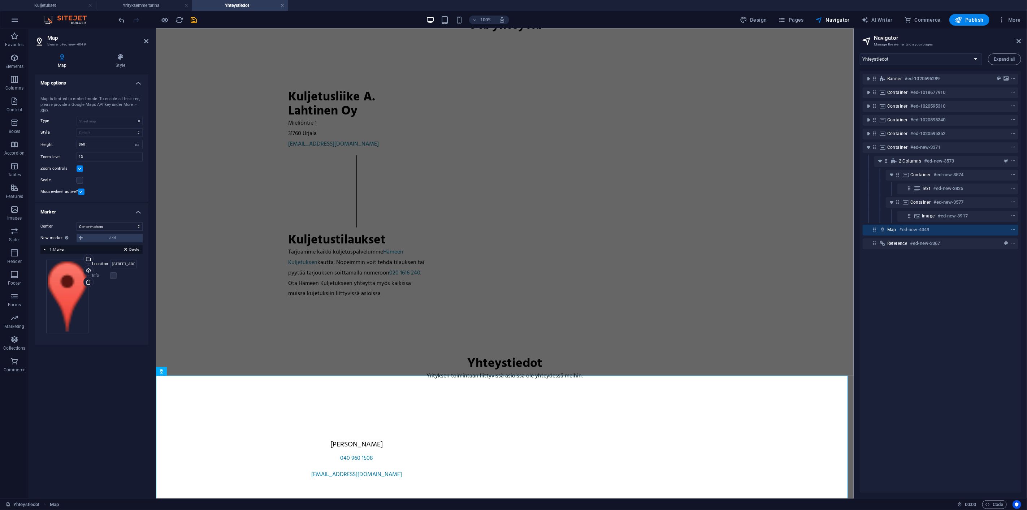
click at [79, 237] on div "New marker To enable this feature, please provide a Google Maps API key in the …" at bounding box center [91, 238] width 102 height 9
click at [107, 237] on div "New marker To enable this feature, please provide a Google Maps API key in the …" at bounding box center [91, 238] width 102 height 9
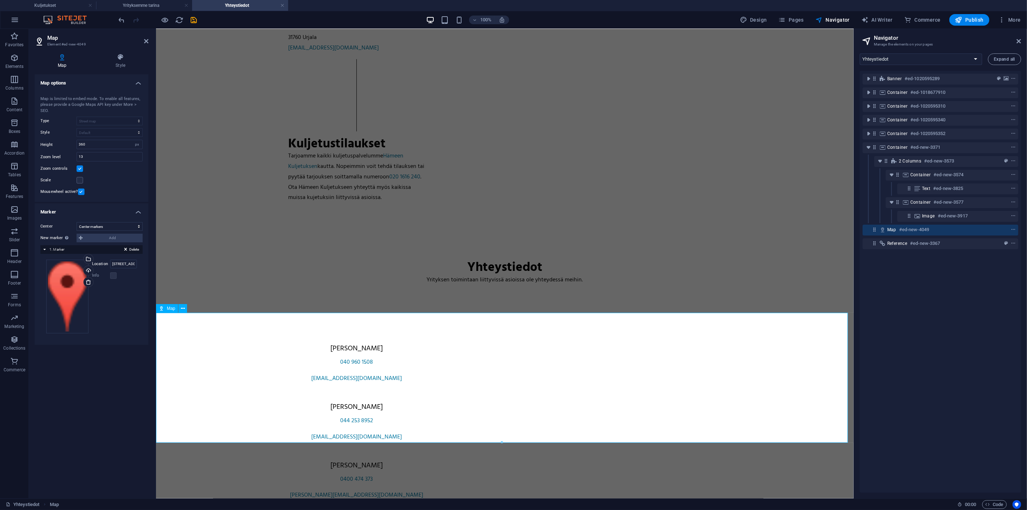
scroll to position [656, 0]
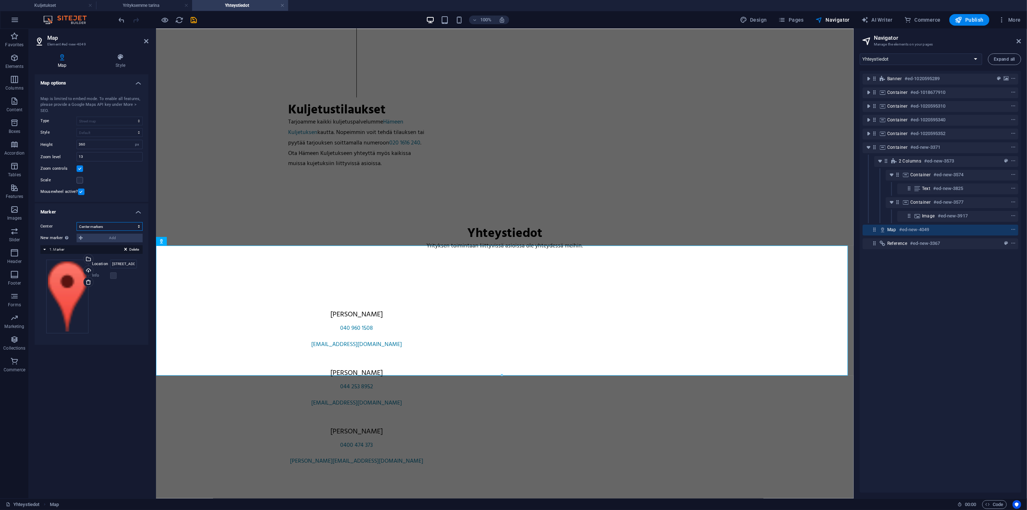
click at [108, 228] on select "Don't center Center markers Center and zoom markers" at bounding box center [110, 226] width 66 height 9
click at [128, 247] on button "Delete" at bounding box center [131, 249] width 19 height 7
click at [91, 226] on span "Add" at bounding box center [113, 229] width 56 height 9
click at [120, 256] on input "Location" at bounding box center [123, 255] width 27 height 9
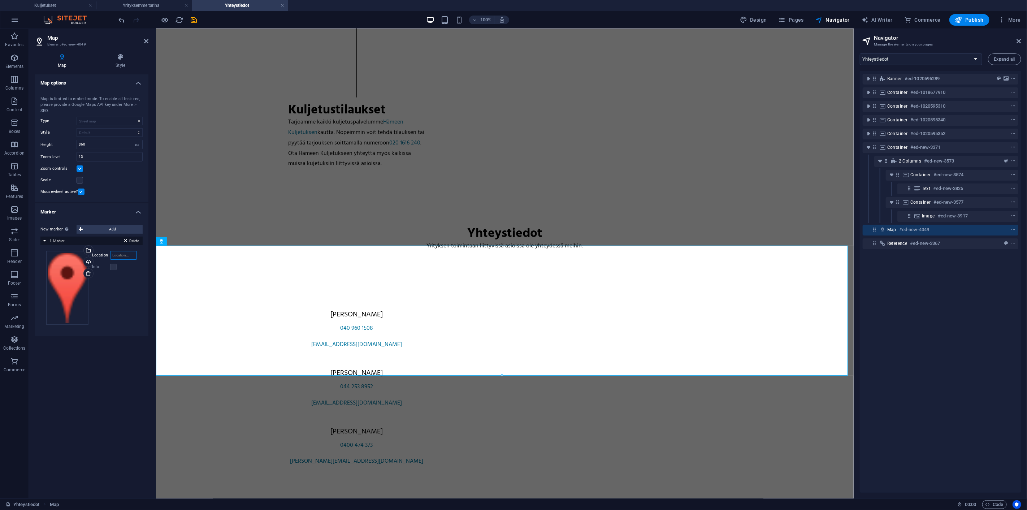
paste input "Mieliöntie 1"
type input "Mieliöntie 1"
click at [126, 288] on div "Drag files here, click to choose files or select files from Files or our free s…" at bounding box center [91, 288] width 91 height 74
click at [100, 230] on span "Add" at bounding box center [113, 229] width 56 height 9
click at [175, 242] on div "Map" at bounding box center [167, 241] width 22 height 9
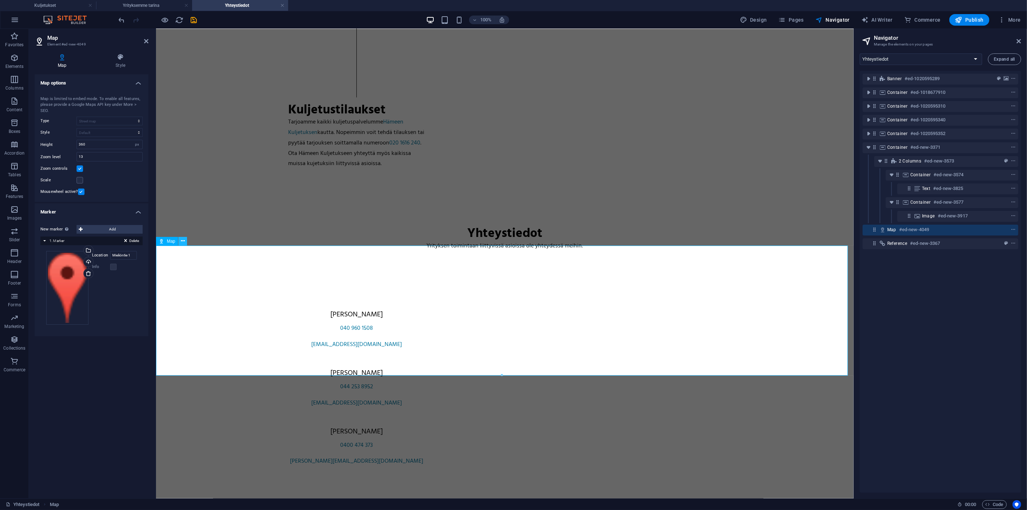
click at [181, 244] on button at bounding box center [182, 241] width 9 height 9
click at [105, 356] on div "Map options Map center Street, 12345 Berlin Map is limited to embed mode. To en…" at bounding box center [92, 283] width 114 height 418
drag, startPoint x: 132, startPoint y: 255, endPoint x: 46, endPoint y: 252, distance: 85.7
click at [48, 252] on div "Drag files here, click to choose files or select files from Files or our free s…" at bounding box center [91, 288] width 91 height 74
paste input "61.068262031441435, 23.52533489846385"
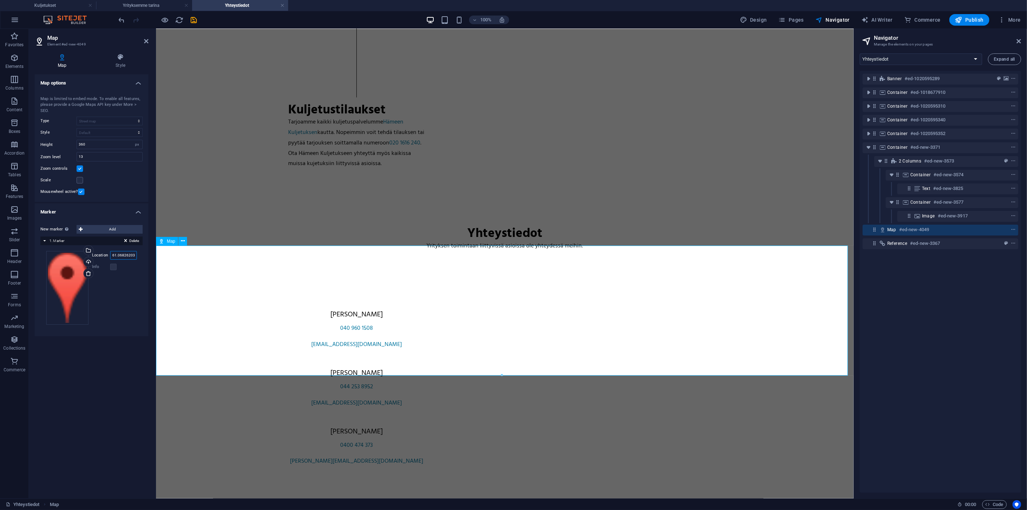
scroll to position [0, 48]
type input "61.068262031441435, 23.52533489846385"
click at [119, 293] on div "Drag files here, click to choose files or select files from Files or our free s…" at bounding box center [91, 288] width 91 height 74
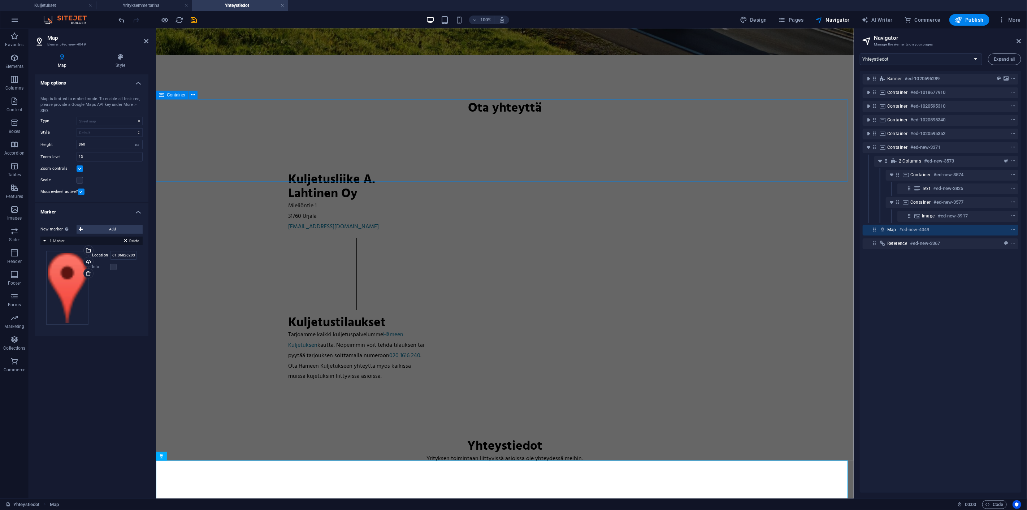
scroll to position [415, 0]
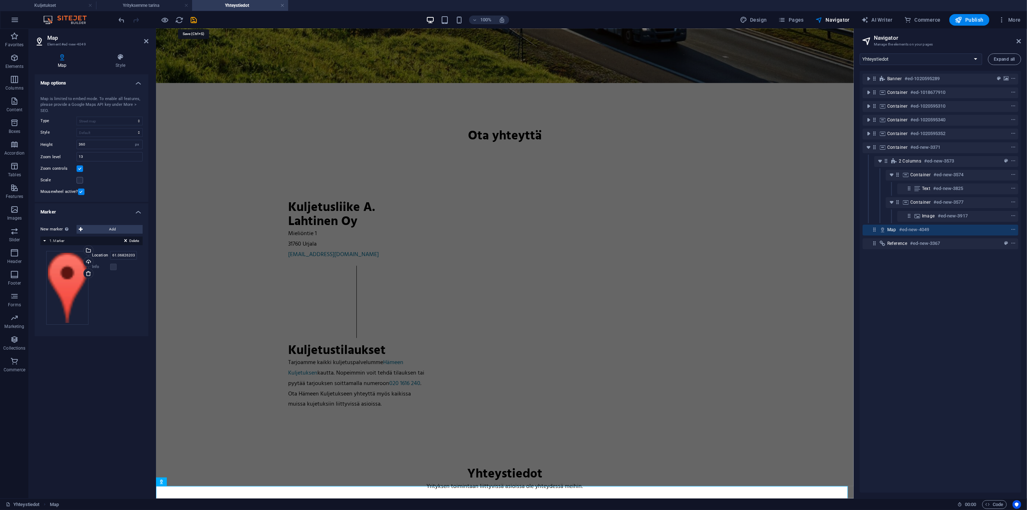
click at [194, 18] on icon "save" at bounding box center [194, 20] width 8 height 8
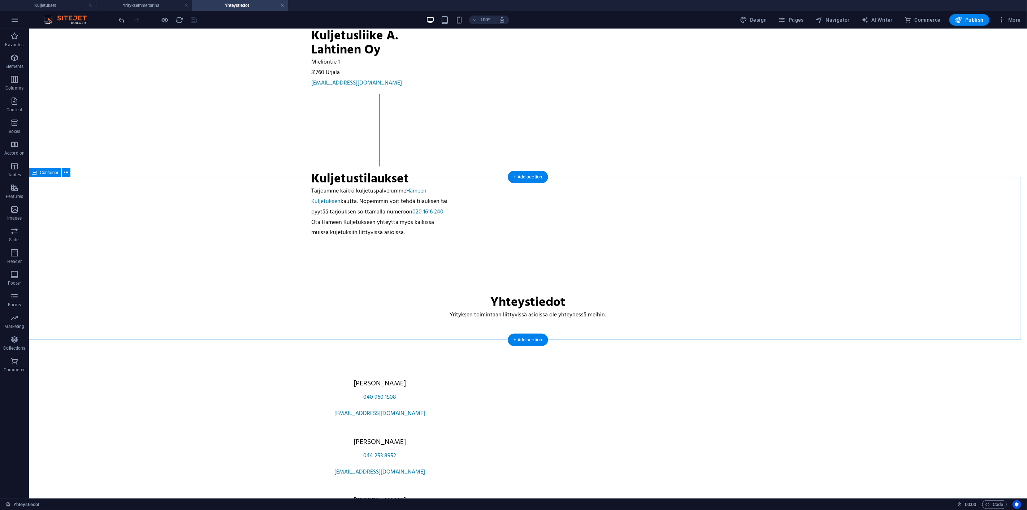
scroll to position [656, 0]
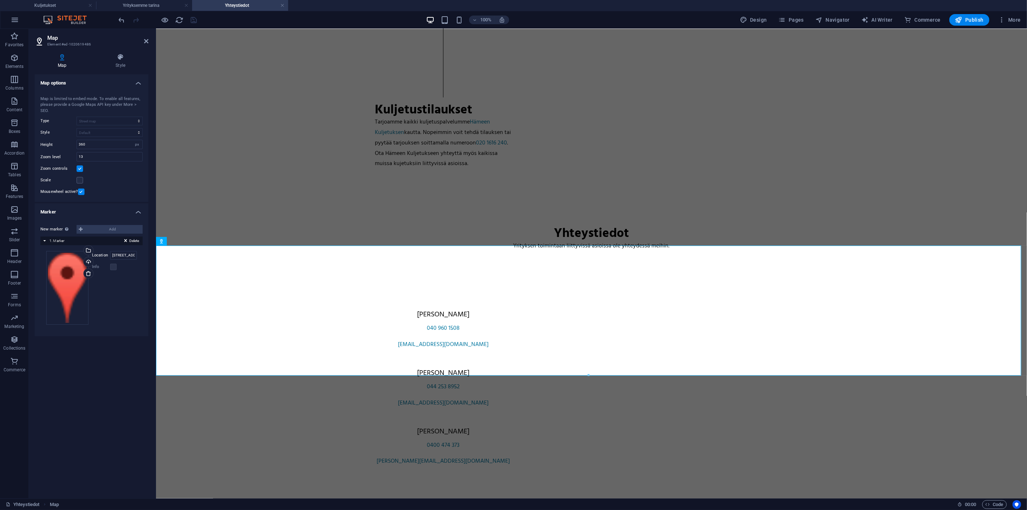
click at [91, 149] on div "Map center Street, 12345 Berlin Map is limited to embed mode. To enable all fea…" at bounding box center [92, 144] width 114 height 115
click at [114, 267] on label at bounding box center [113, 267] width 7 height 7
drag, startPoint x: 120, startPoint y: 267, endPoint x: 108, endPoint y: 267, distance: 11.9
click at [116, 267] on div "Info" at bounding box center [114, 267] width 45 height 9
drag, startPoint x: 108, startPoint y: 267, endPoint x: 112, endPoint y: 267, distance: 4.4
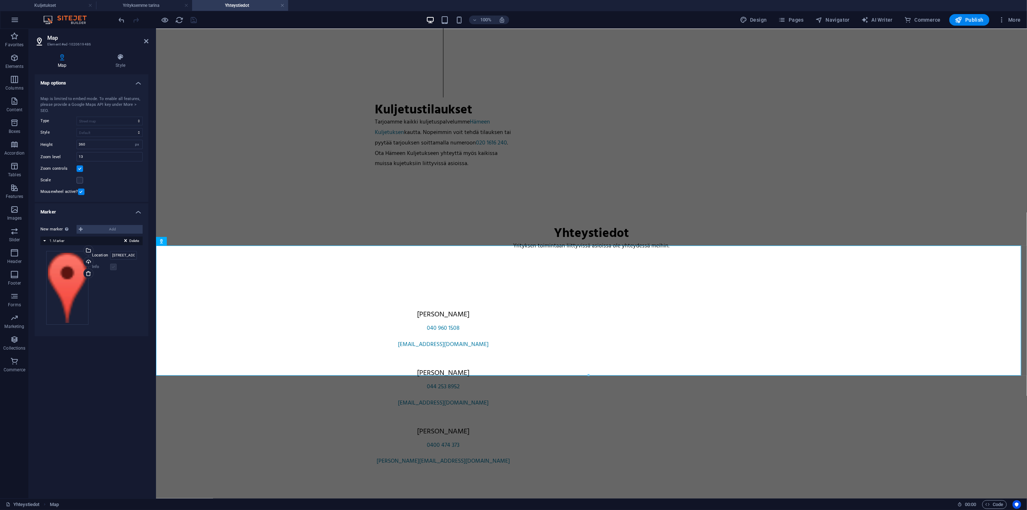
click at [108, 267] on label "Info" at bounding box center [101, 267] width 18 height 9
click at [112, 267] on label at bounding box center [113, 267] width 7 height 7
click at [80, 181] on label at bounding box center [80, 180] width 7 height 7
click at [0, 0] on input "Scale" at bounding box center [0, 0] width 0 height 0
click at [80, 181] on label at bounding box center [80, 180] width 7 height 7
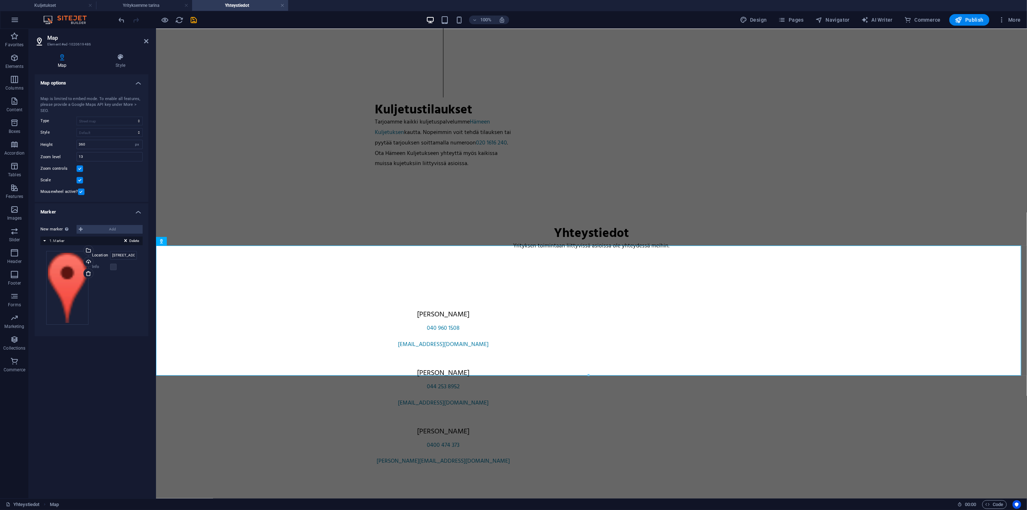
click at [0, 0] on input "Scale" at bounding box center [0, 0] width 0 height 0
click at [120, 56] on icon at bounding box center [120, 56] width 56 height 7
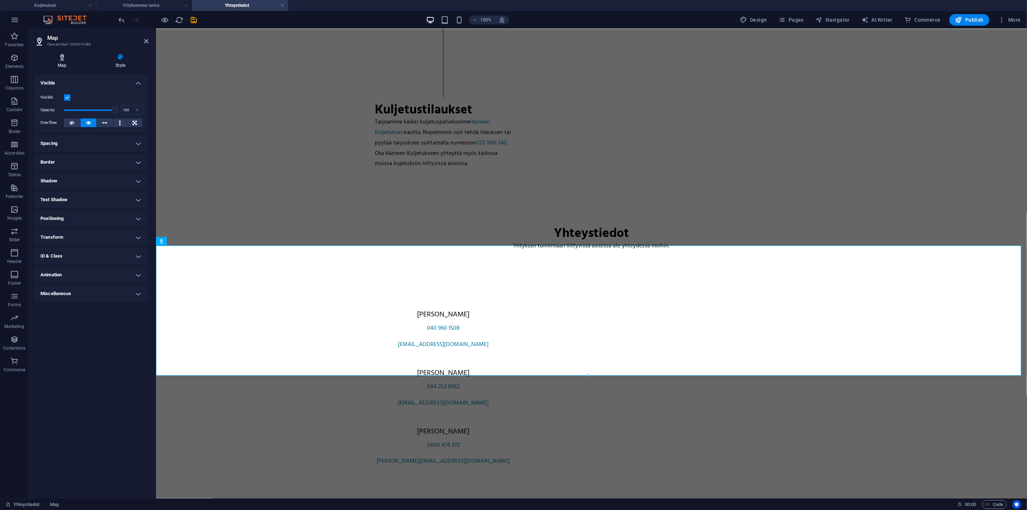
click at [60, 61] on h4 "Map" at bounding box center [64, 60] width 58 height 15
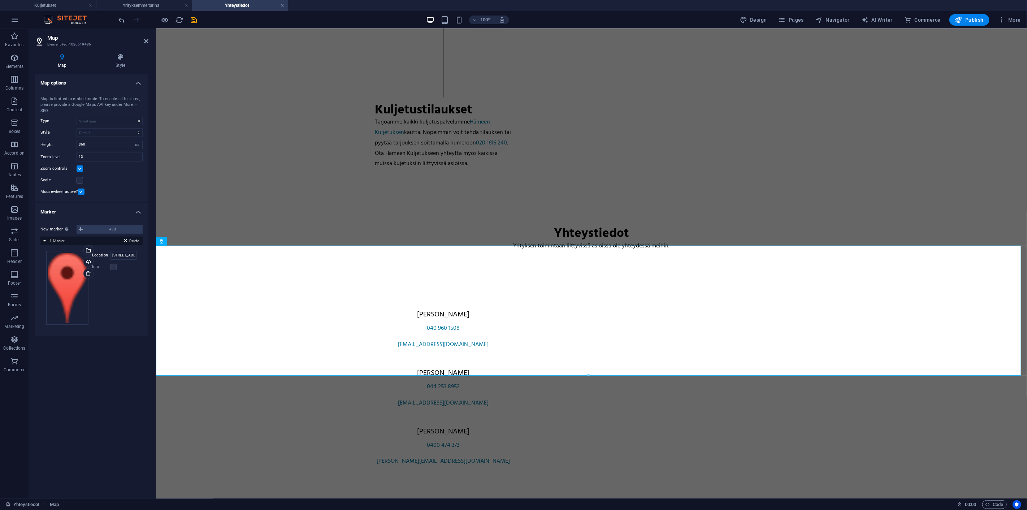
click at [135, 211] on h4 "Marker" at bounding box center [92, 209] width 114 height 13
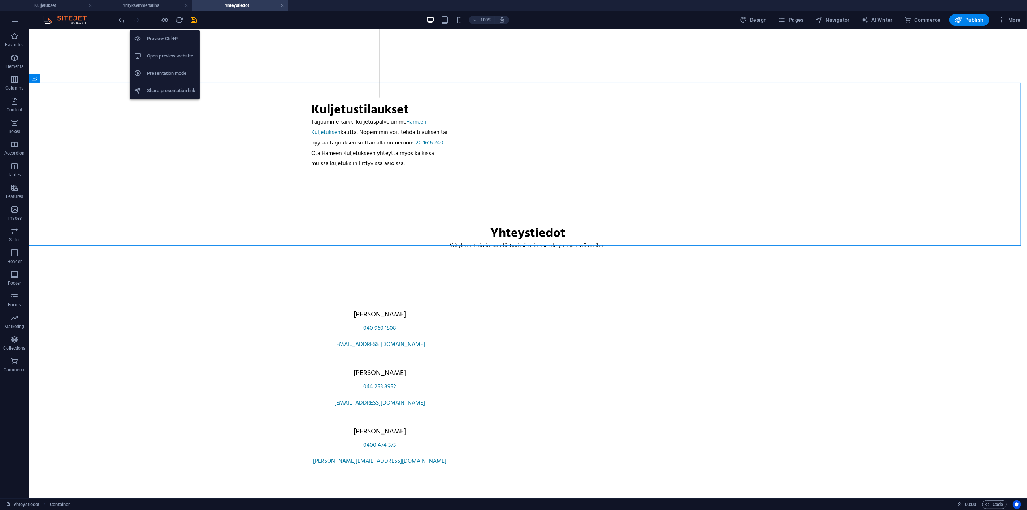
click at [167, 59] on h6 "Open preview website" at bounding box center [171, 56] width 48 height 9
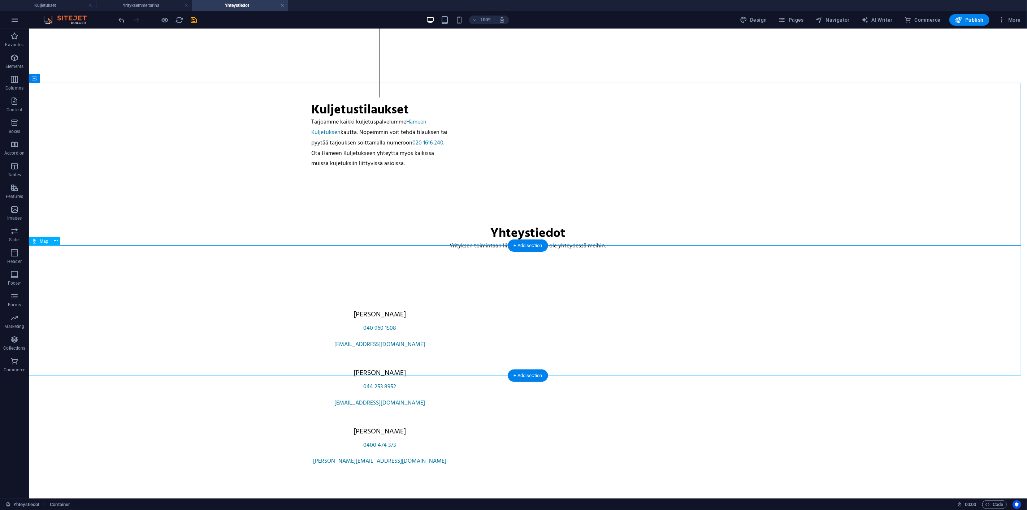
click at [56, 242] on icon at bounding box center [56, 241] width 4 height 8
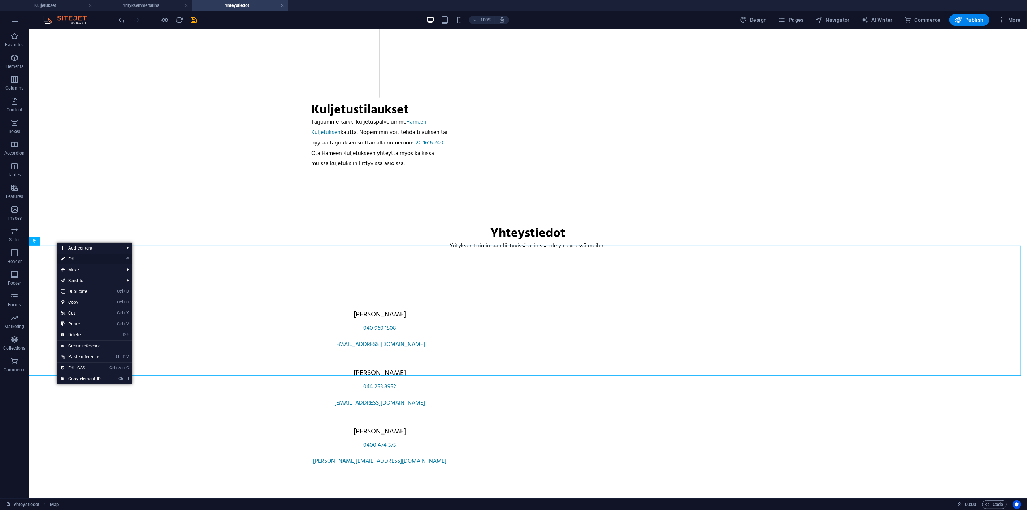
click at [71, 261] on link "⏎ Edit" at bounding box center [81, 259] width 48 height 11
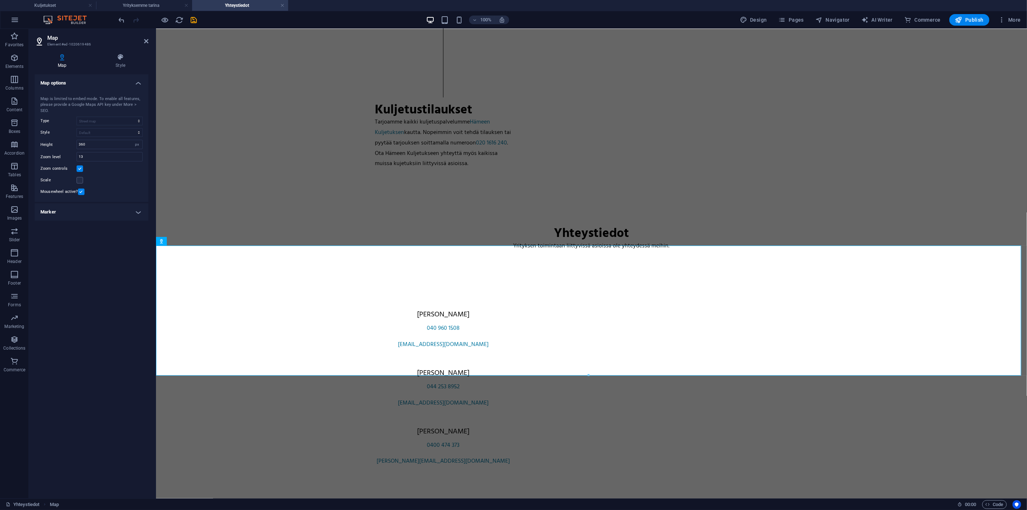
click at [99, 209] on h4 "Marker" at bounding box center [92, 211] width 114 height 17
click at [79, 189] on label at bounding box center [81, 192] width 7 height 7
click at [0, 0] on input "Mousewheel active?" at bounding box center [0, 0] width 0 height 0
click at [82, 170] on label at bounding box center [80, 168] width 7 height 7
click at [0, 0] on input "Zoom controls" at bounding box center [0, 0] width 0 height 0
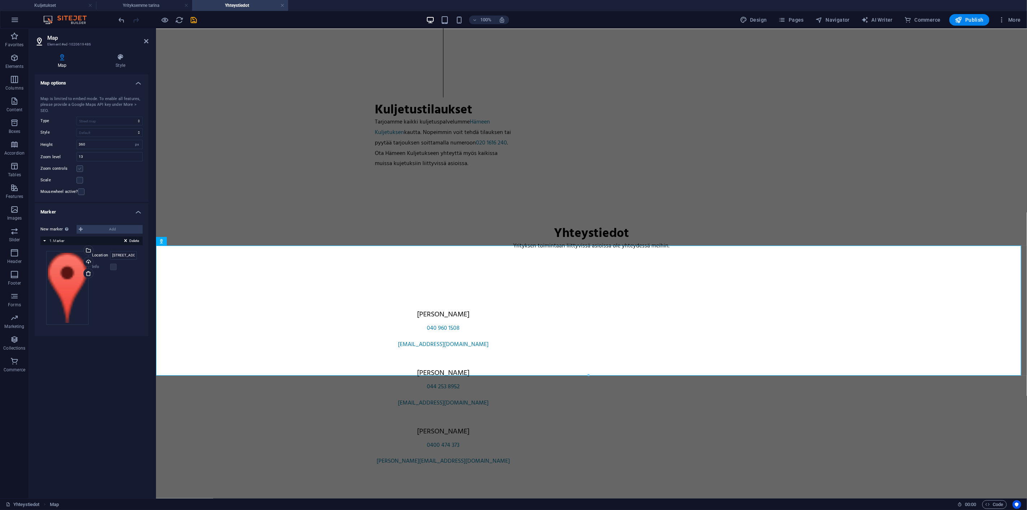
click at [82, 170] on label at bounding box center [80, 168] width 7 height 7
click at [0, 0] on input "Zoom controls" at bounding box center [0, 0] width 0 height 0
click at [146, 42] on icon at bounding box center [146, 41] width 4 height 6
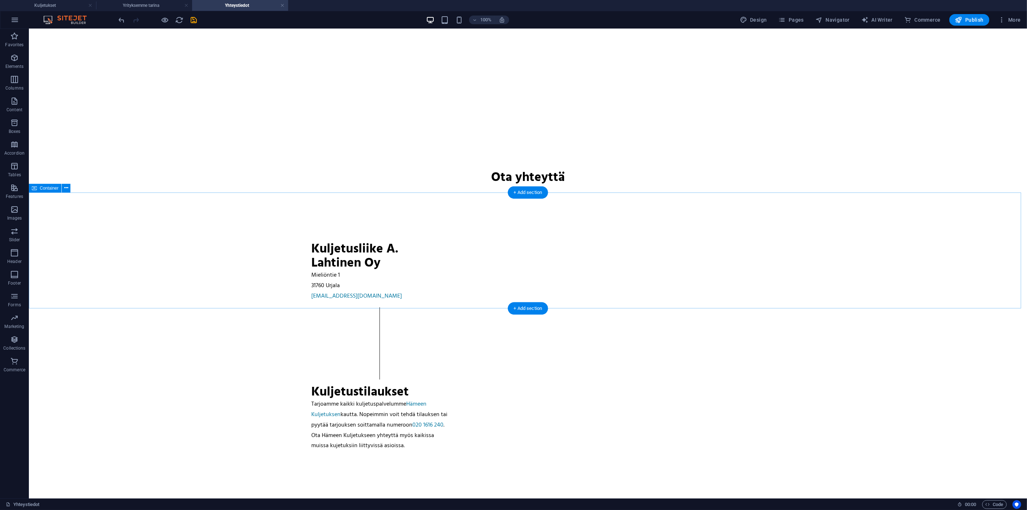
scroll to position [80, 0]
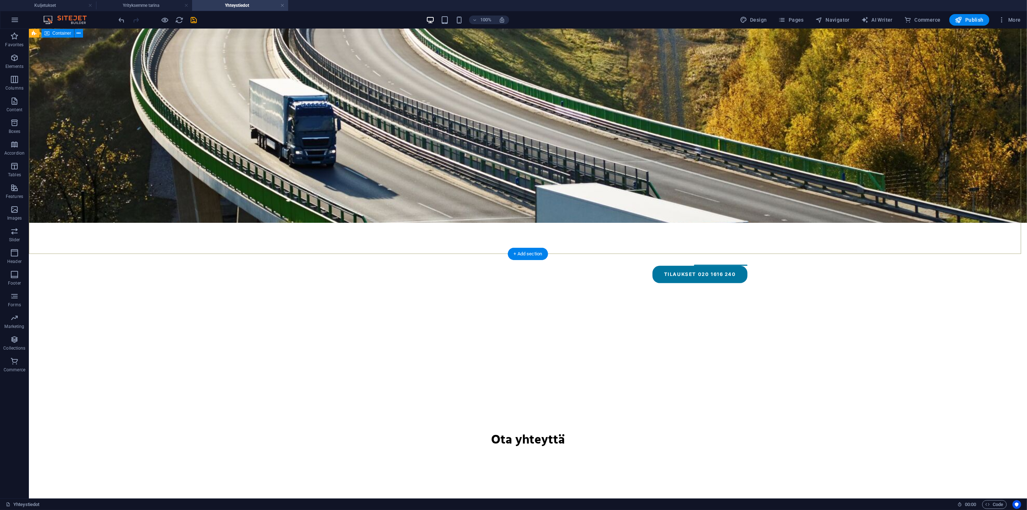
scroll to position [241, 0]
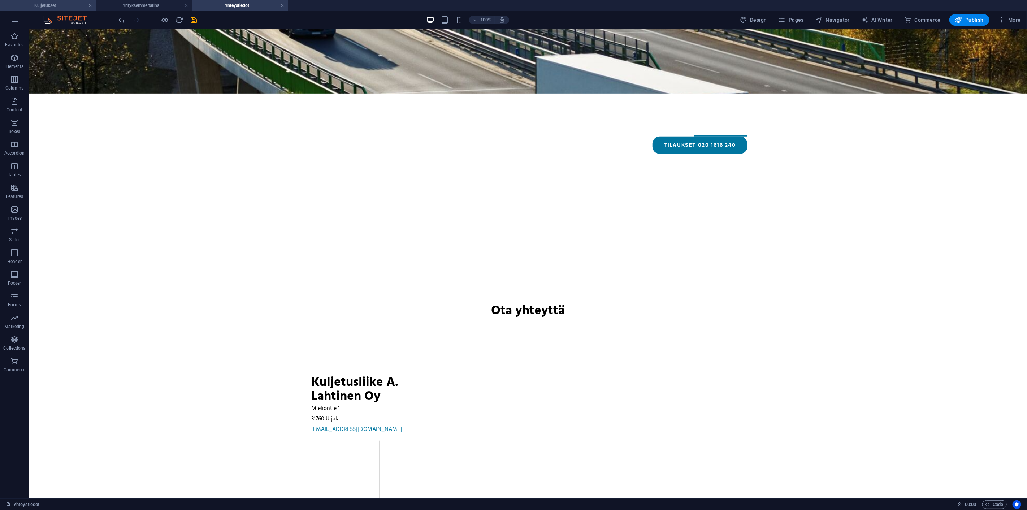
click at [29, 2] on h4 "Kuljetukset" at bounding box center [48, 5] width 96 height 8
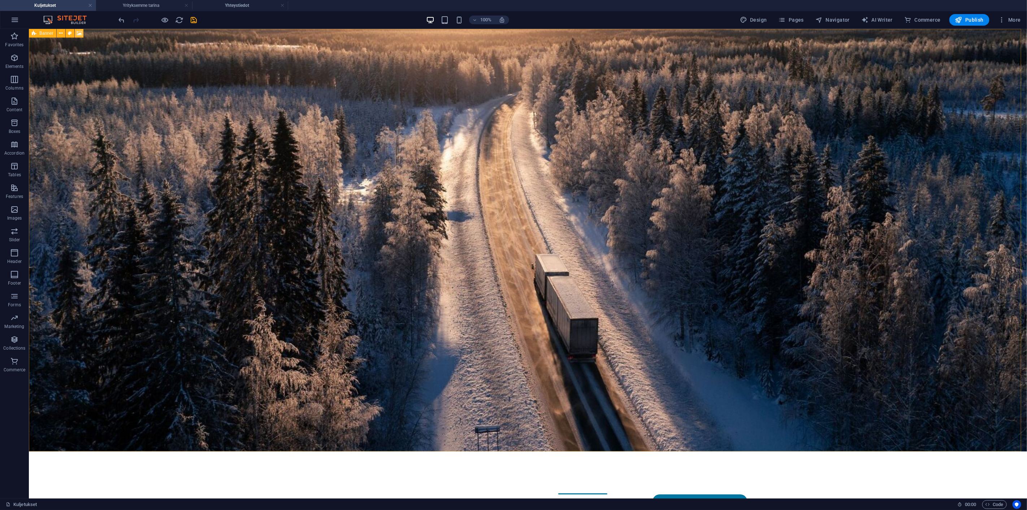
click at [77, 32] on icon at bounding box center [79, 34] width 5 height 8
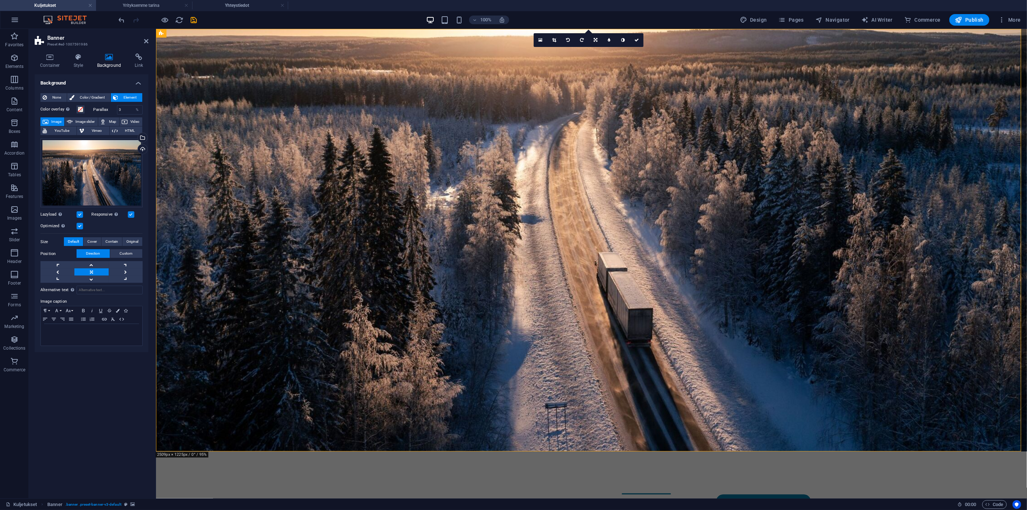
click at [79, 105] on div "Color overlay Places an overlay over the background to colorize it" at bounding box center [64, 109] width 49 height 9
click at [81, 109] on span at bounding box center [81, 110] width 6 height 6
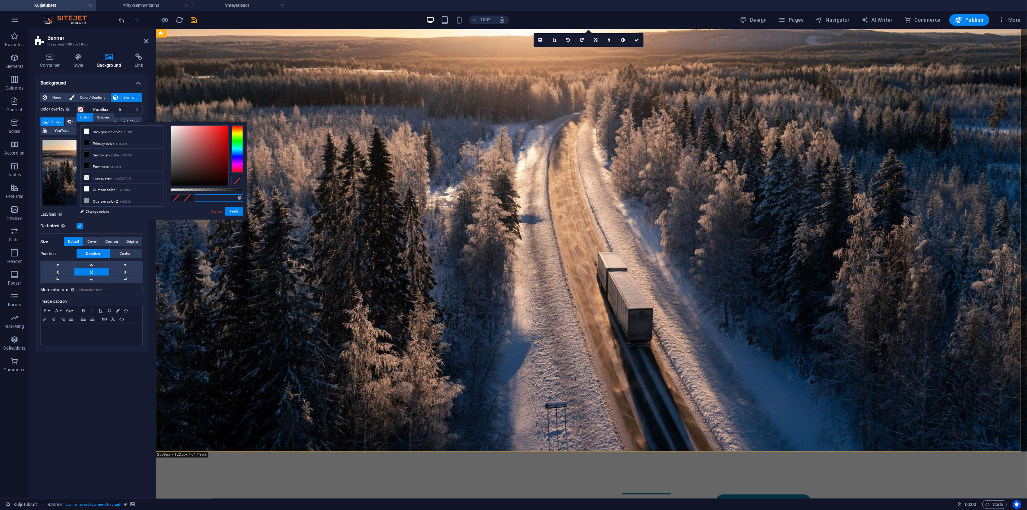
click at [208, 196] on input "text" at bounding box center [219, 197] width 48 height 7
paste input "rgba #0000001a (0, 0, 0, 0.1)"
click at [236, 210] on button "Apply" at bounding box center [234, 211] width 18 height 9
click at [229, 211] on button "Apply" at bounding box center [234, 211] width 18 height 9
click at [224, 199] on input "rgba #0000001a (0, 0, 0, 0.1)" at bounding box center [219, 197] width 48 height 7
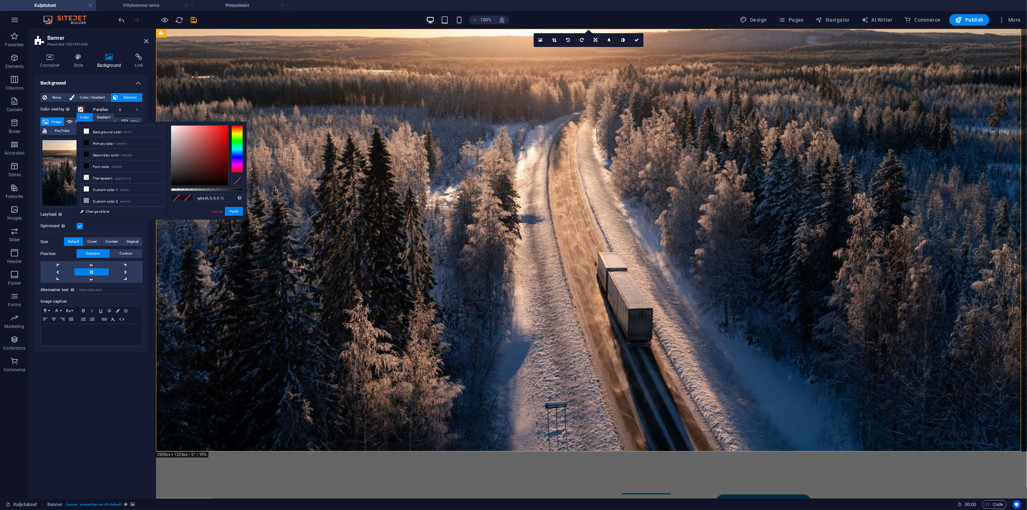
type input "rgba(0, 0, 0, 0.1)"
click at [199, 212] on div "rgba(0, 0, 0, 0.1) Supported formats #0852ed rgb(8, 82, 237) rgba(8, 82, 237, 9…" at bounding box center [207, 223] width 80 height 203
click at [233, 210] on button "Apply" at bounding box center [234, 211] width 18 height 9
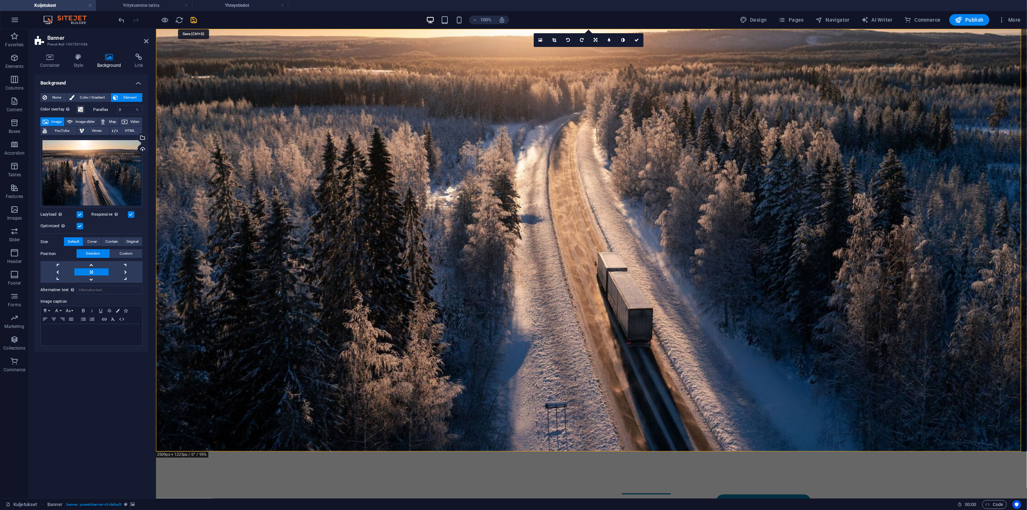
click at [191, 19] on icon "save" at bounding box center [194, 20] width 8 height 8
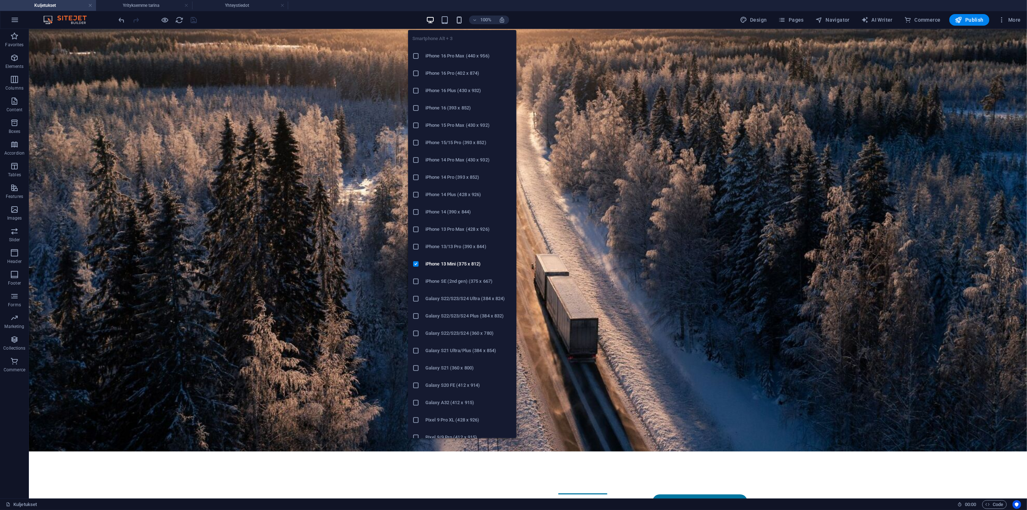
click at [463, 22] on icon "button" at bounding box center [459, 20] width 8 height 8
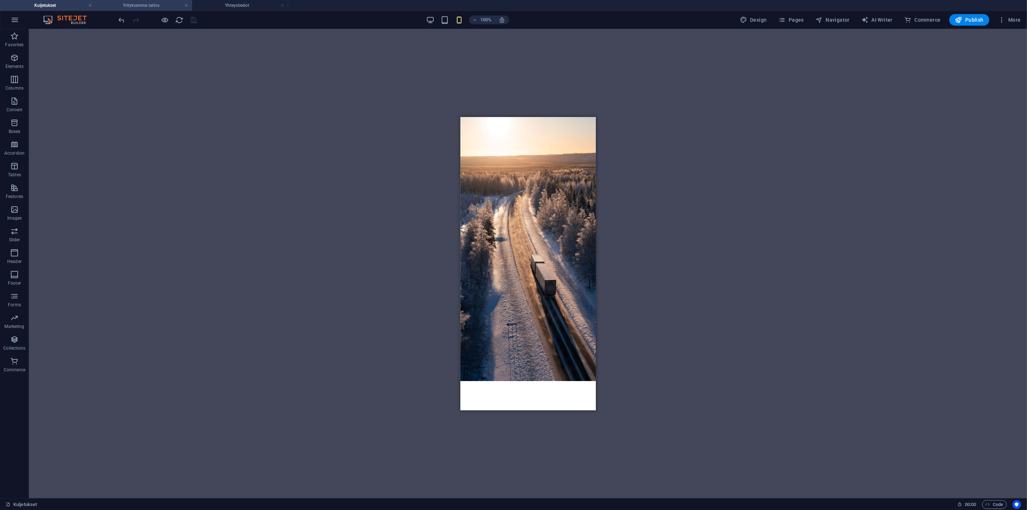
click at [132, 4] on h4 "Yrityksemme tarina" at bounding box center [144, 5] width 96 height 8
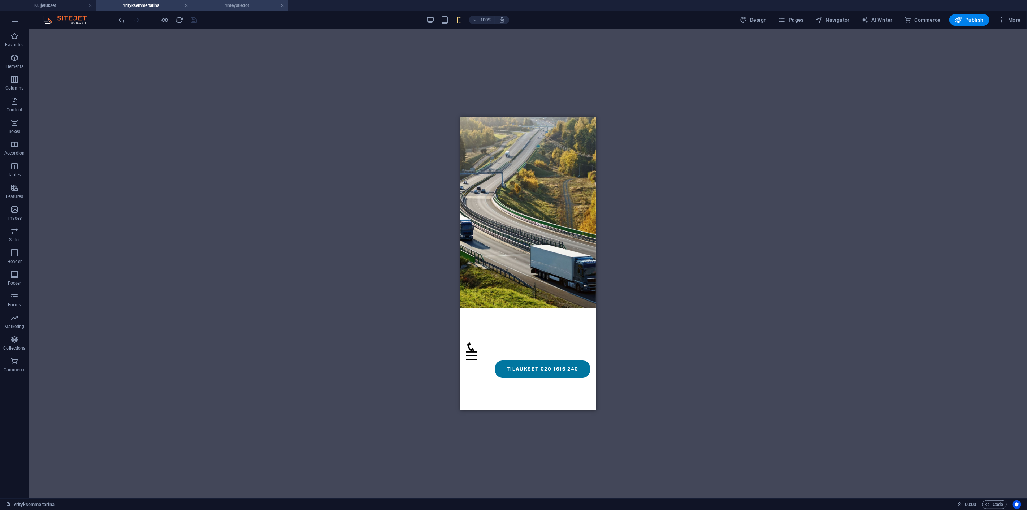
click at [232, 6] on h4 "Yhteystiedot" at bounding box center [240, 5] width 96 height 8
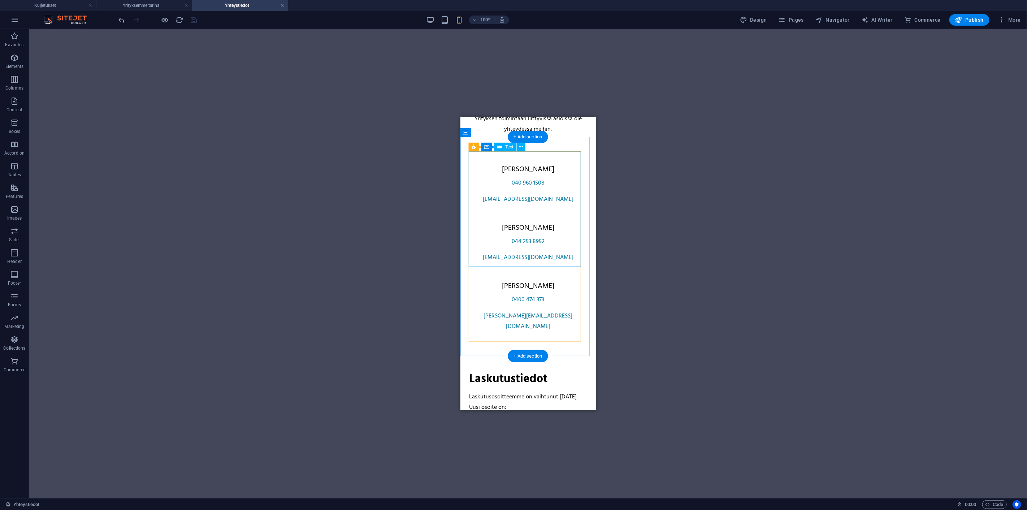
scroll to position [663, 0]
